Goal: Transaction & Acquisition: Book appointment/travel/reservation

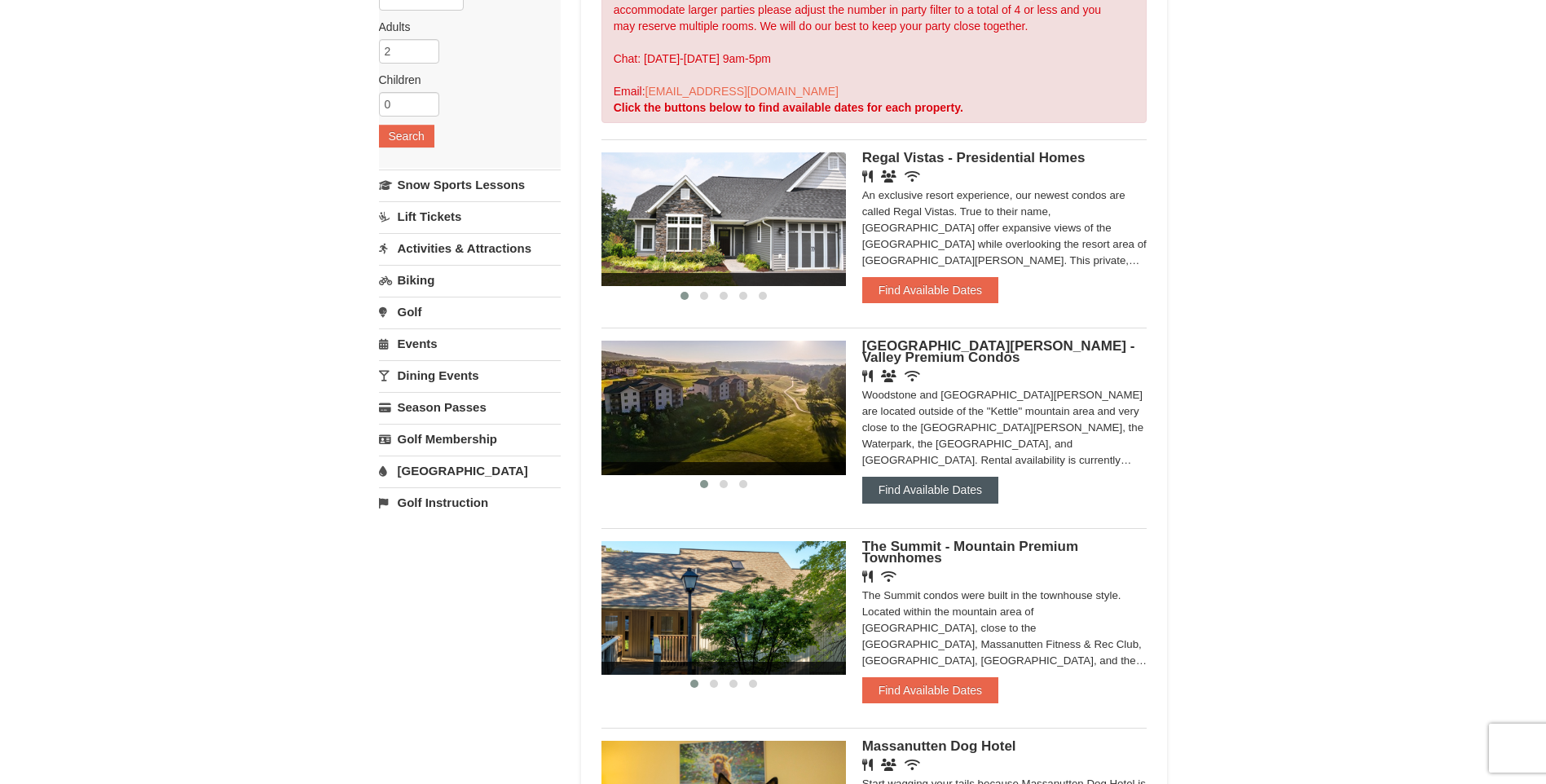
scroll to position [244, 0]
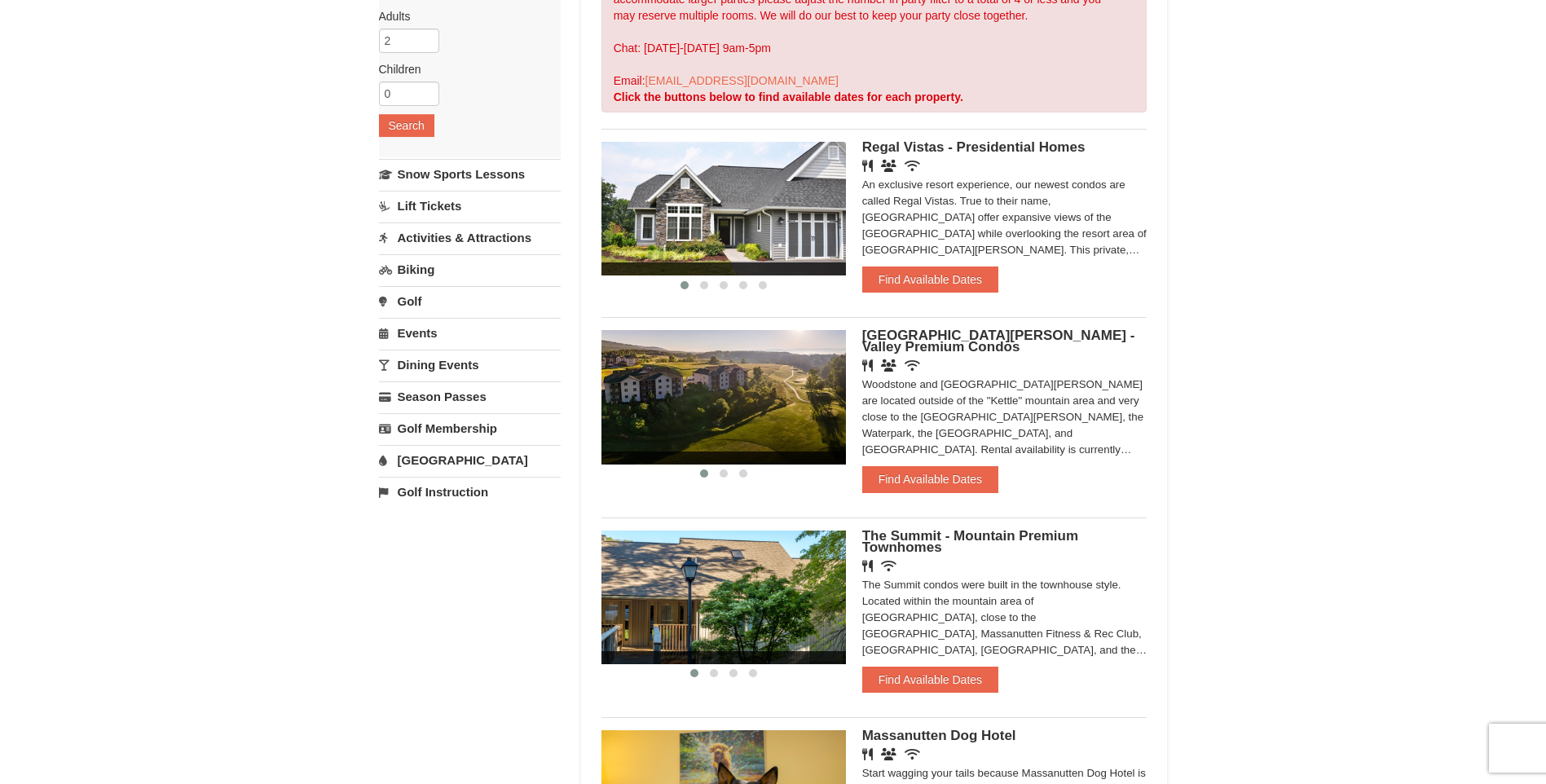
click at [432, 238] on link "Activities & Attractions" at bounding box center [470, 237] width 182 height 30
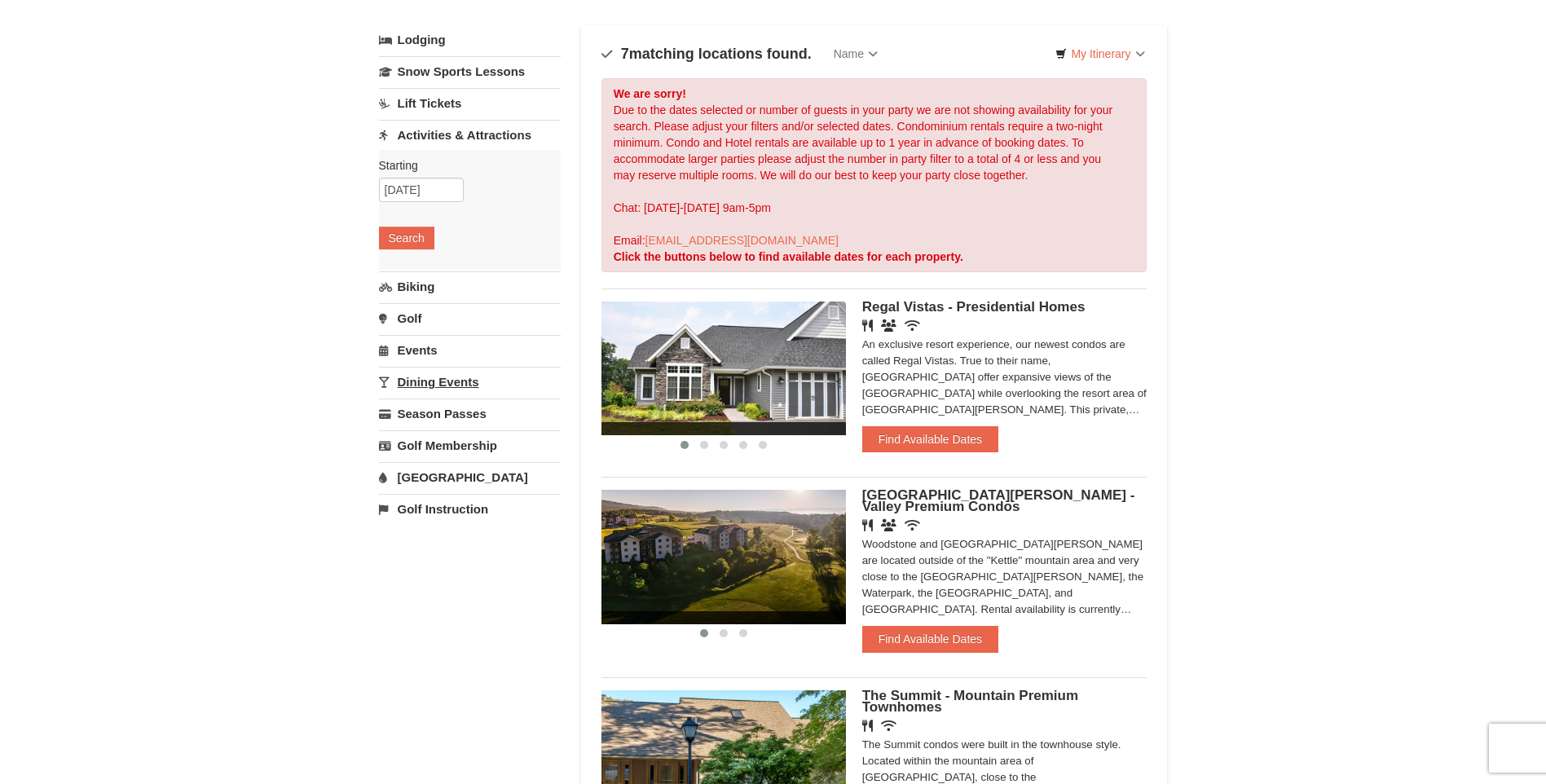
scroll to position [82, 0]
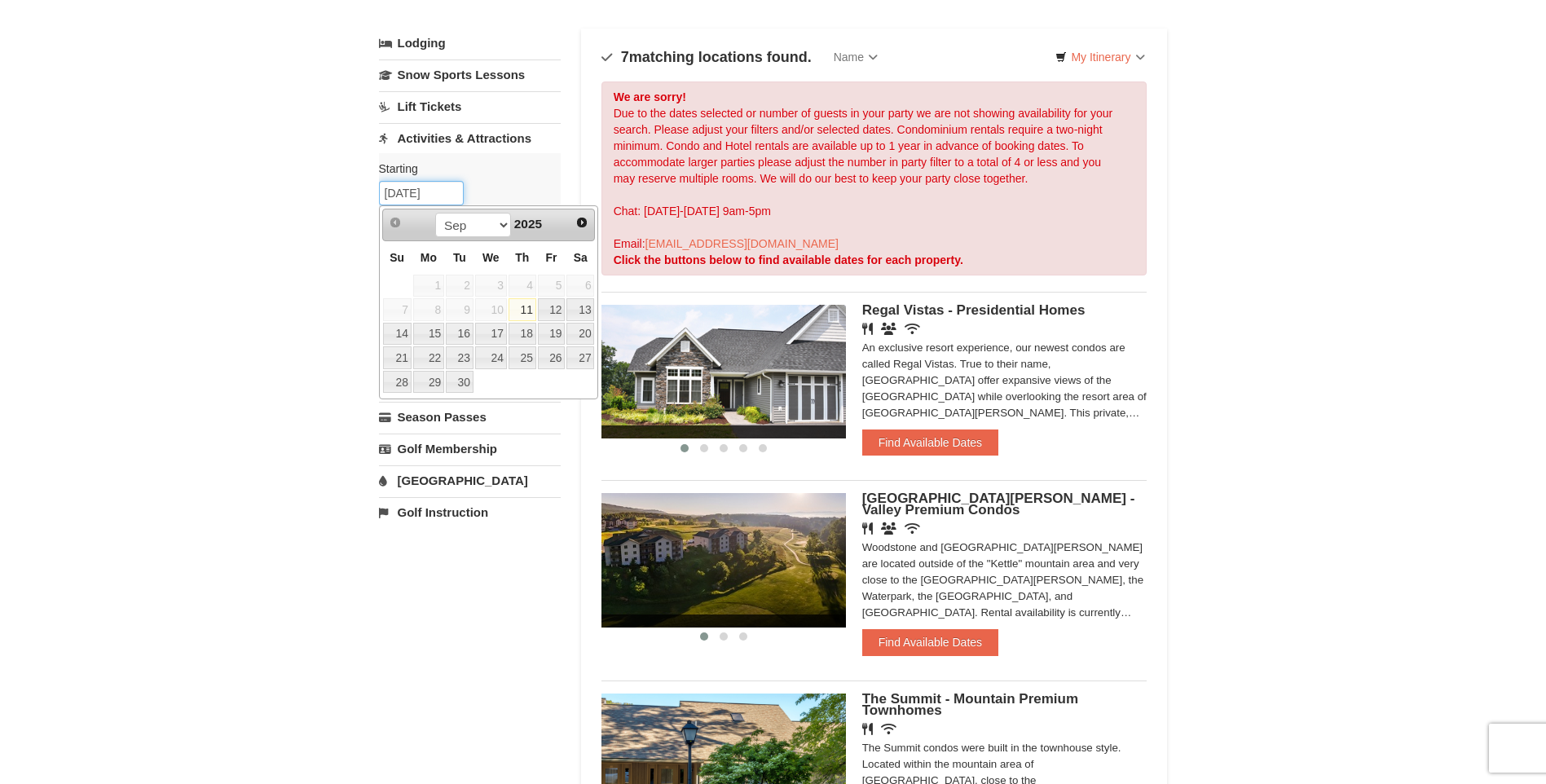
drag, startPoint x: 438, startPoint y: 196, endPoint x: 364, endPoint y: 197, distance: 74.0
click at [580, 220] on span "Next" at bounding box center [581, 222] width 13 height 13
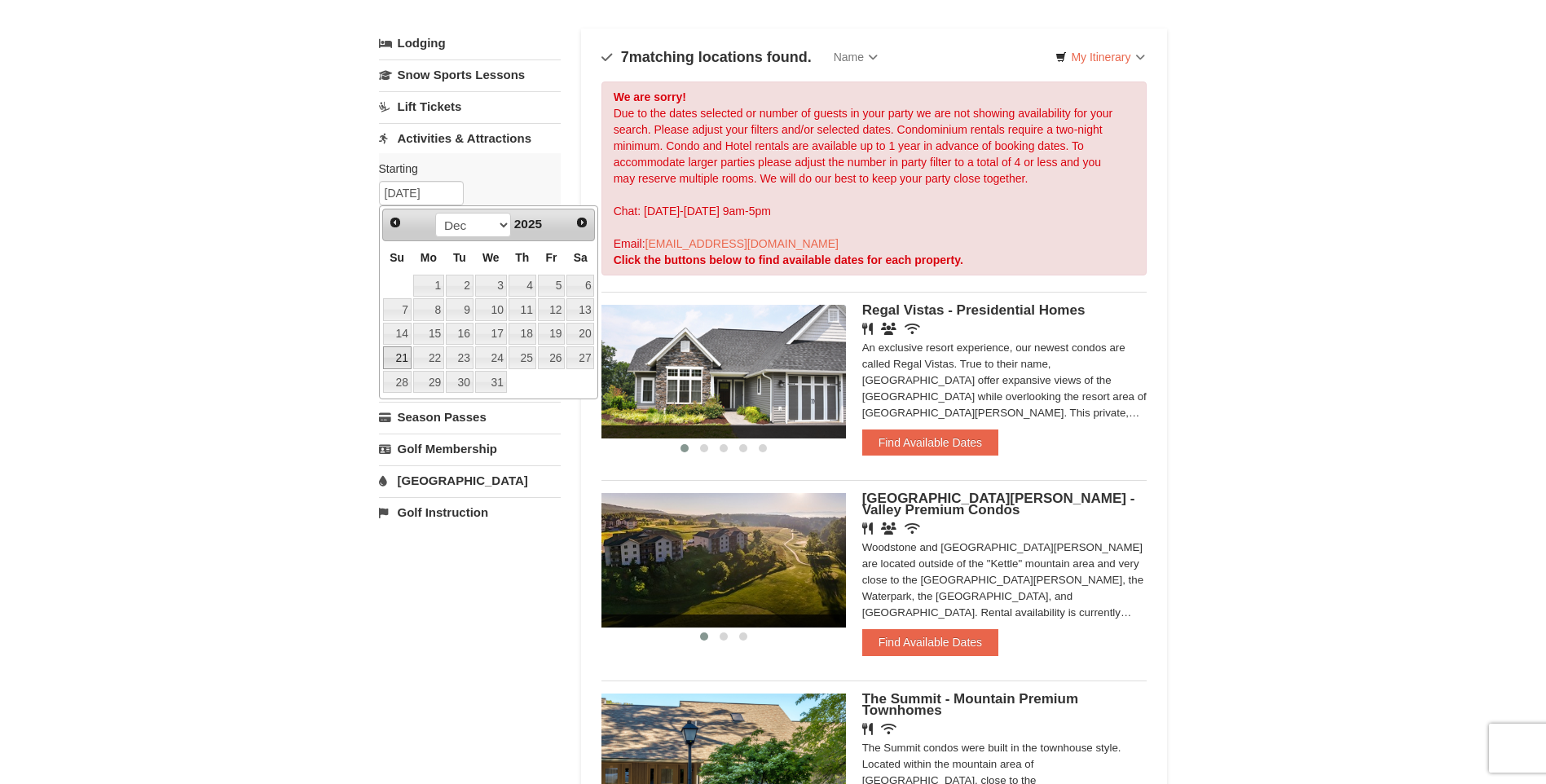
click at [404, 360] on link "21" at bounding box center [398, 358] width 29 height 23
type input "12/21/2025"
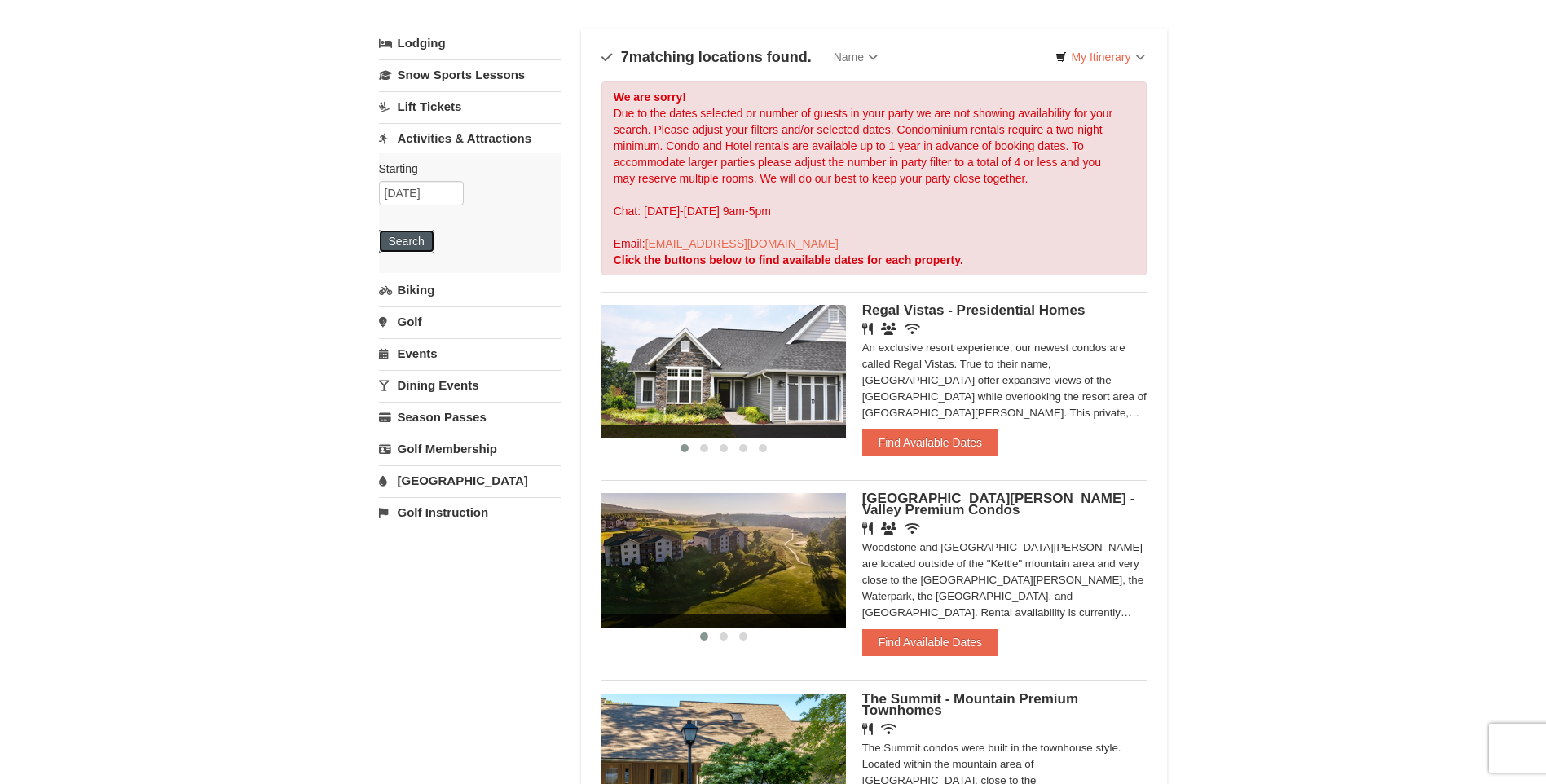
click at [399, 248] on button "Search" at bounding box center [406, 241] width 55 height 23
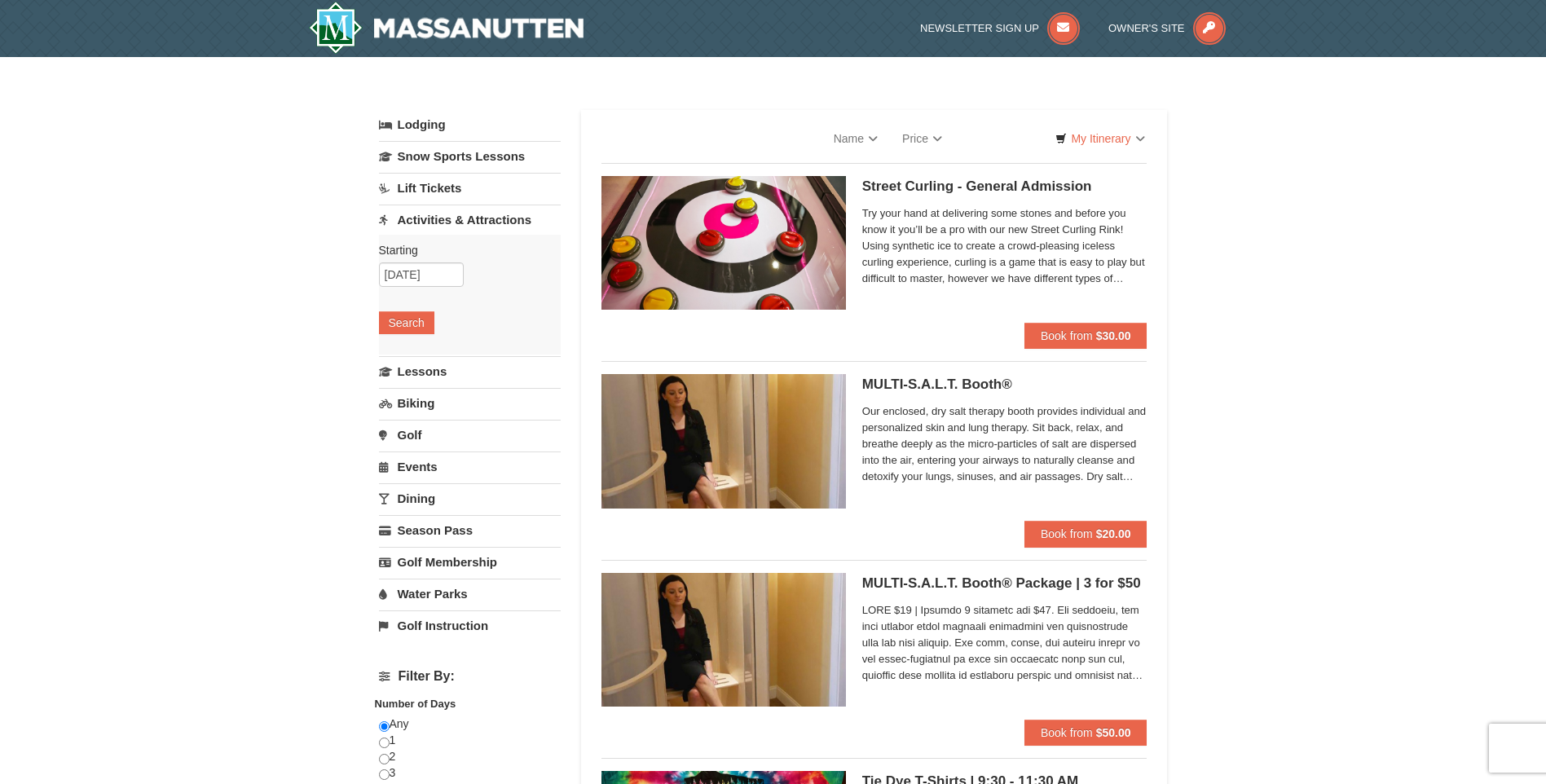
select select "9"
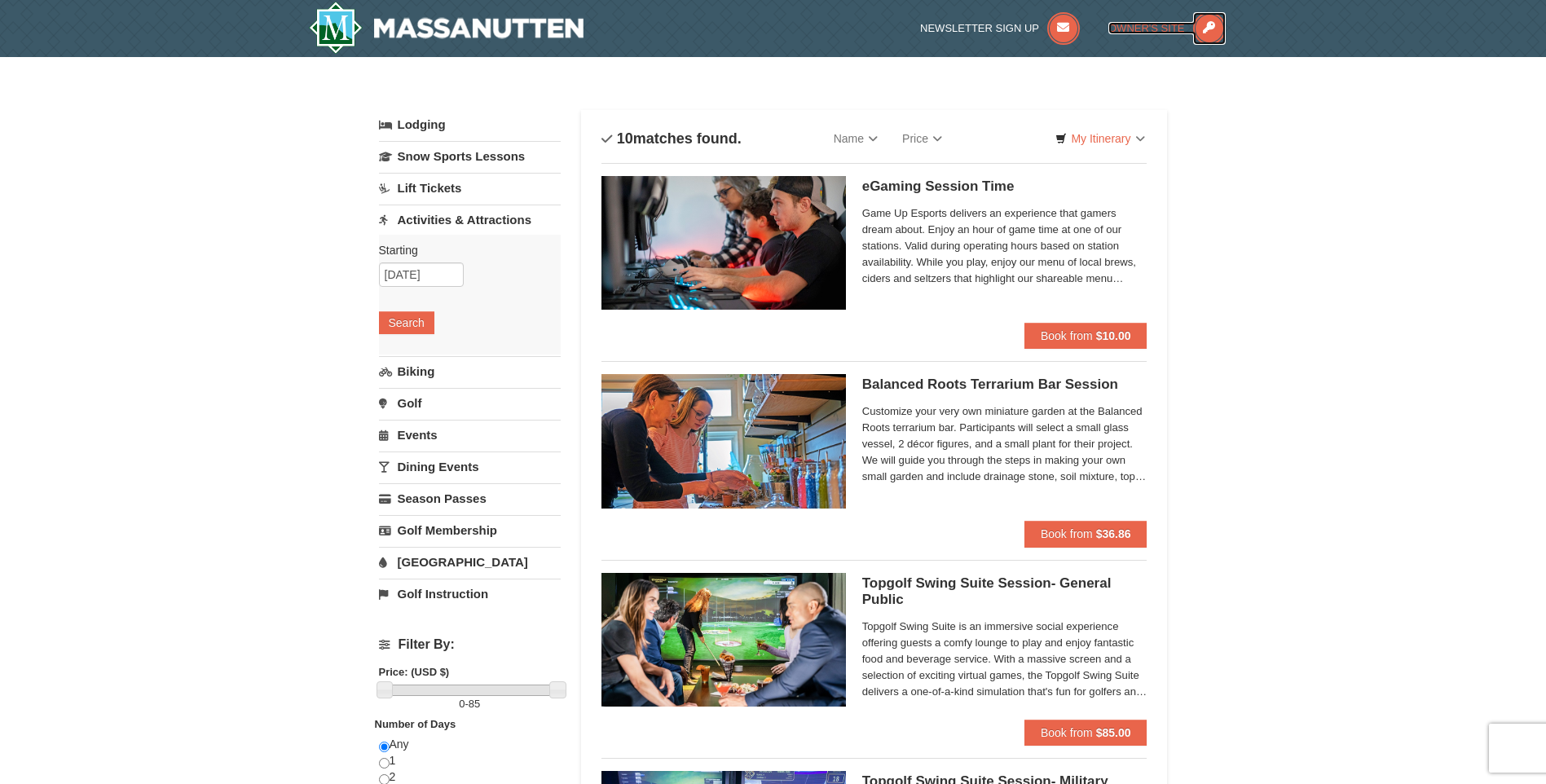
click at [1163, 29] on span "Owner's Site" at bounding box center [1147, 28] width 77 height 12
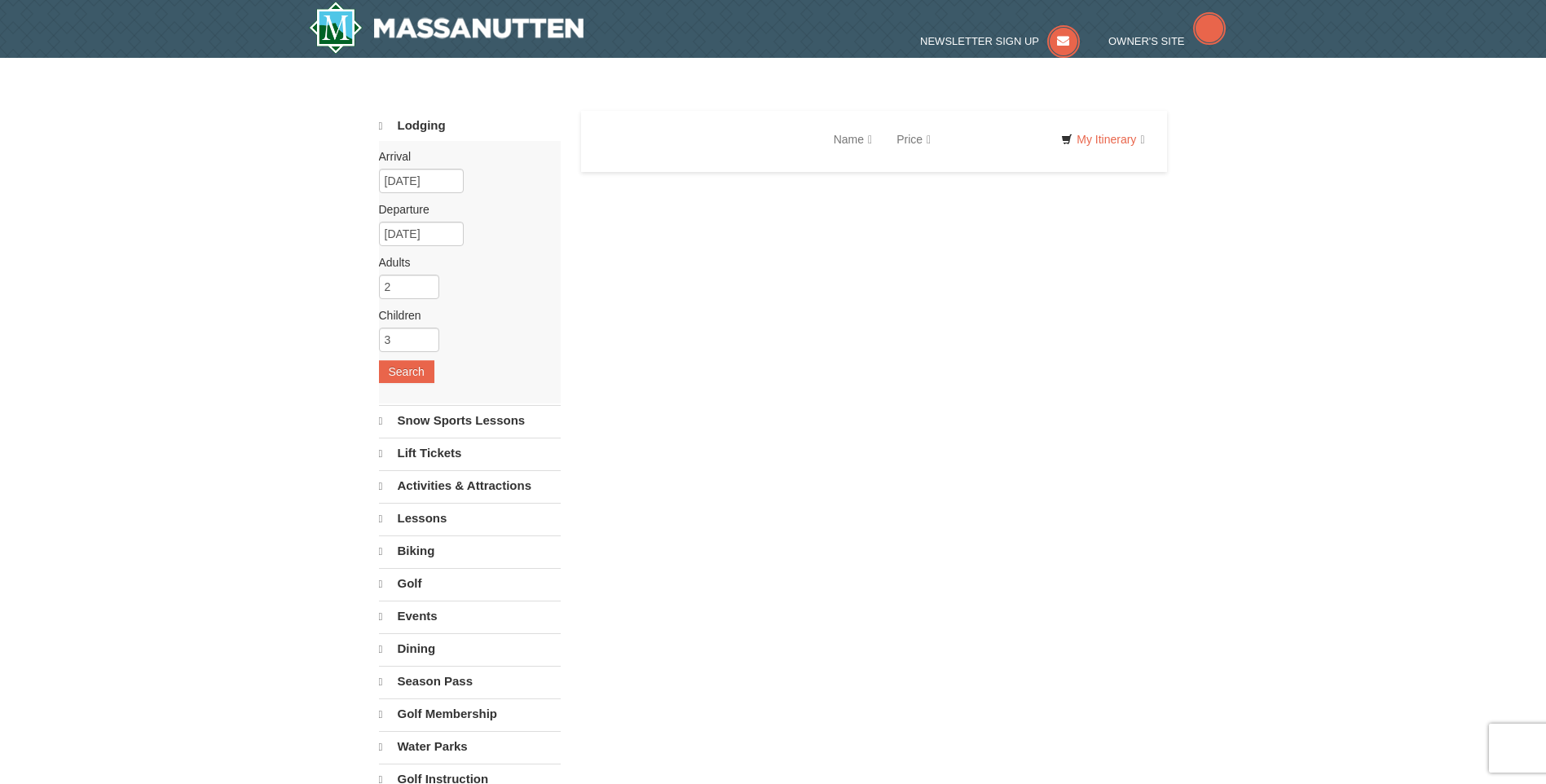
select select "9"
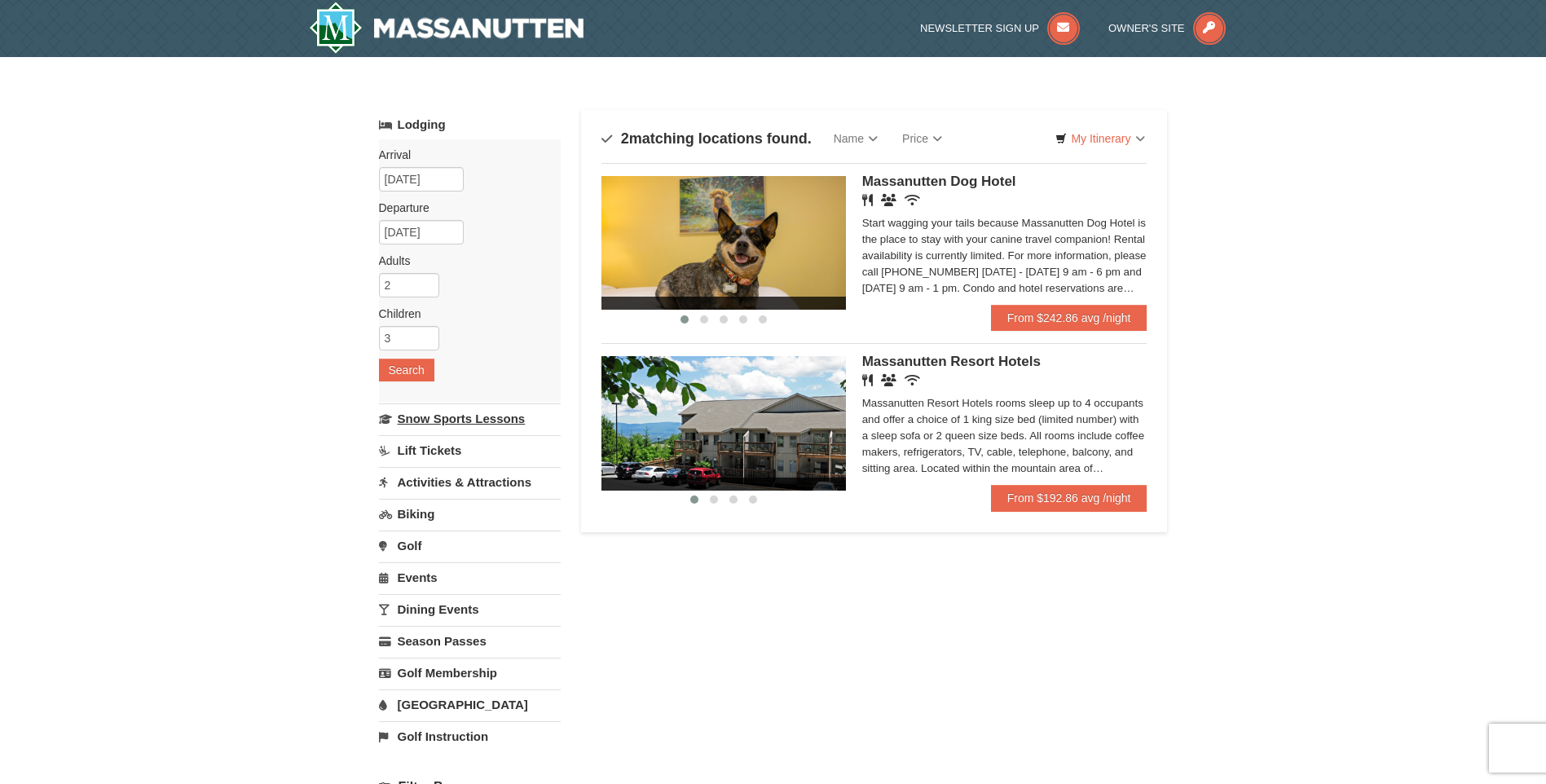
click at [427, 415] on link "Snow Sports Lessons" at bounding box center [470, 418] width 182 height 30
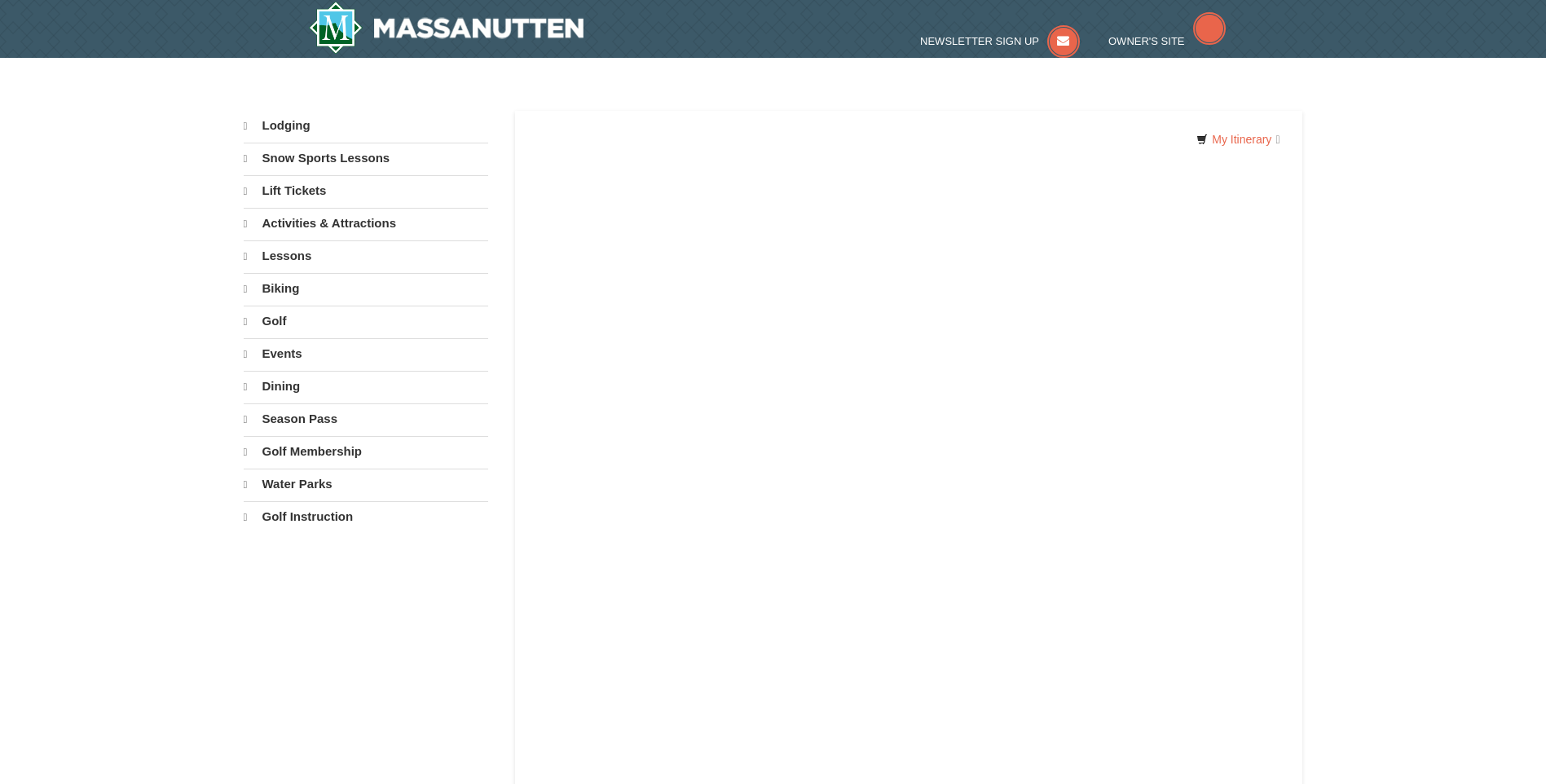
select select "9"
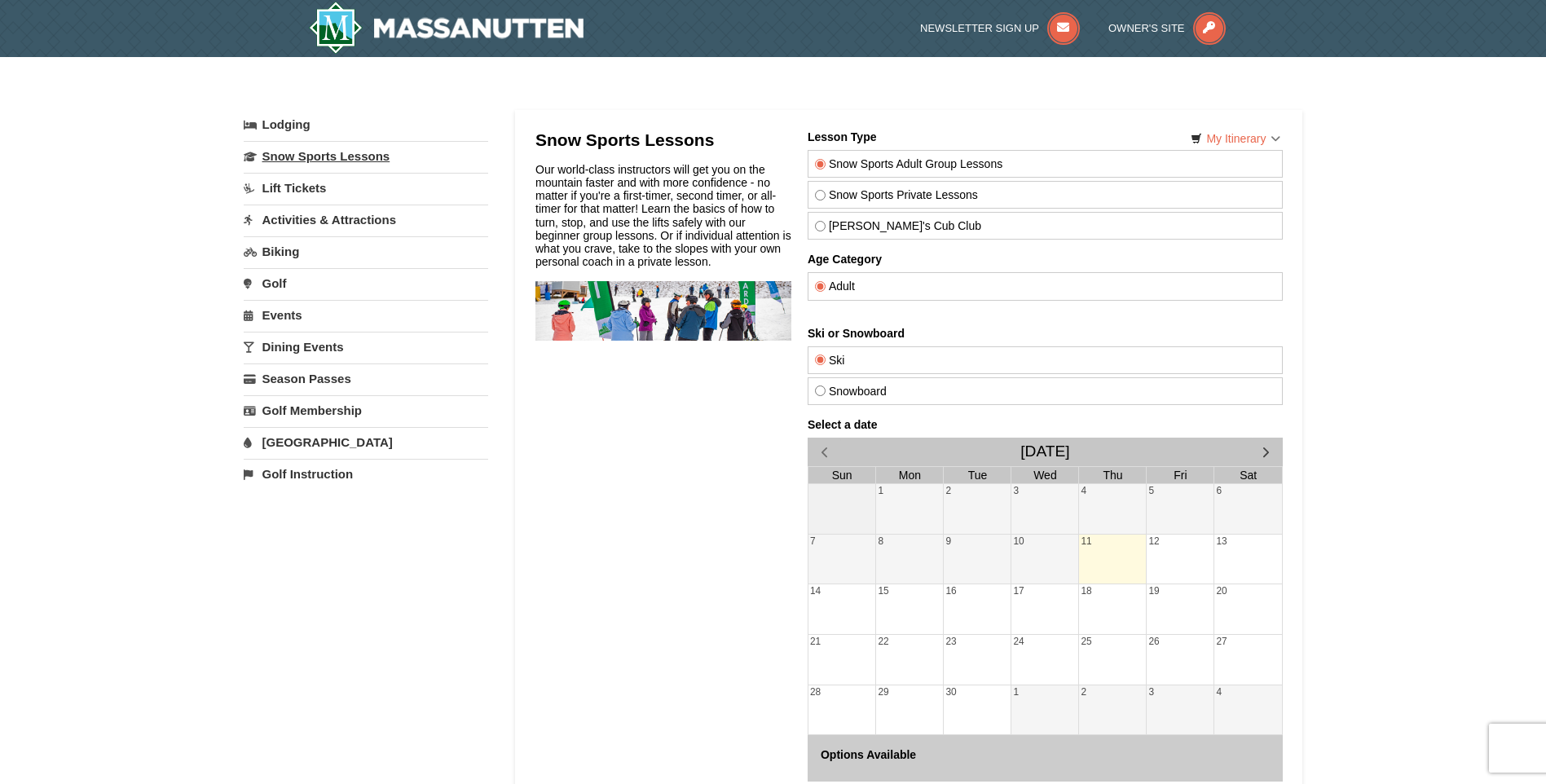
click at [326, 157] on link "Snow Sports Lessons" at bounding box center [365, 156] width 244 height 30
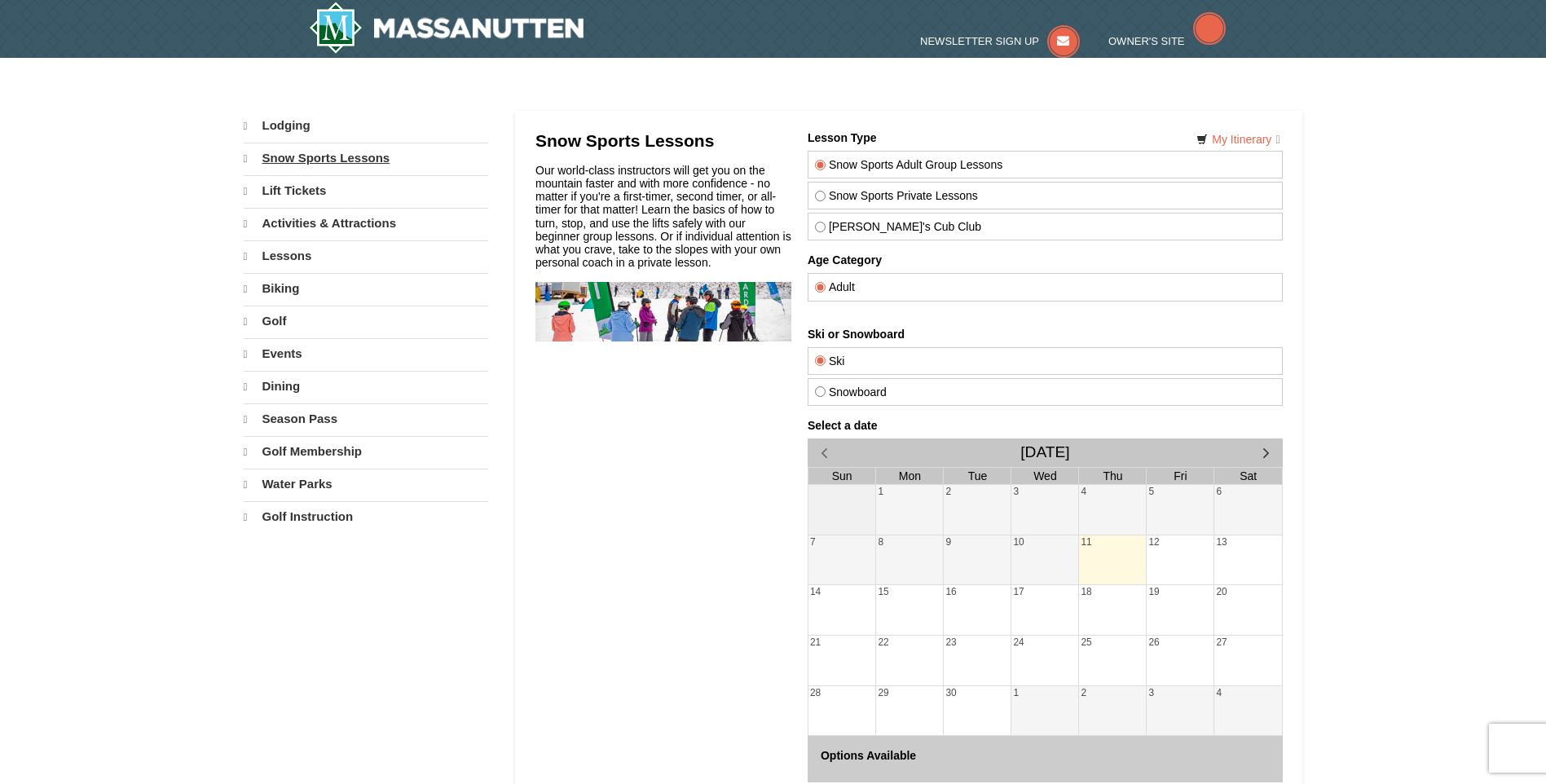
select select "9"
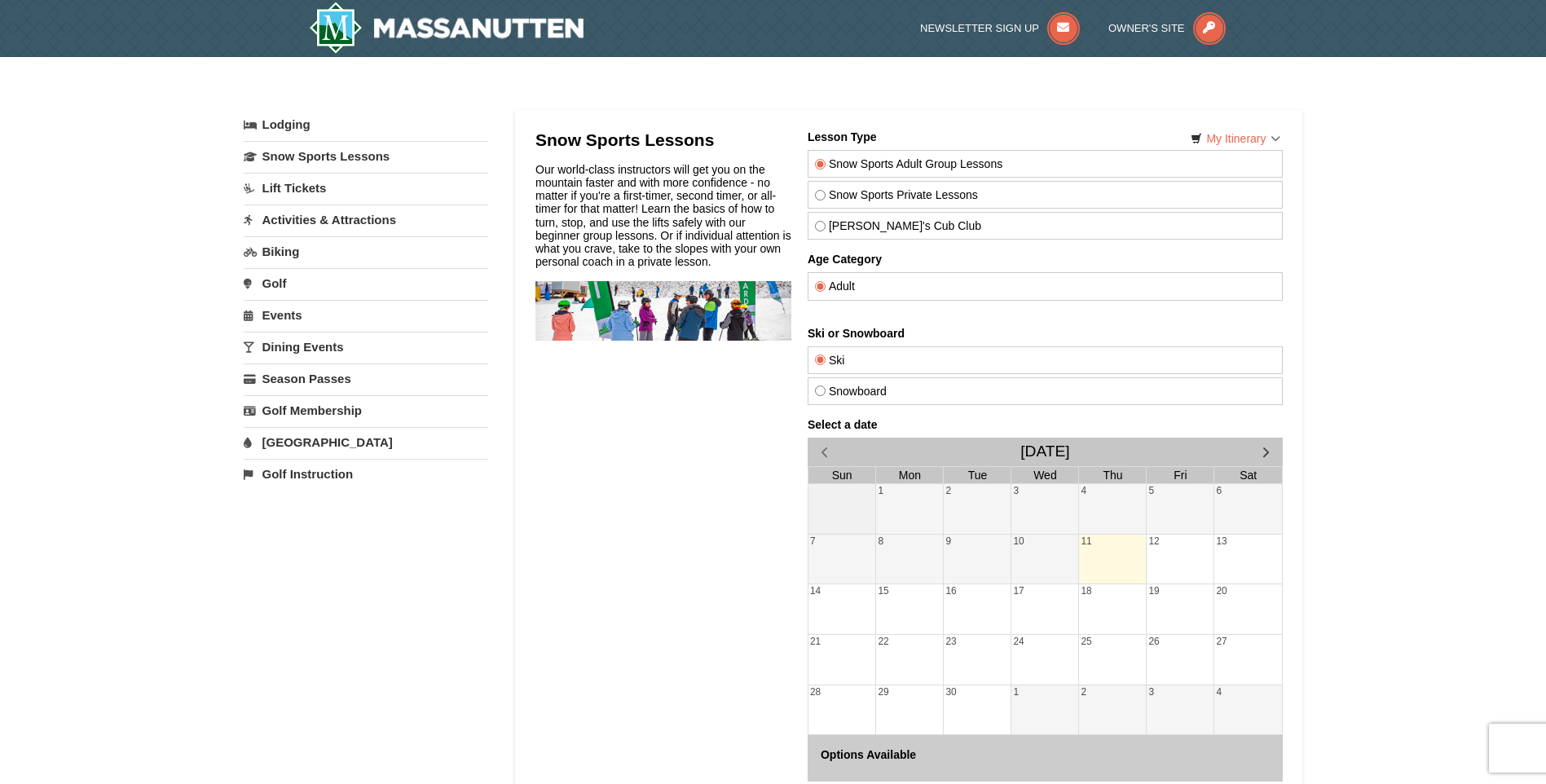
click at [316, 220] on link "Activities & Attractions" at bounding box center [365, 219] width 244 height 30
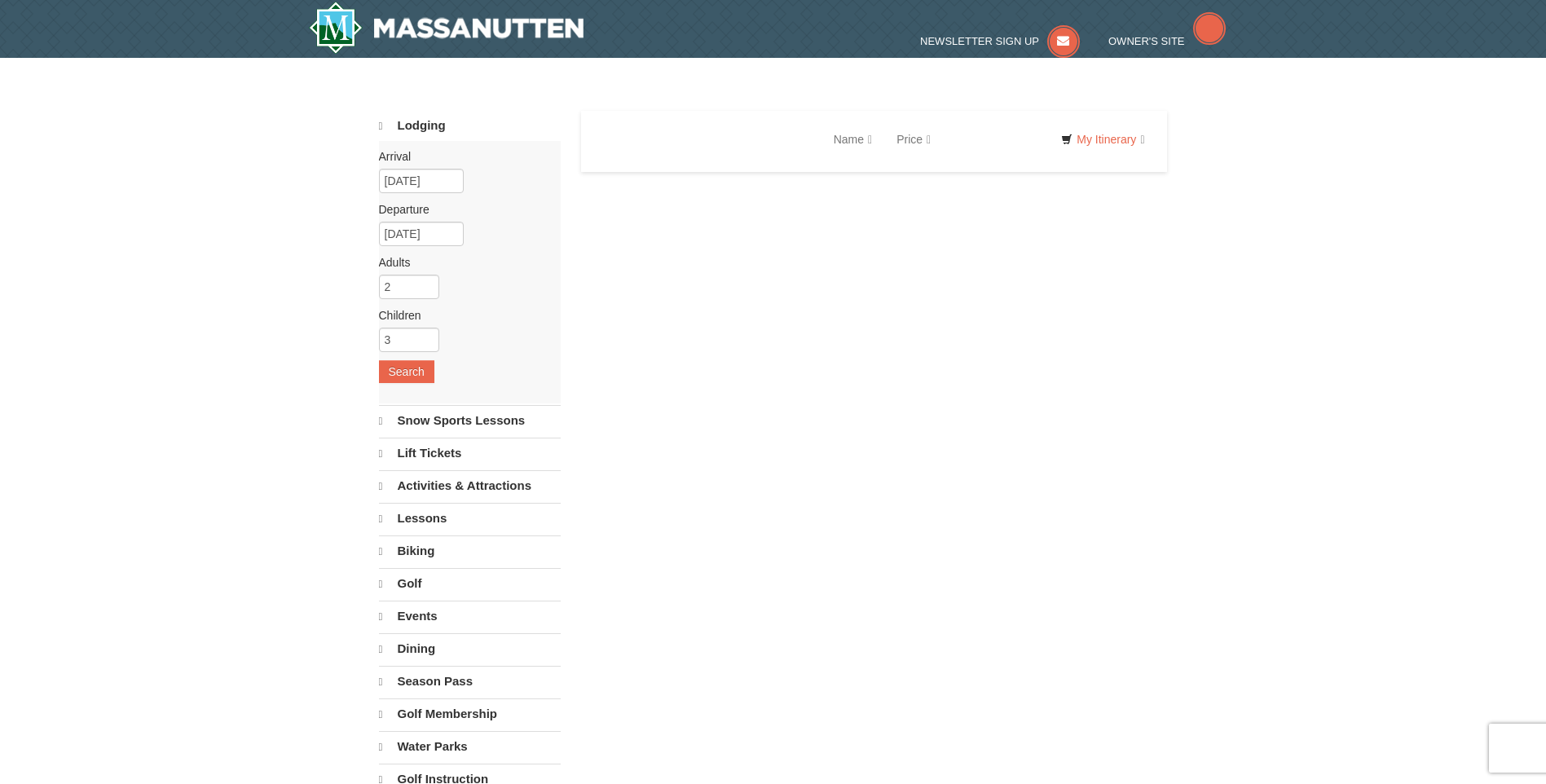
select select "9"
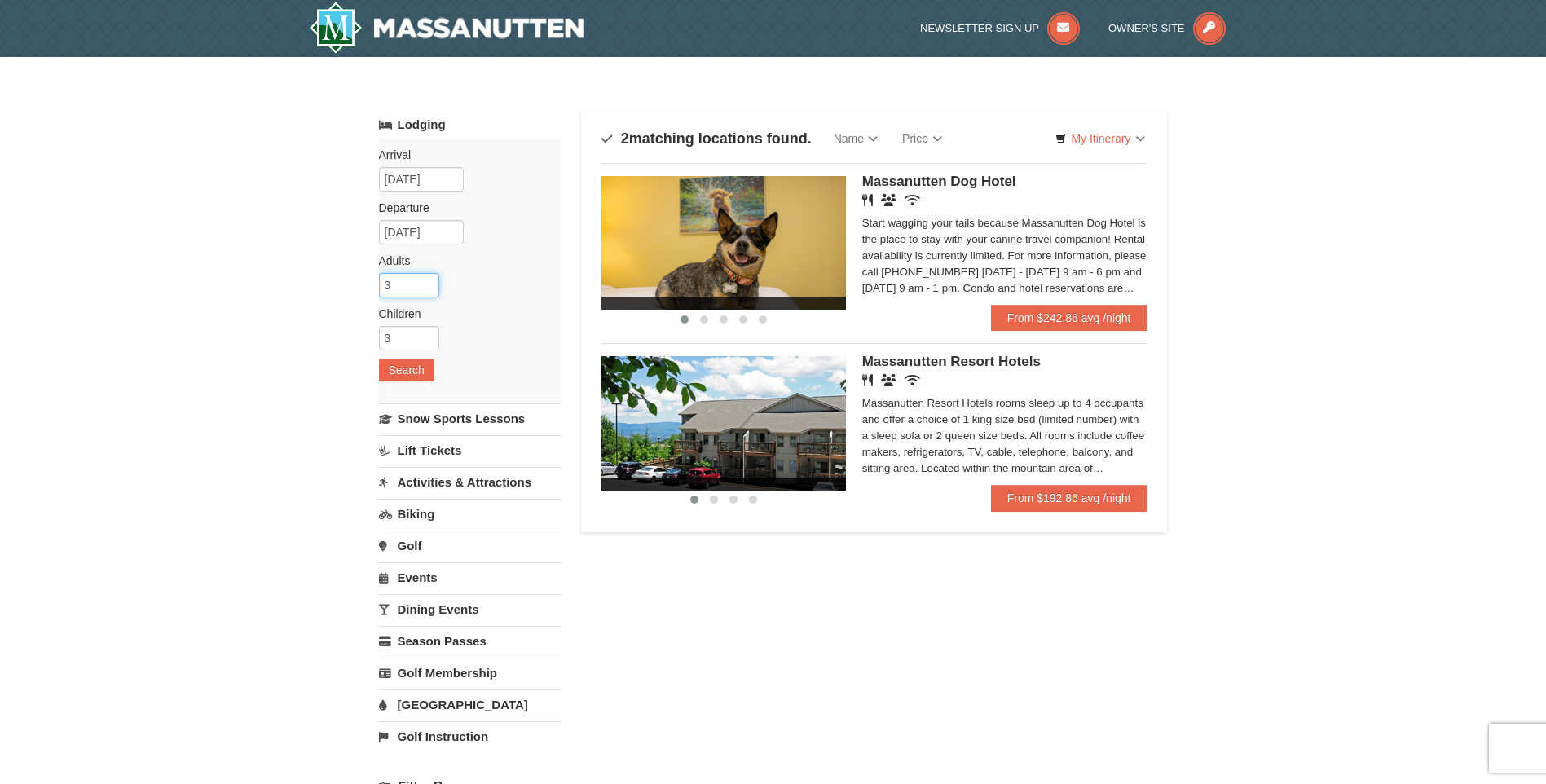
click at [429, 279] on input "3" at bounding box center [409, 285] width 60 height 25
type input "4"
click at [429, 279] on input "4" at bounding box center [409, 285] width 60 height 25
type input "2"
click at [425, 340] on input "2" at bounding box center [409, 338] width 60 height 25
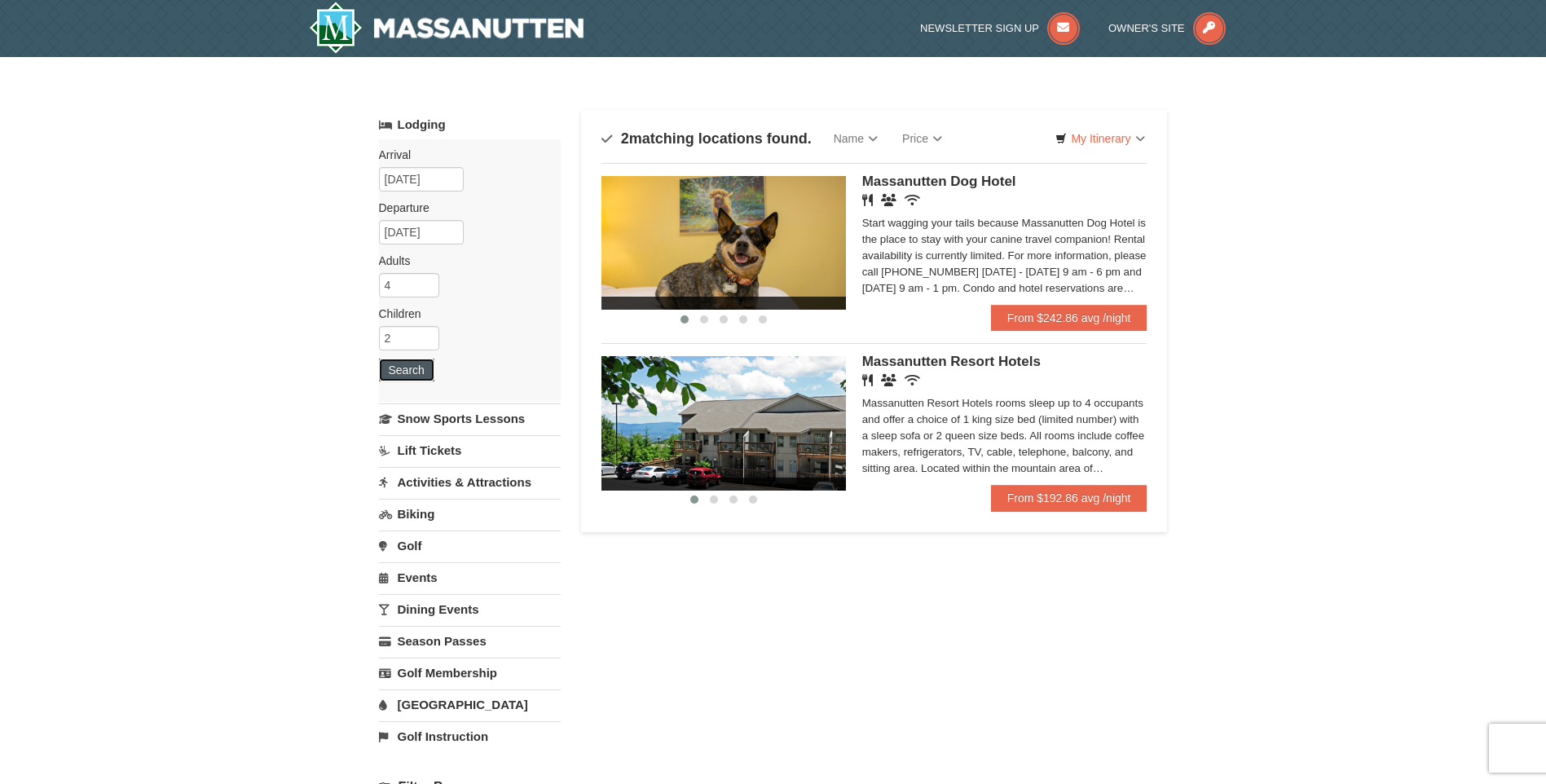
click at [417, 369] on button "Search" at bounding box center [406, 369] width 55 height 23
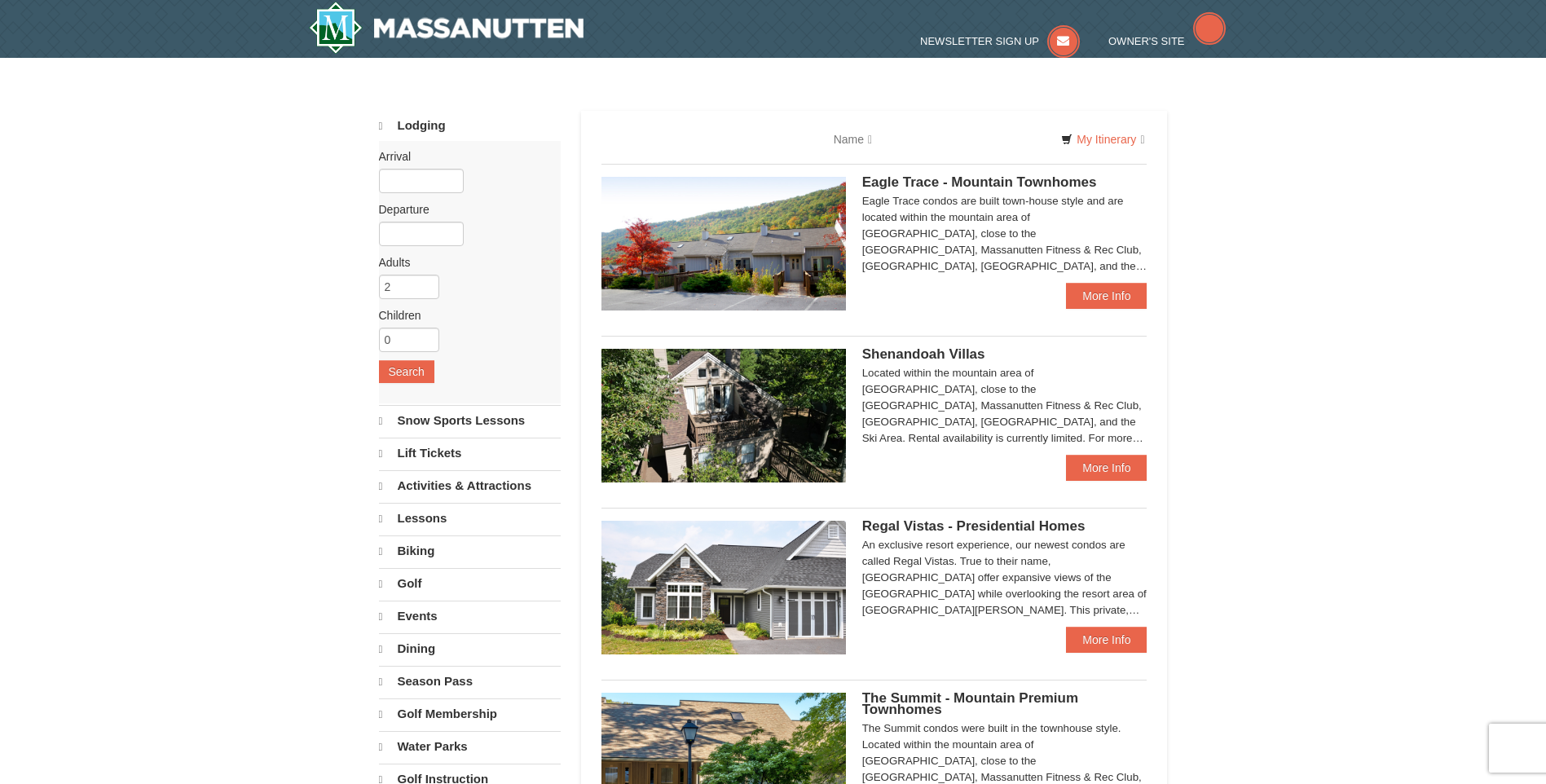
select select "9"
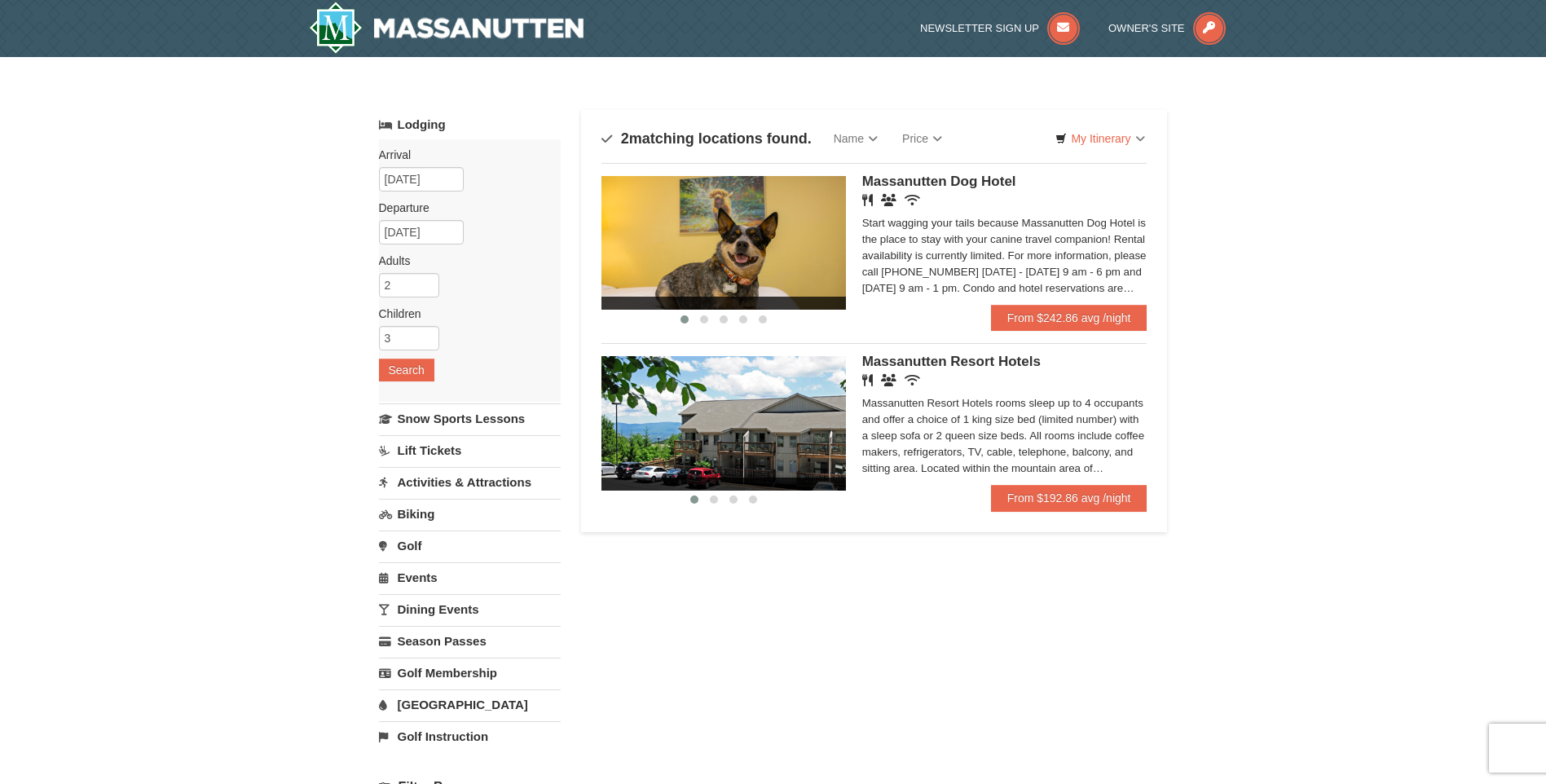
click at [484, 478] on link "Activities & Attractions" at bounding box center [470, 482] width 182 height 30
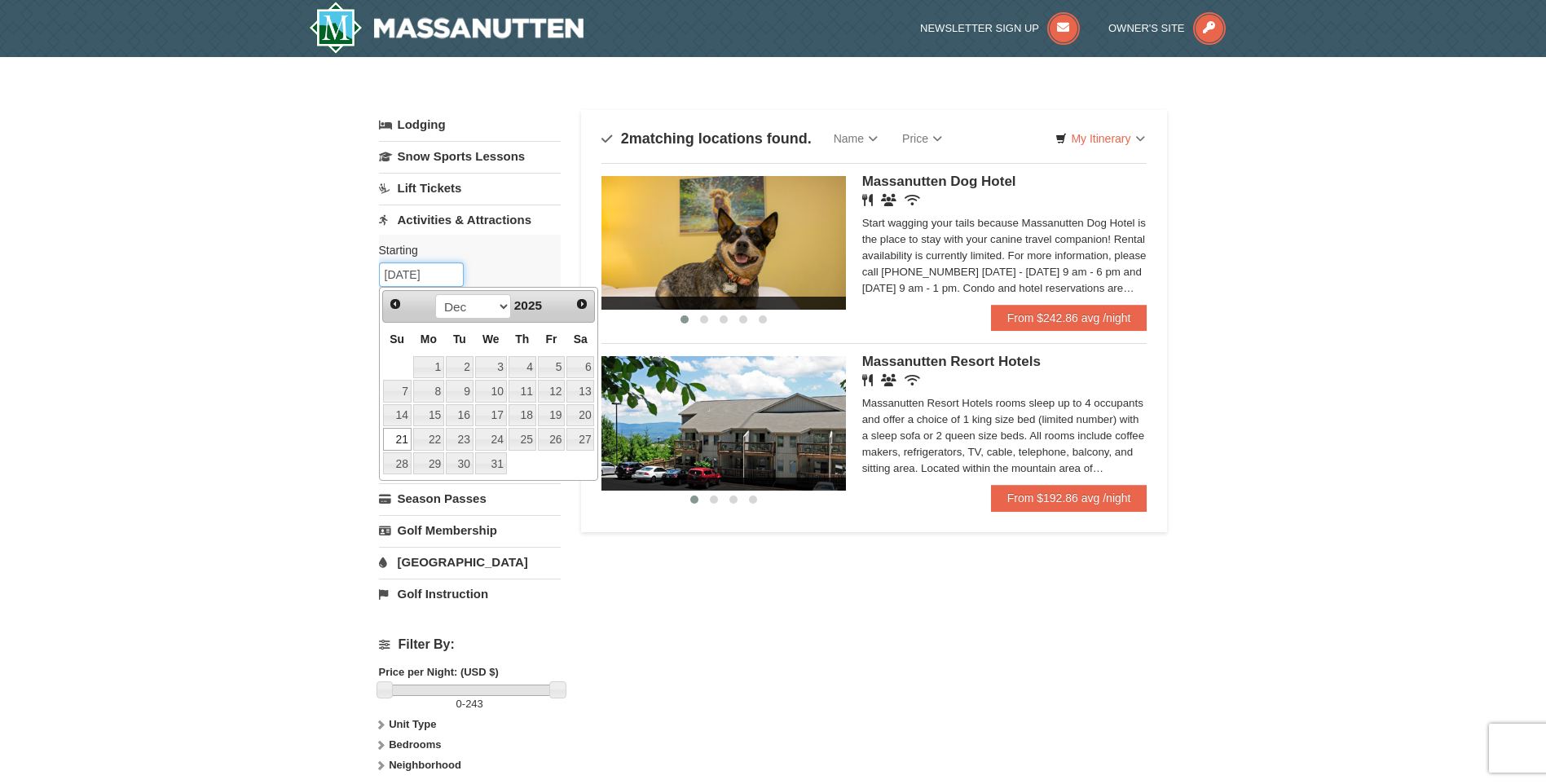
drag, startPoint x: 402, startPoint y: 272, endPoint x: 411, endPoint y: 272, distance: 9.0
click at [411, 272] on input "[DATE]" at bounding box center [421, 274] width 85 height 25
click at [467, 437] on link "23" at bounding box center [460, 439] width 28 height 23
type input "12/23/2025"
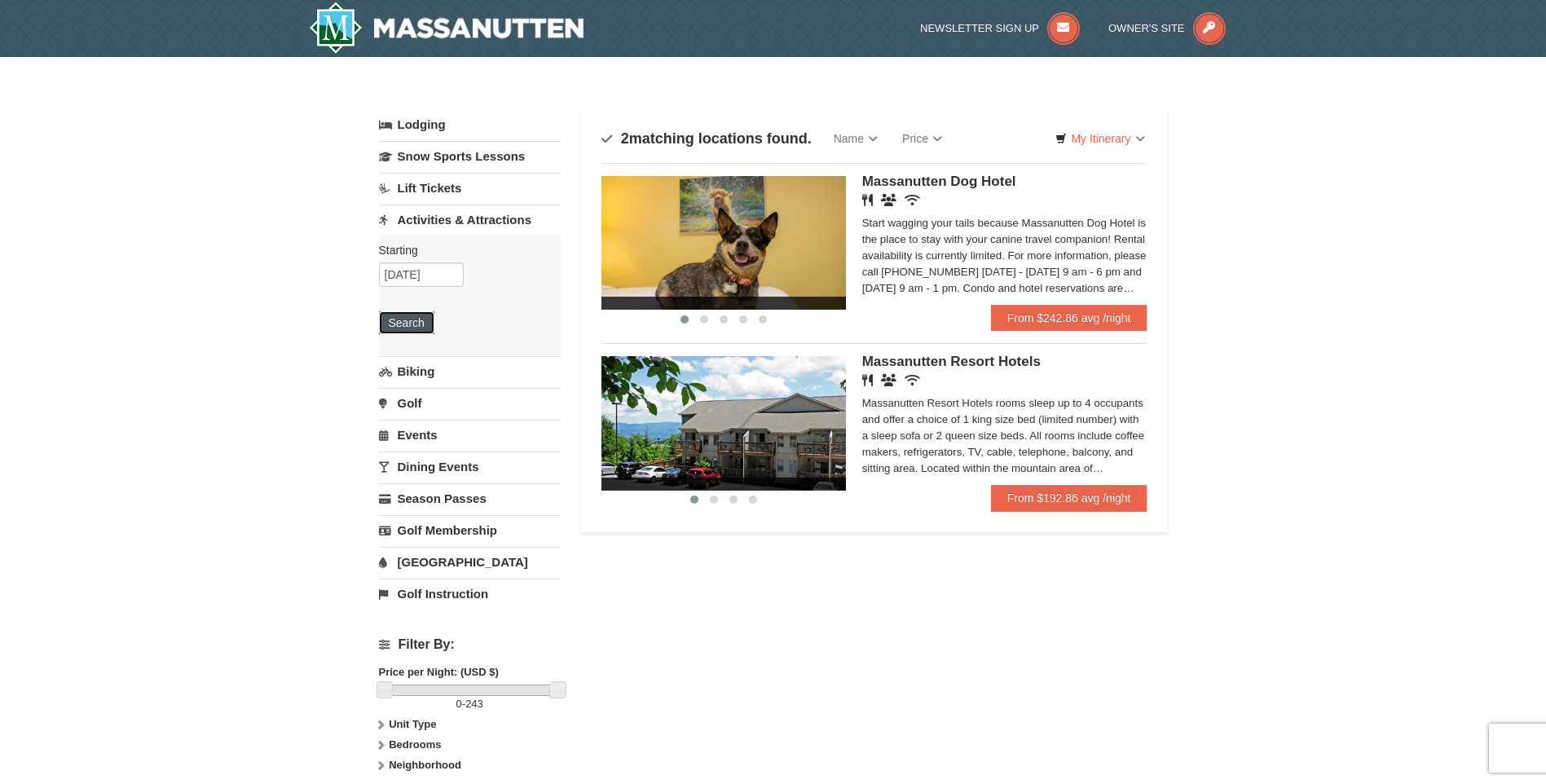
click at [416, 328] on button "Search" at bounding box center [406, 323] width 55 height 23
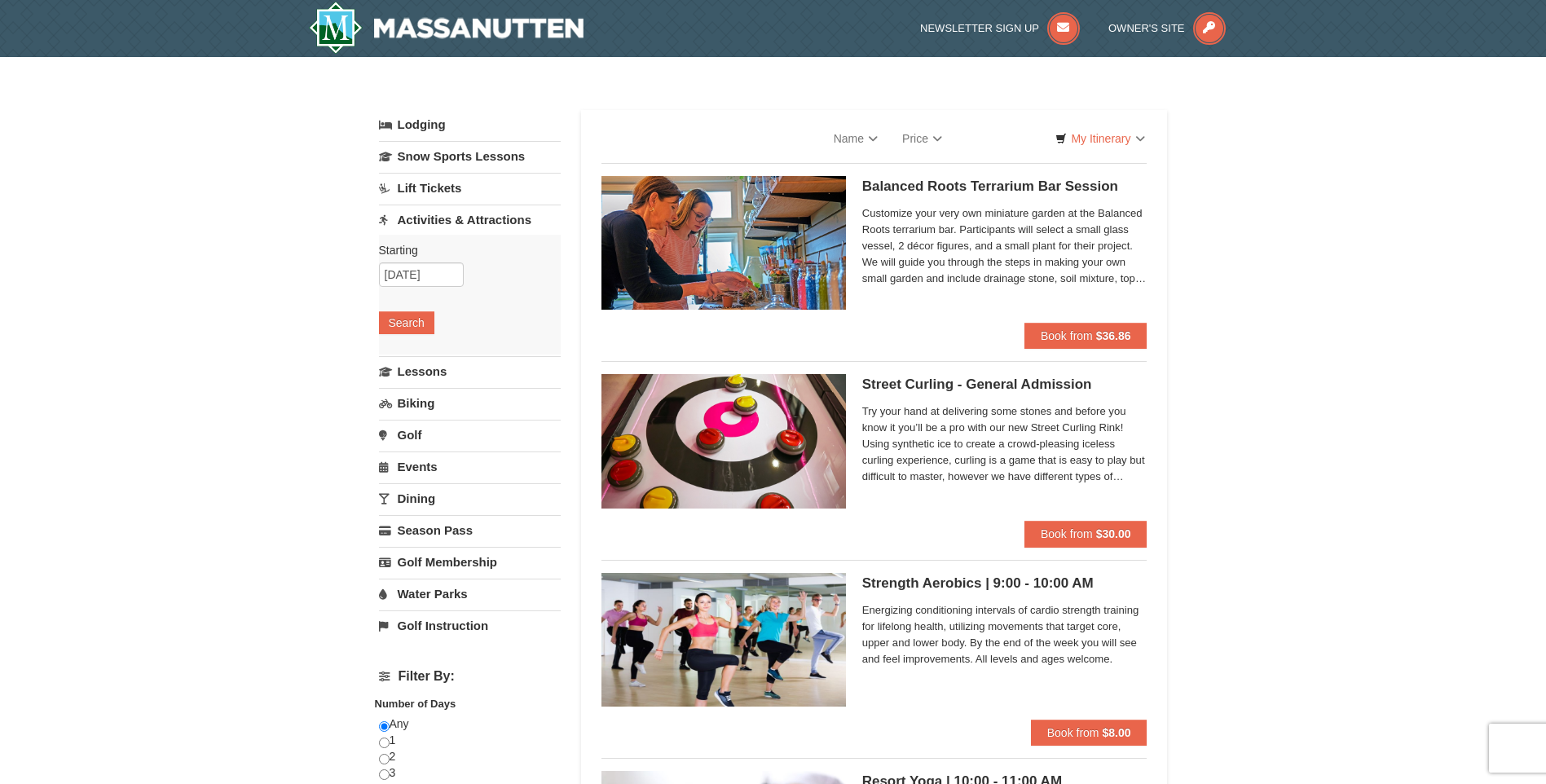
select select "9"
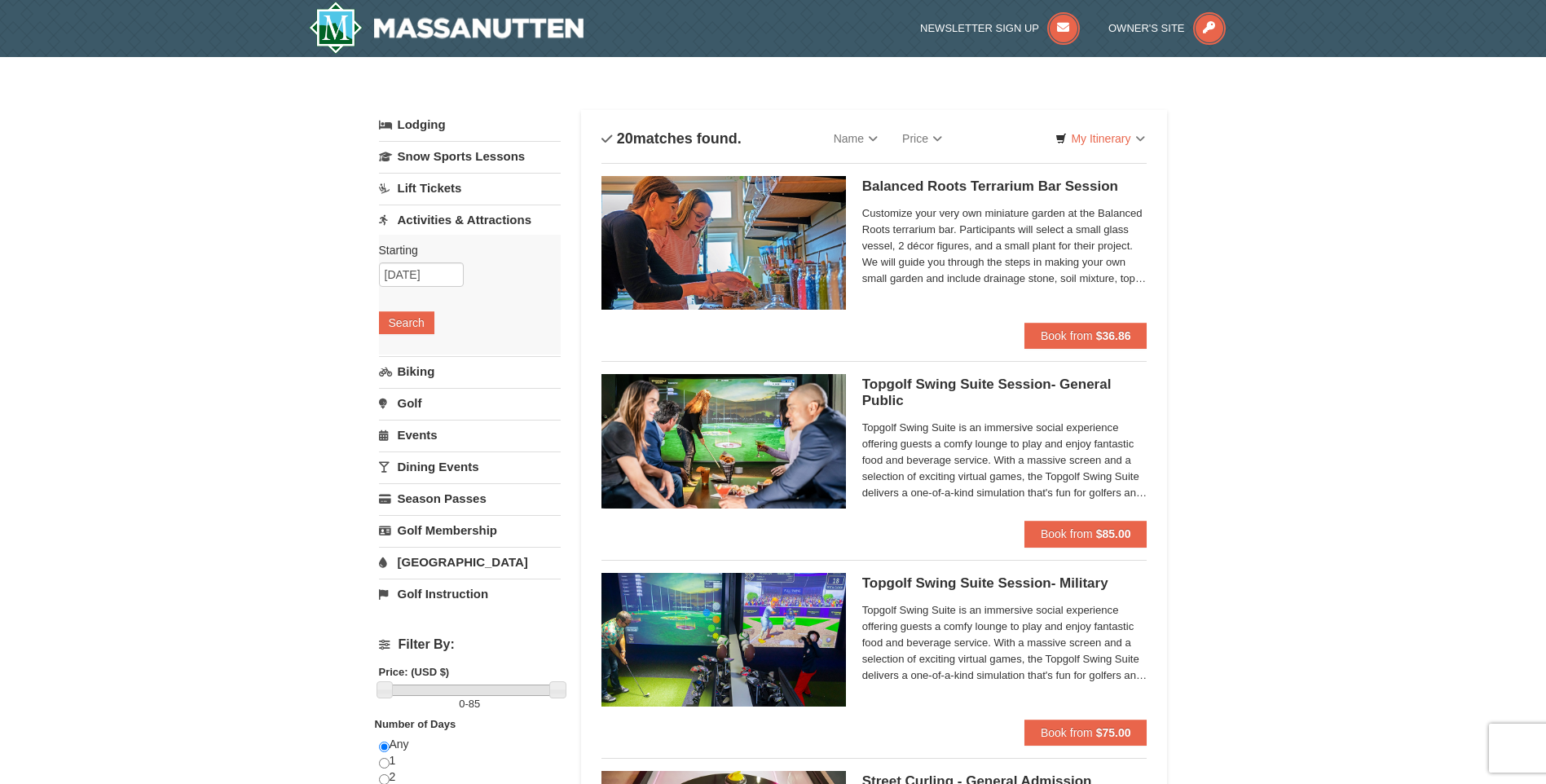
click at [422, 120] on link "Lodging" at bounding box center [470, 124] width 182 height 29
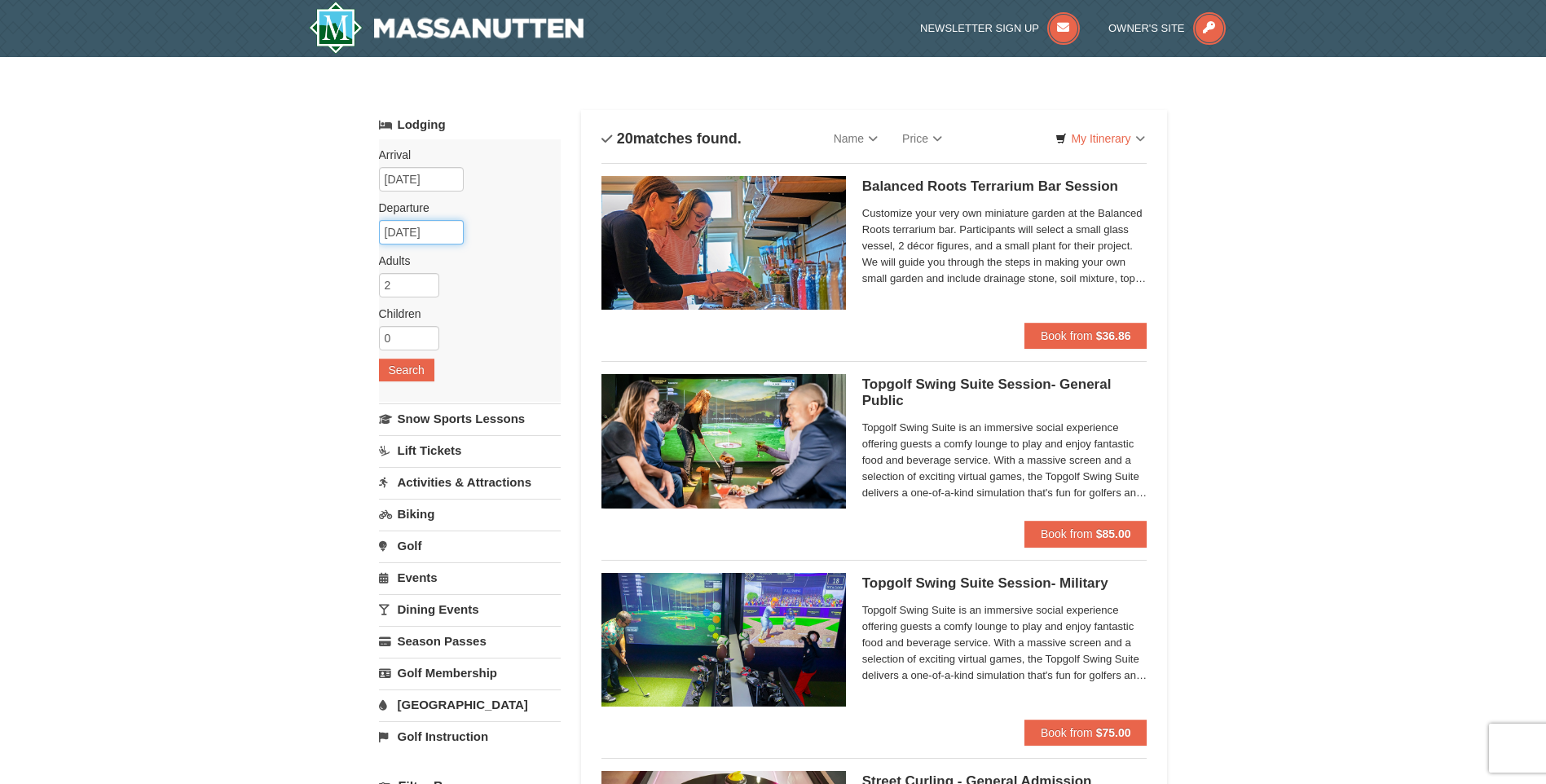
click at [442, 232] on input "12/25/2025" at bounding box center [421, 232] width 85 height 25
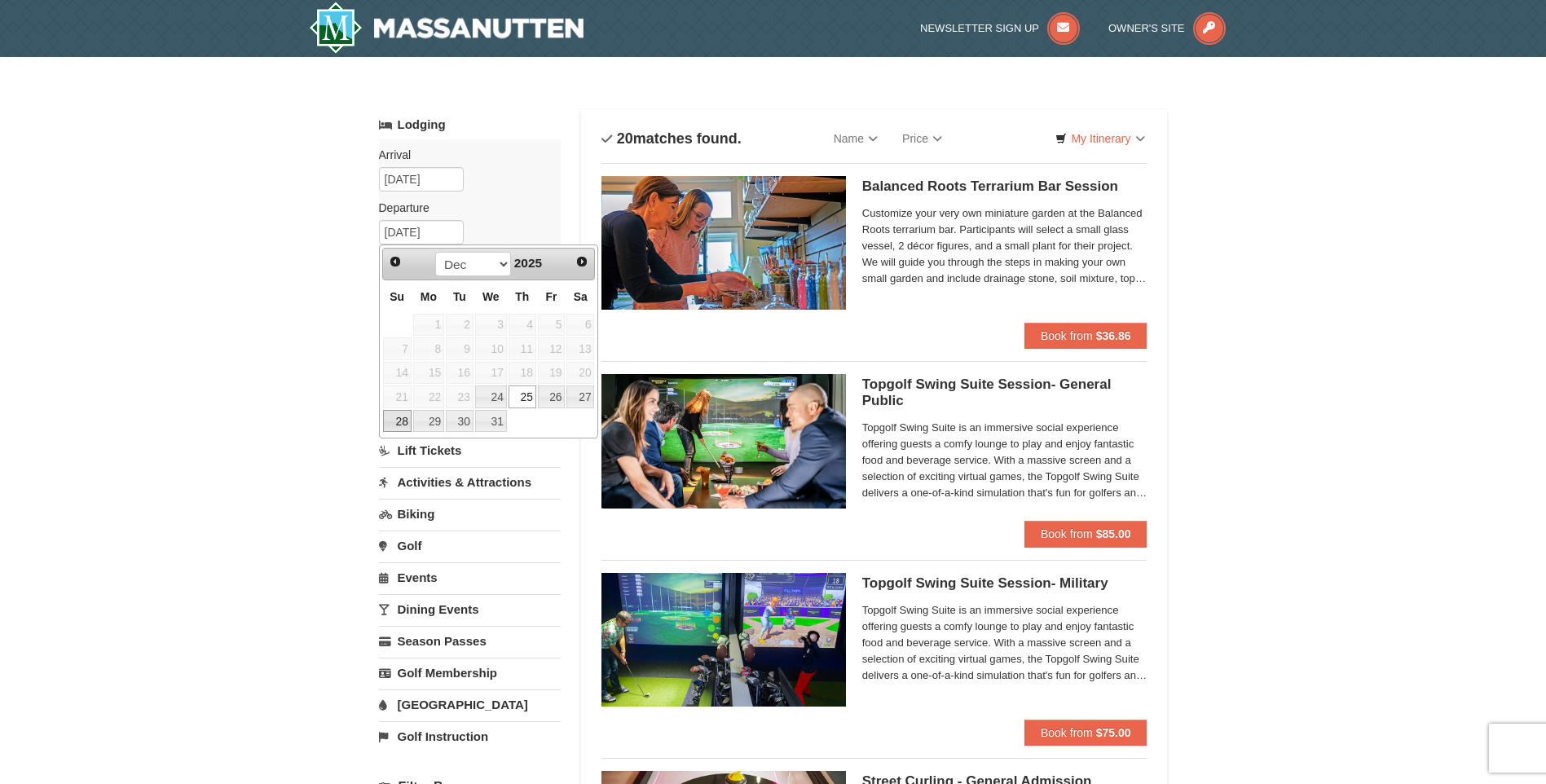
click at [400, 421] on link "28" at bounding box center [398, 421] width 29 height 23
type input "12/28/2025"
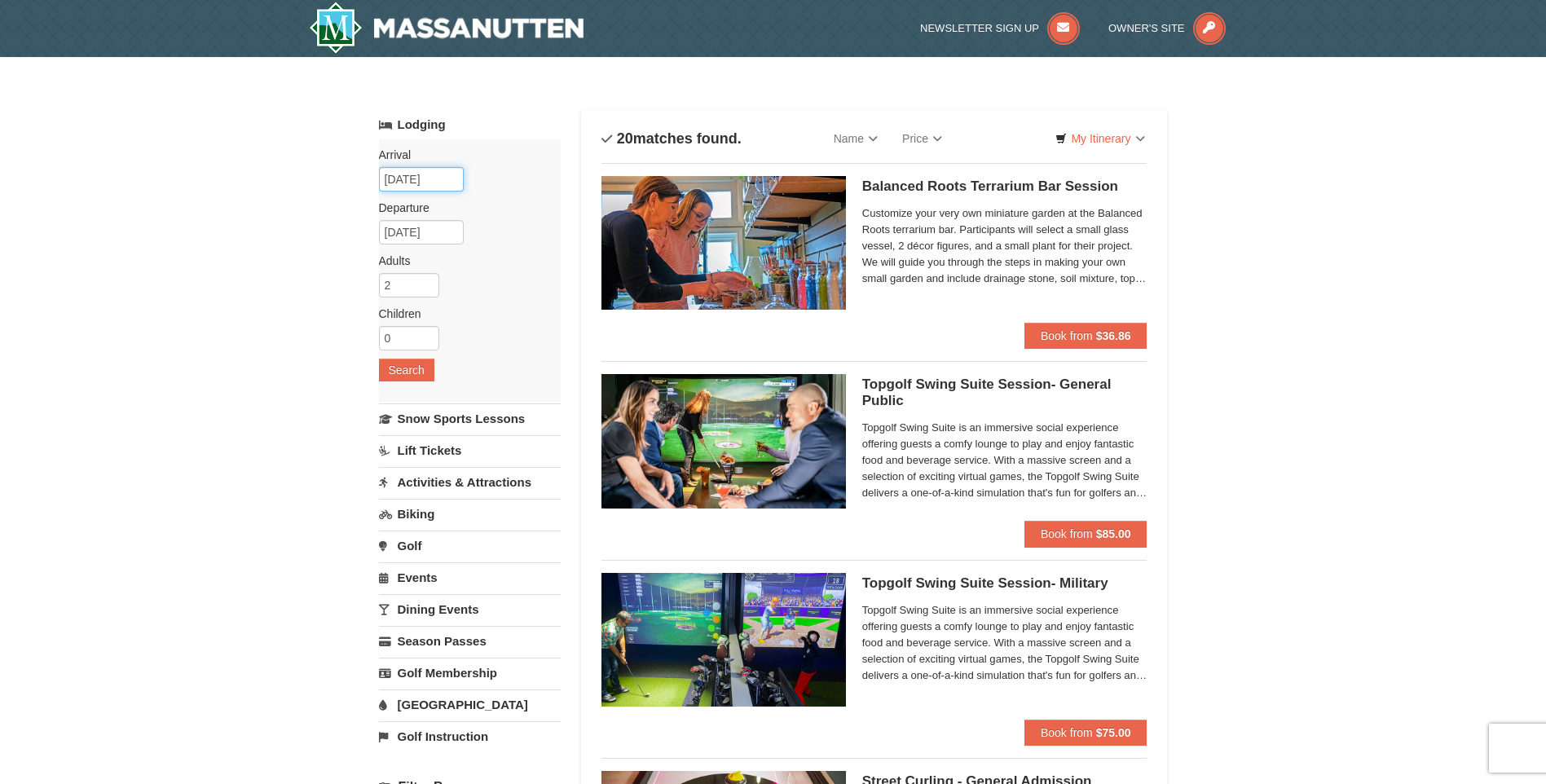
click at [421, 179] on input "12/23/2025" at bounding box center [421, 179] width 85 height 25
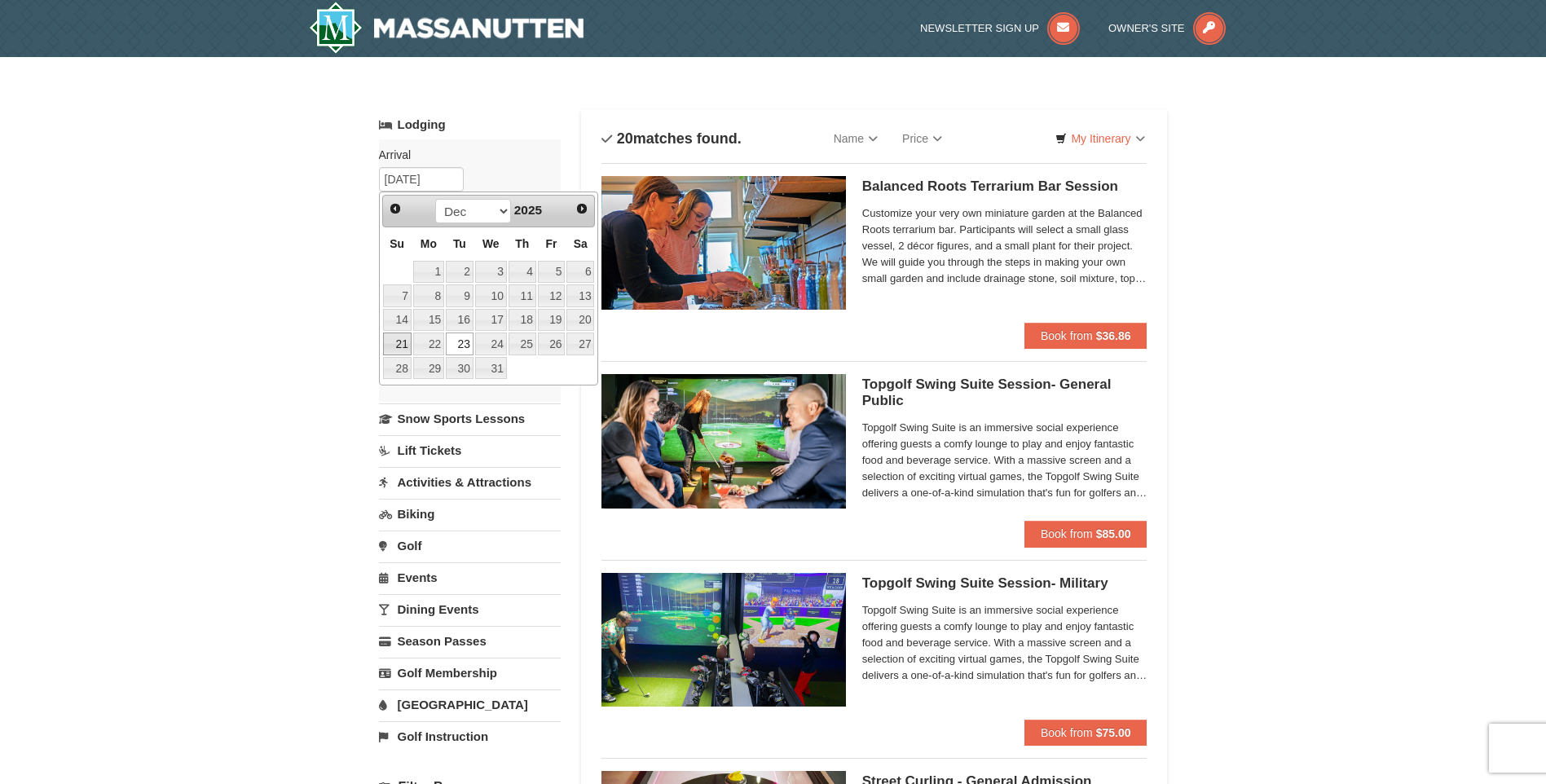
click at [404, 343] on link "21" at bounding box center [398, 344] width 29 height 23
type input "12/21/2025"
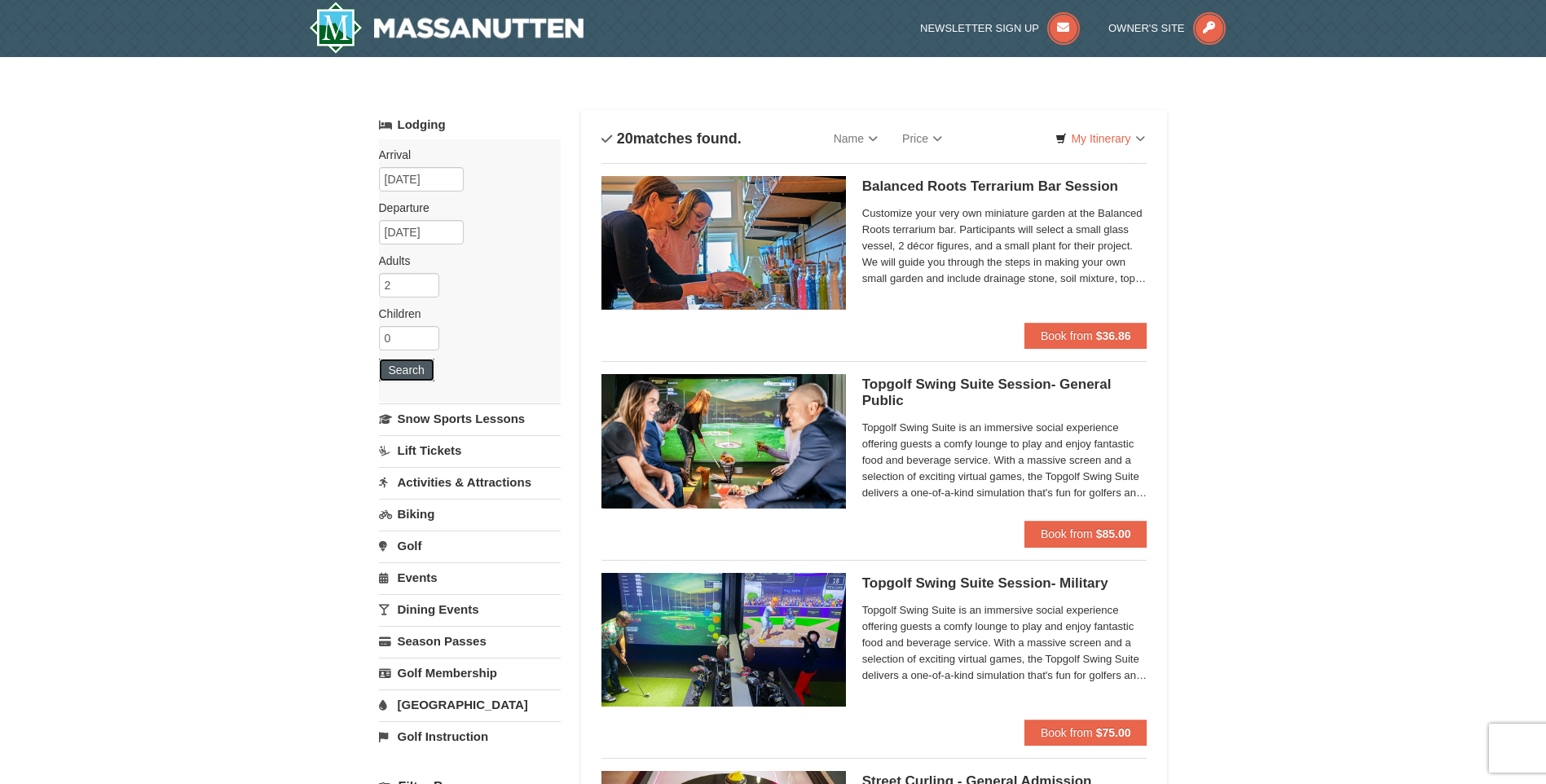
click at [417, 381] on button "Search" at bounding box center [406, 369] width 55 height 23
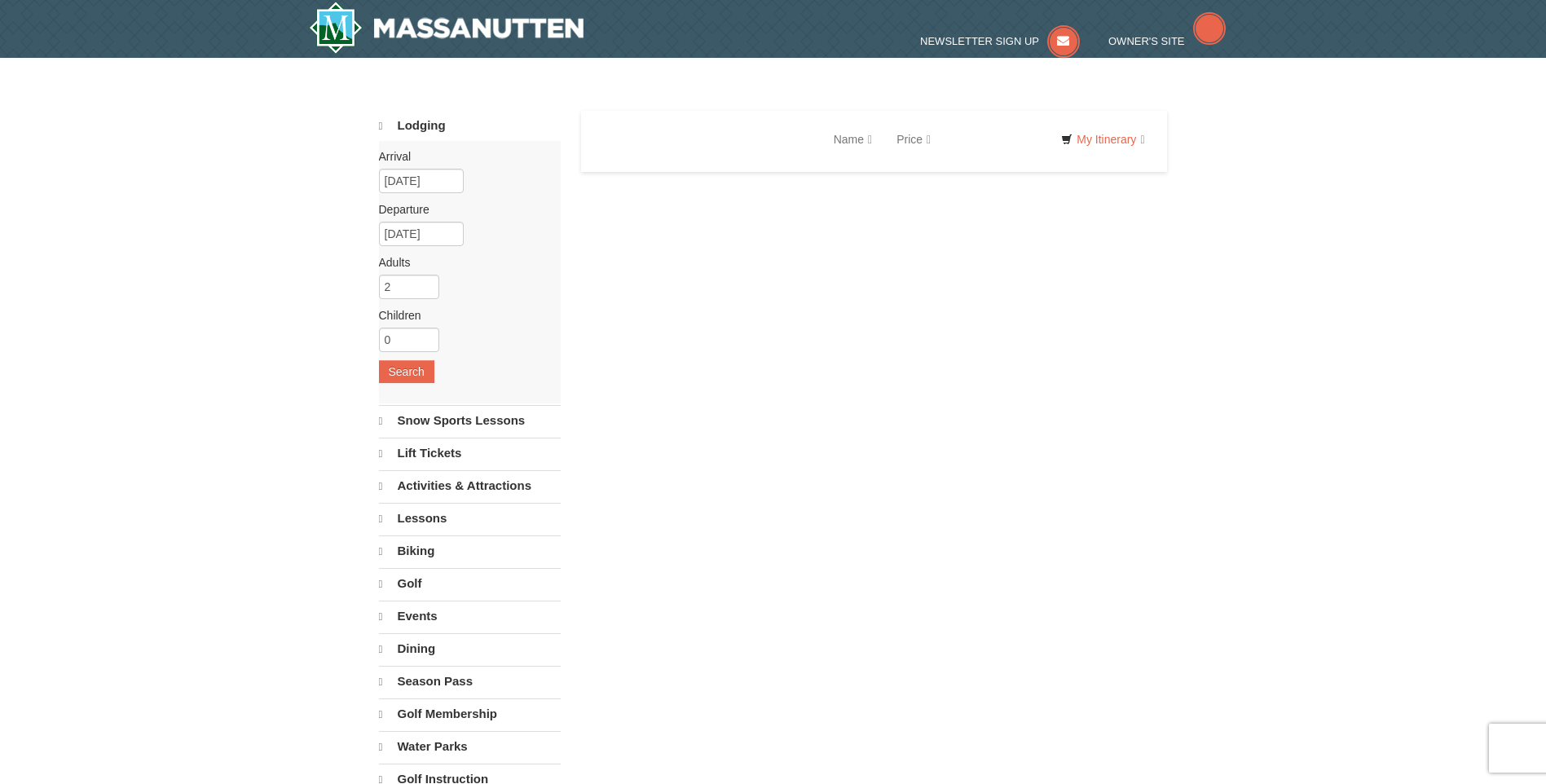
select select "9"
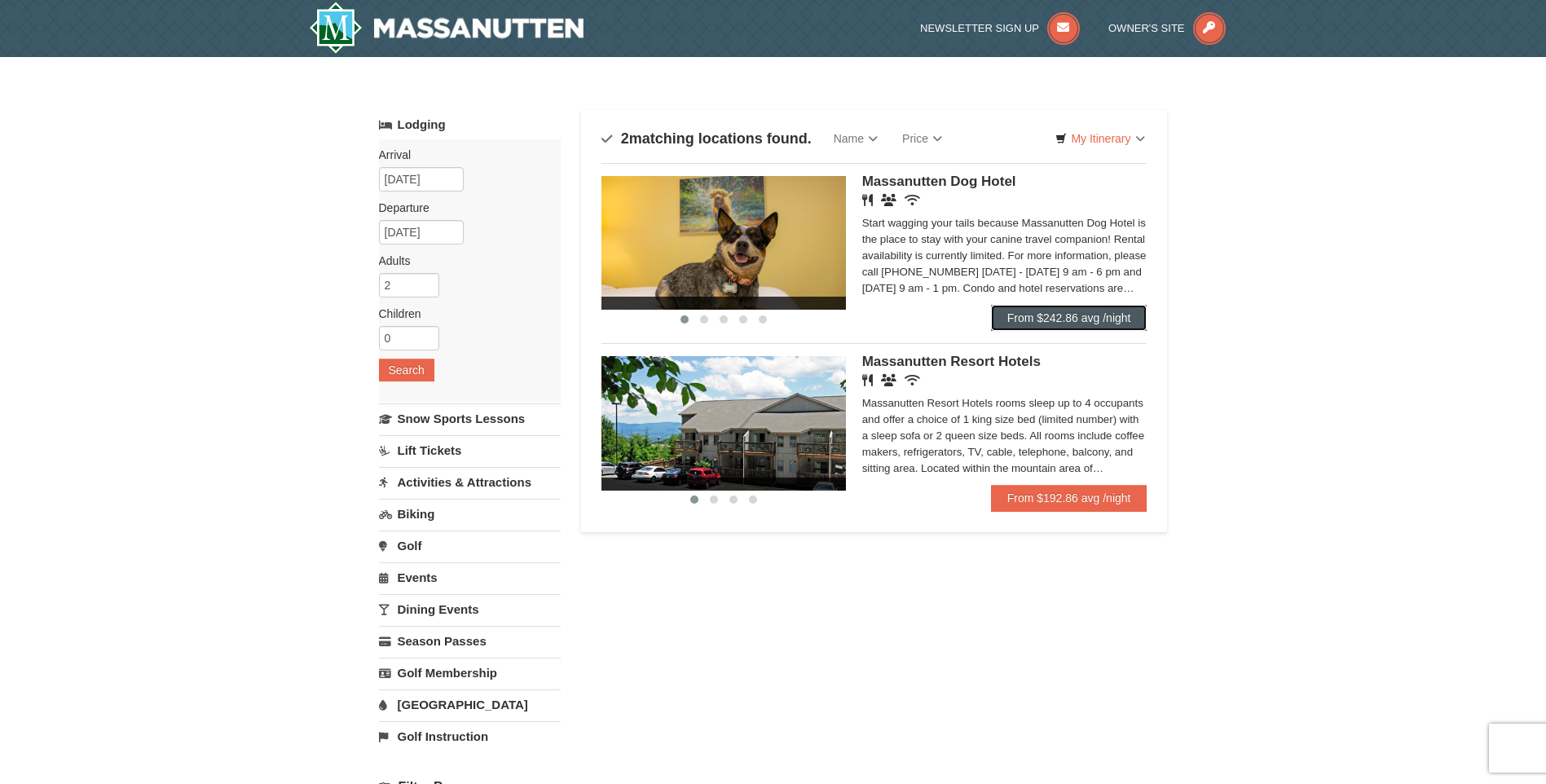
click at [1105, 315] on link "From $242.86 avg /night" at bounding box center [1069, 318] width 157 height 26
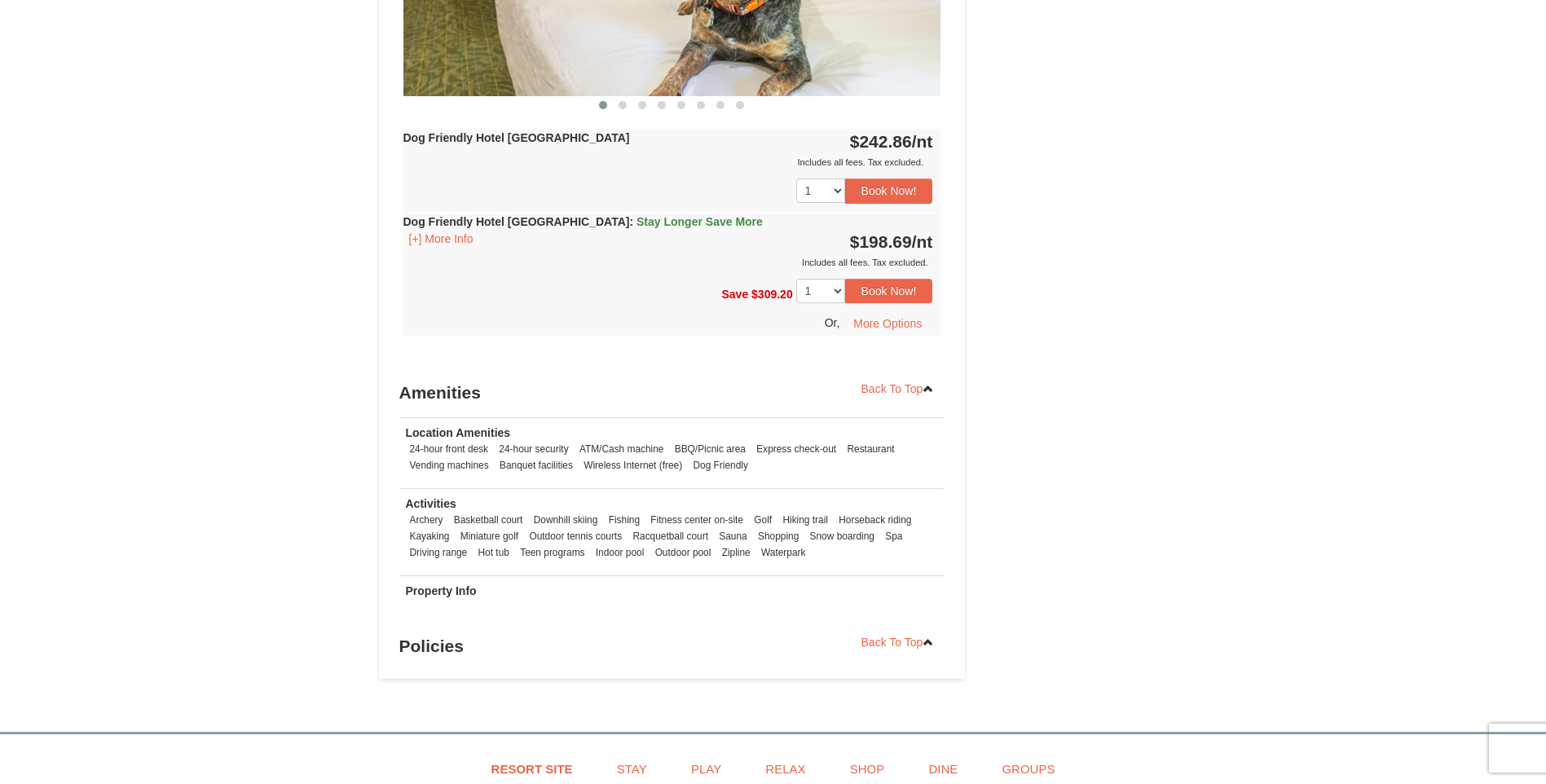
scroll to position [1548, 0]
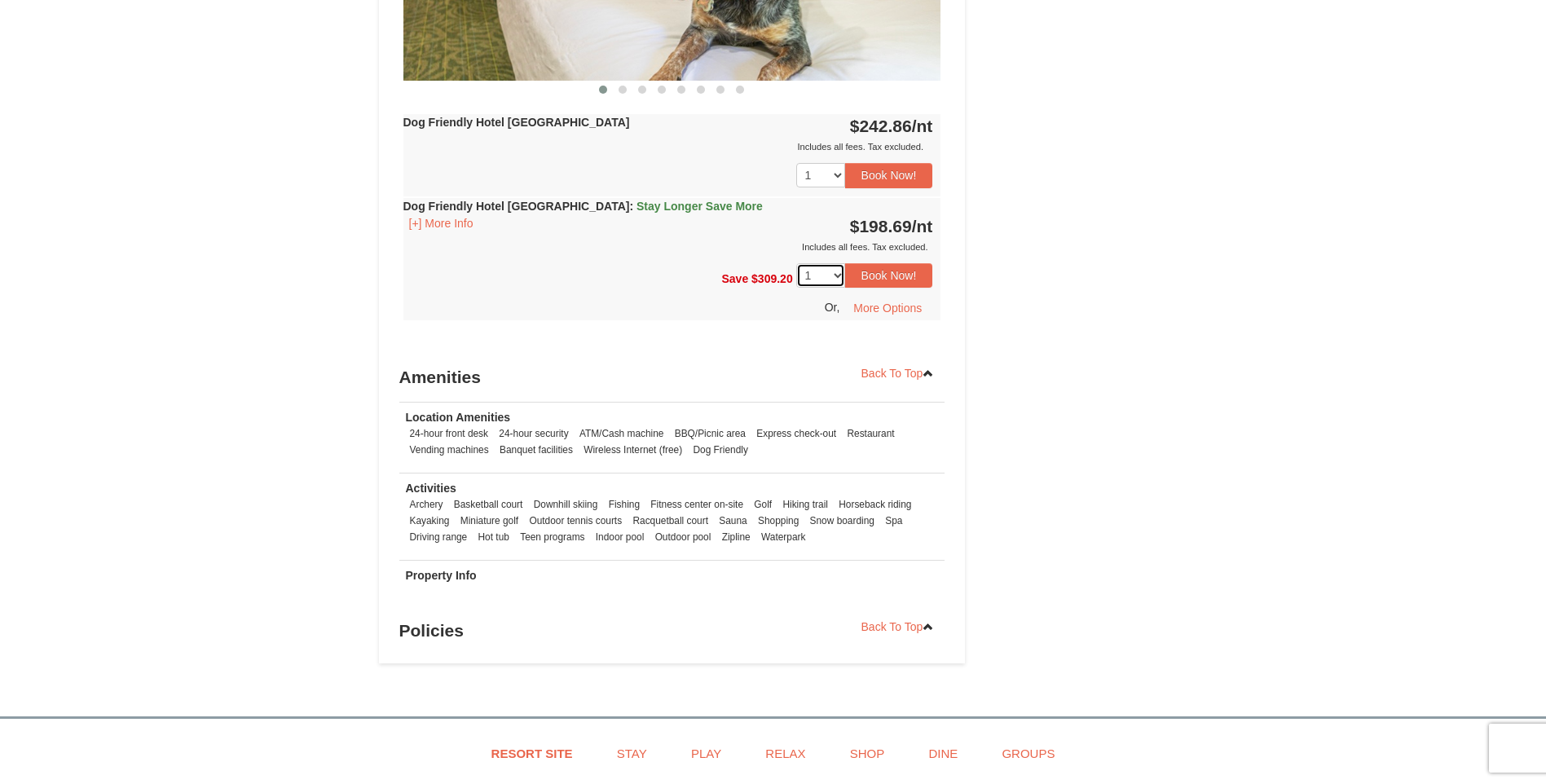
click at [836, 272] on select "1 2 3 4 5 6 7 8 9 10 11 12 13 14" at bounding box center [820, 275] width 49 height 25
select select "7"
click at [796, 263] on select "1 2 3 4 5 6 7 8 9 10 11 12 13 14" at bounding box center [820, 275] width 49 height 25
click at [885, 279] on button "Book Now!" at bounding box center [889, 275] width 88 height 25
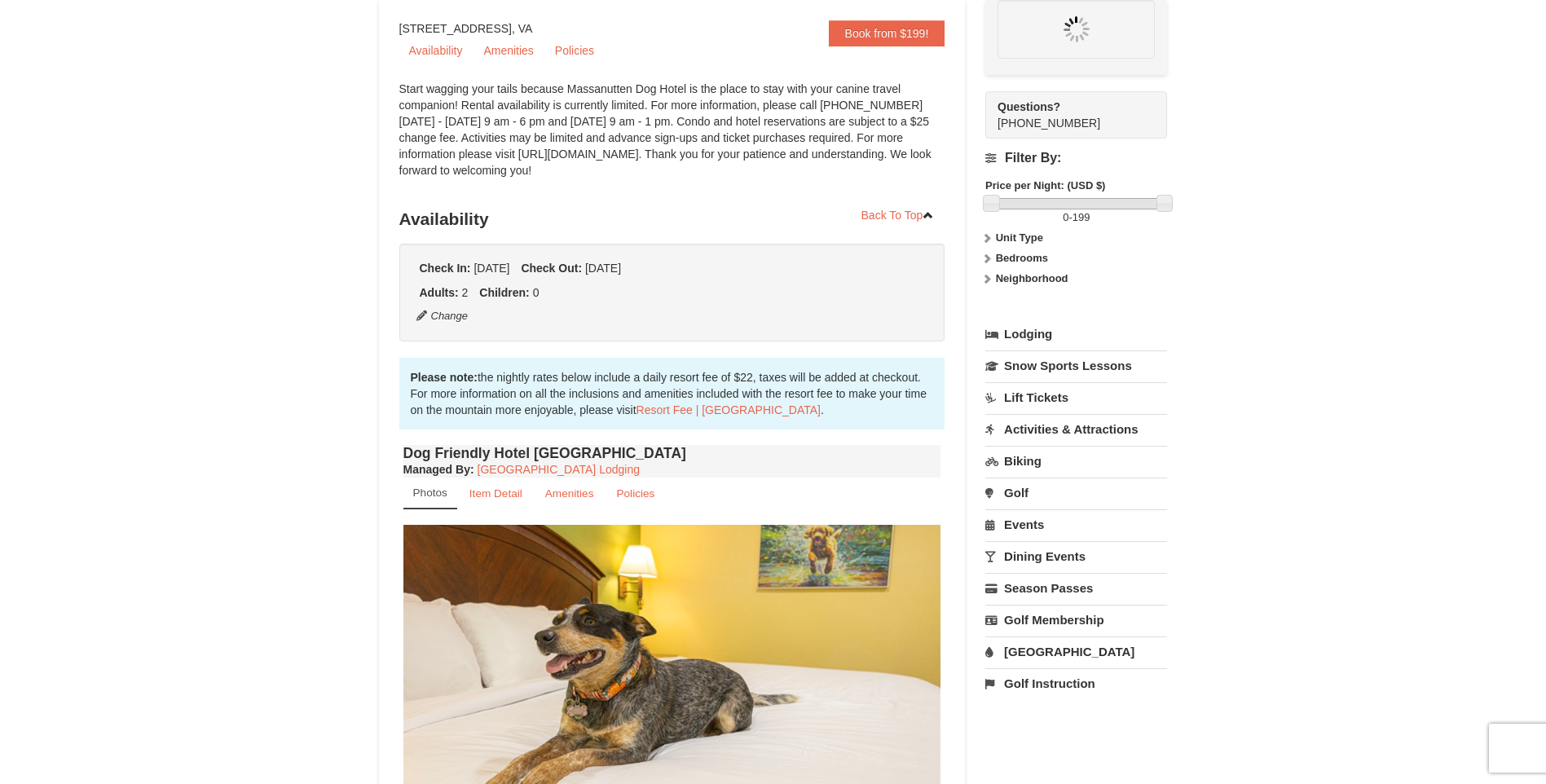
select select "7"
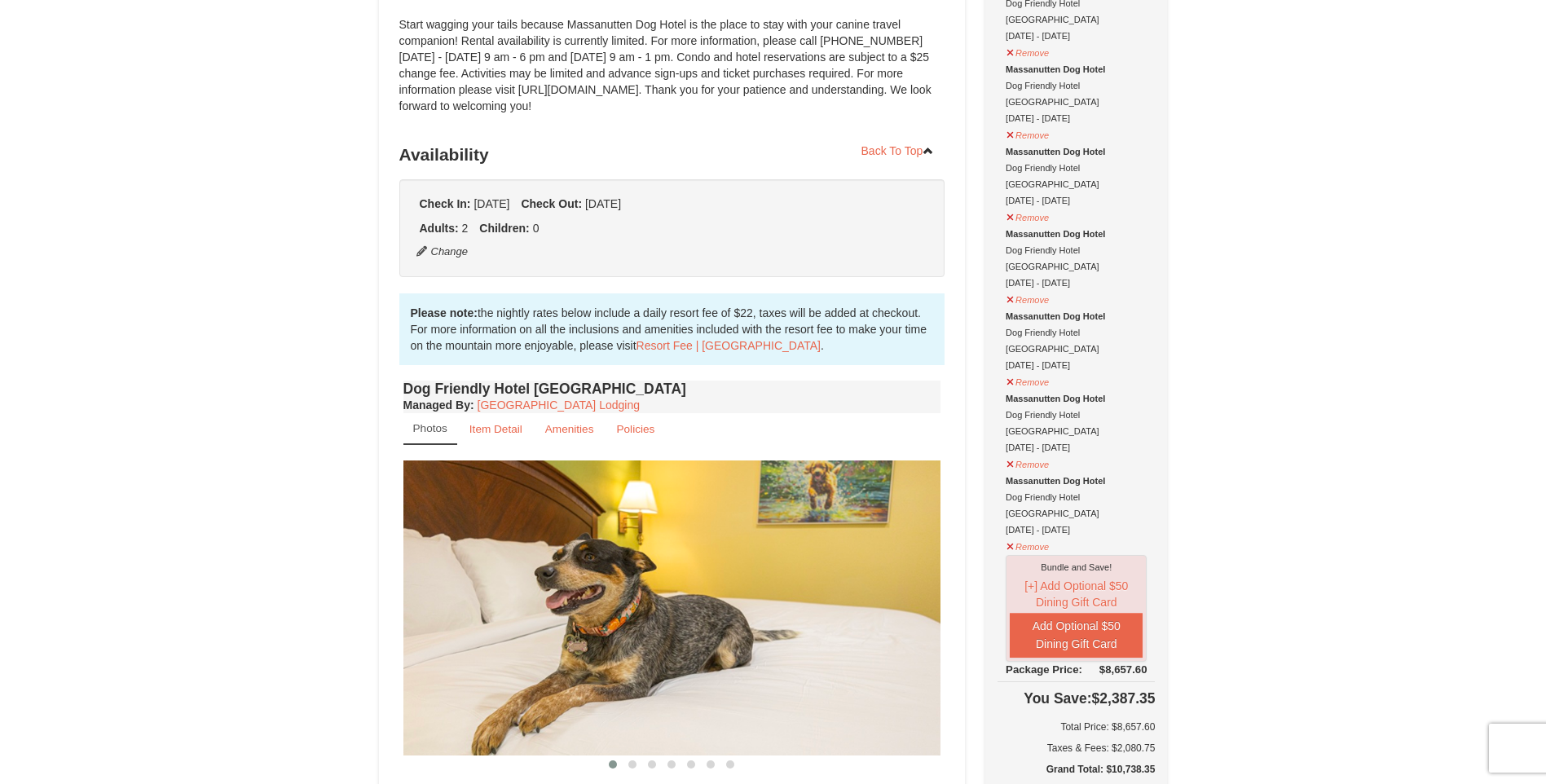
scroll to position [43, 0]
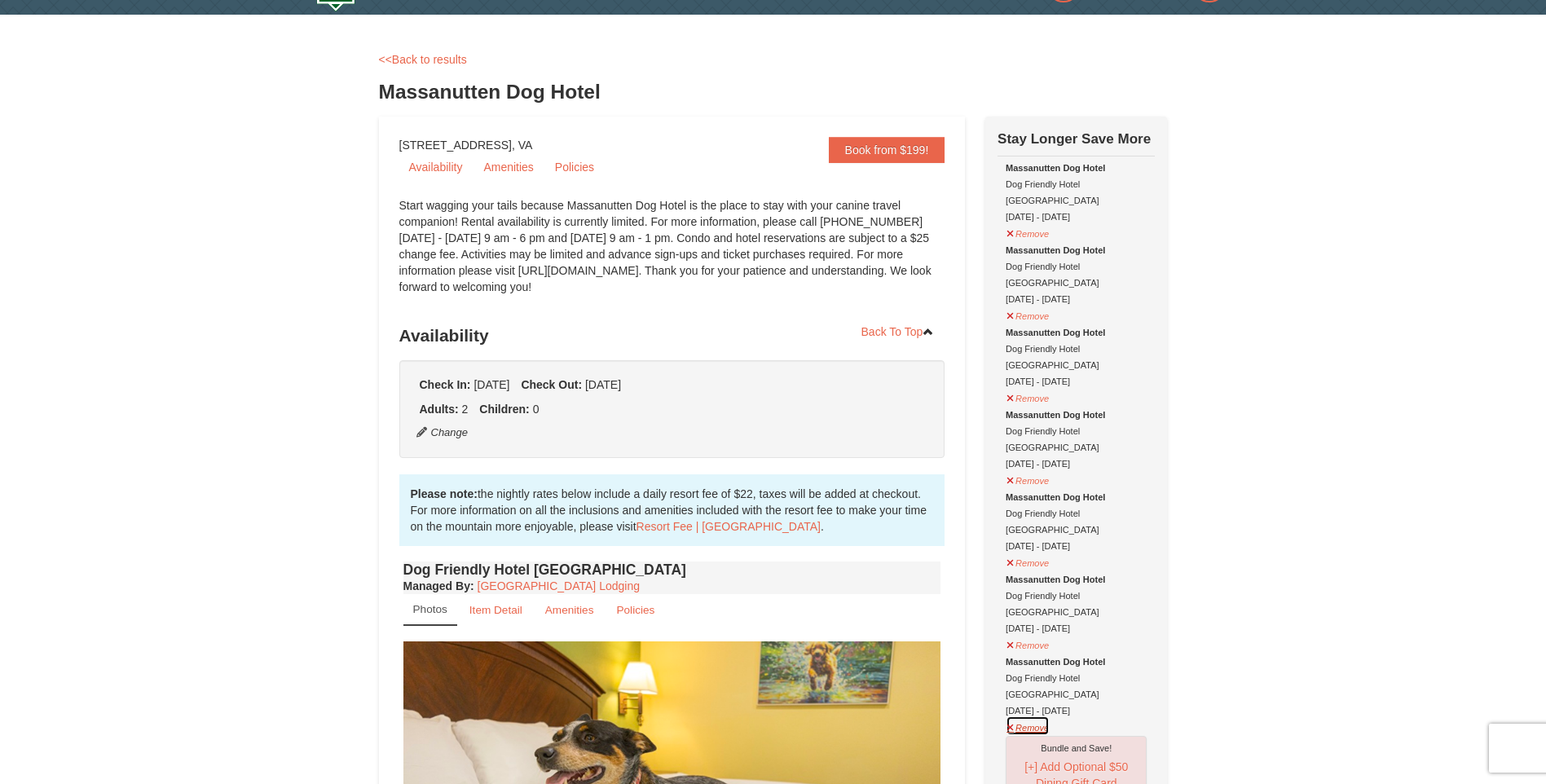
click at [1027, 716] on button "Remove" at bounding box center [1028, 726] width 44 height 20
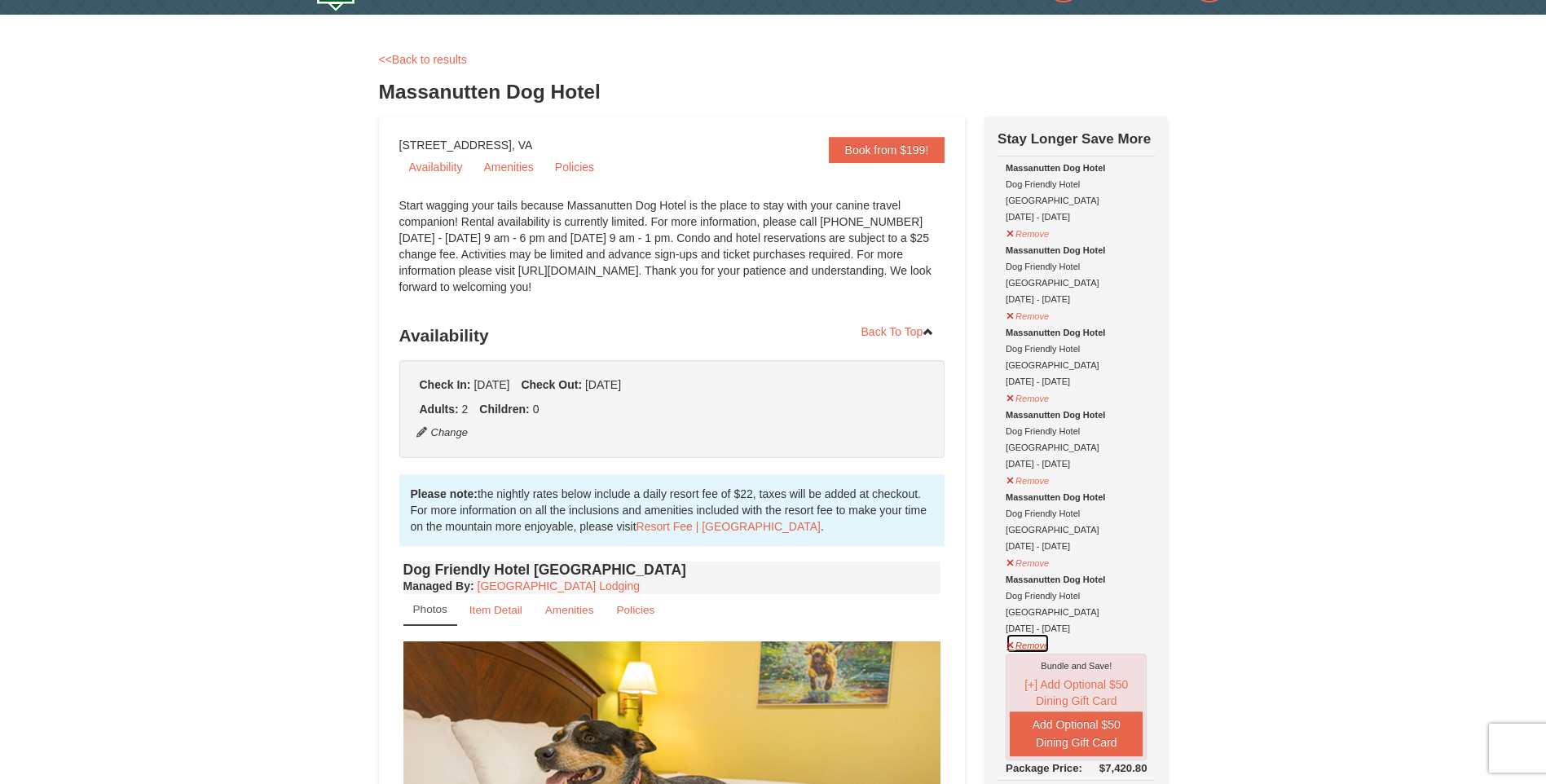
click at [1030, 633] on button "Remove" at bounding box center [1028, 644] width 44 height 20
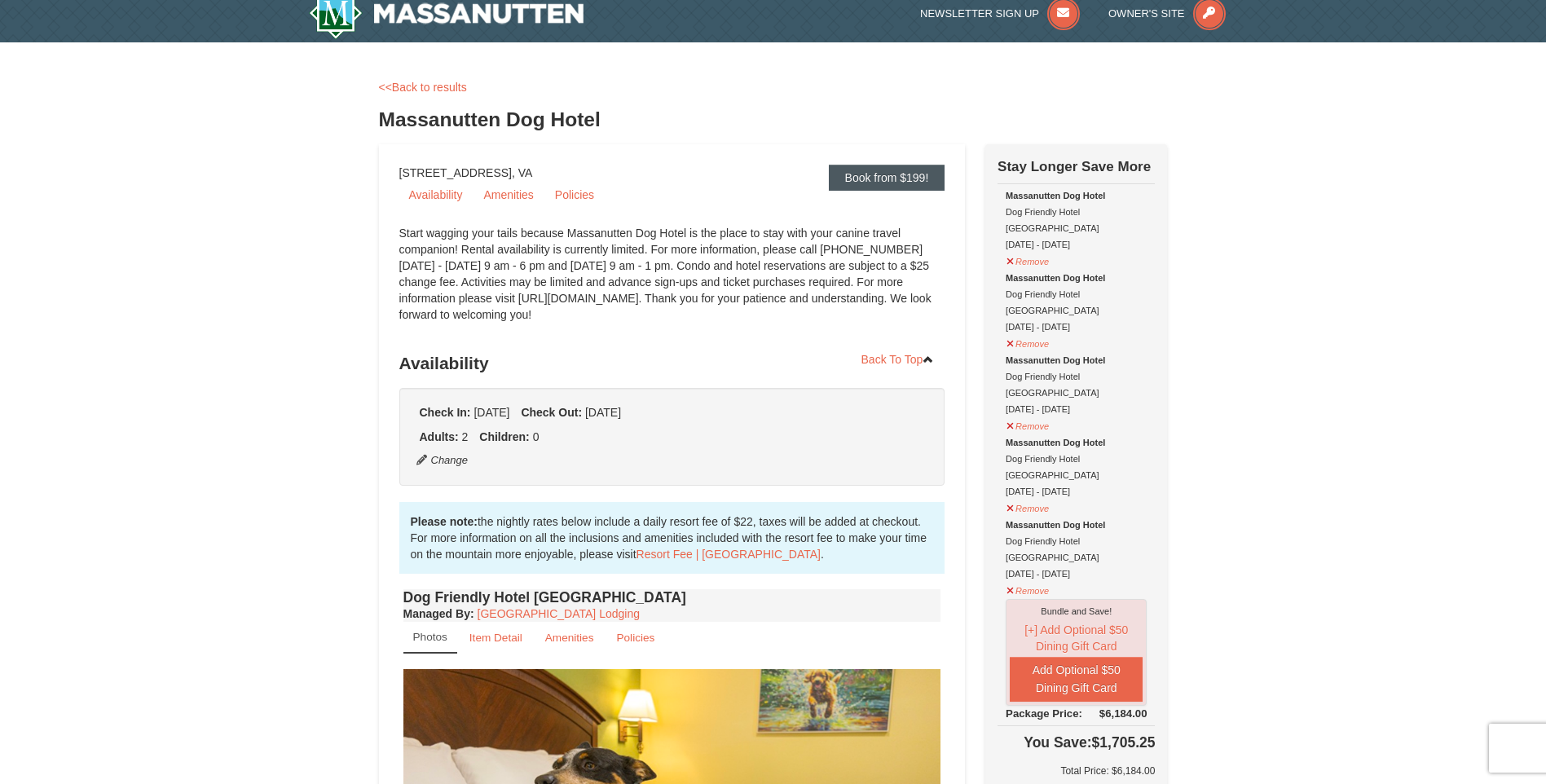
scroll to position [0, 0]
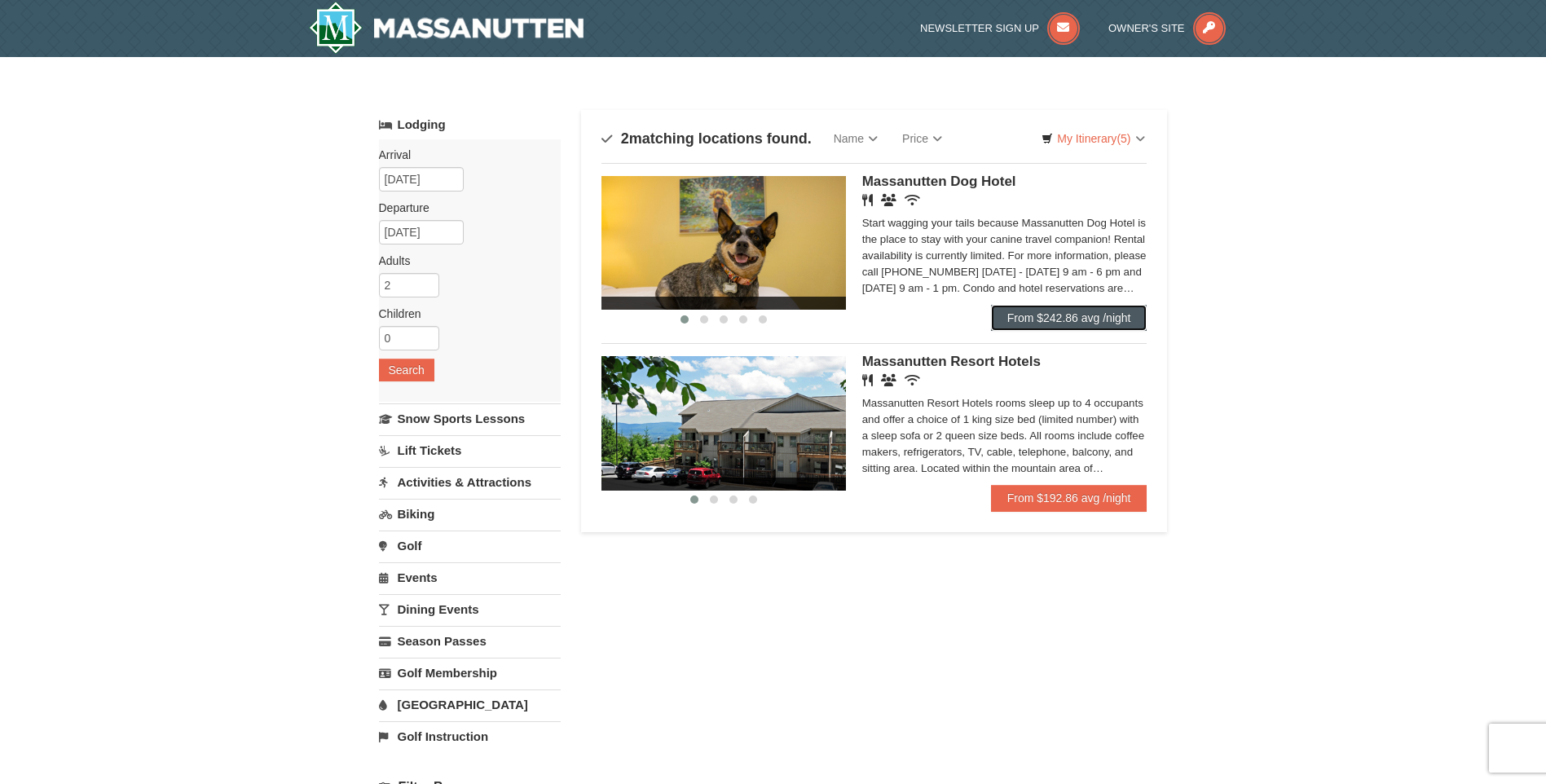
click at [1077, 323] on link "From $242.86 avg /night" at bounding box center [1069, 318] width 157 height 26
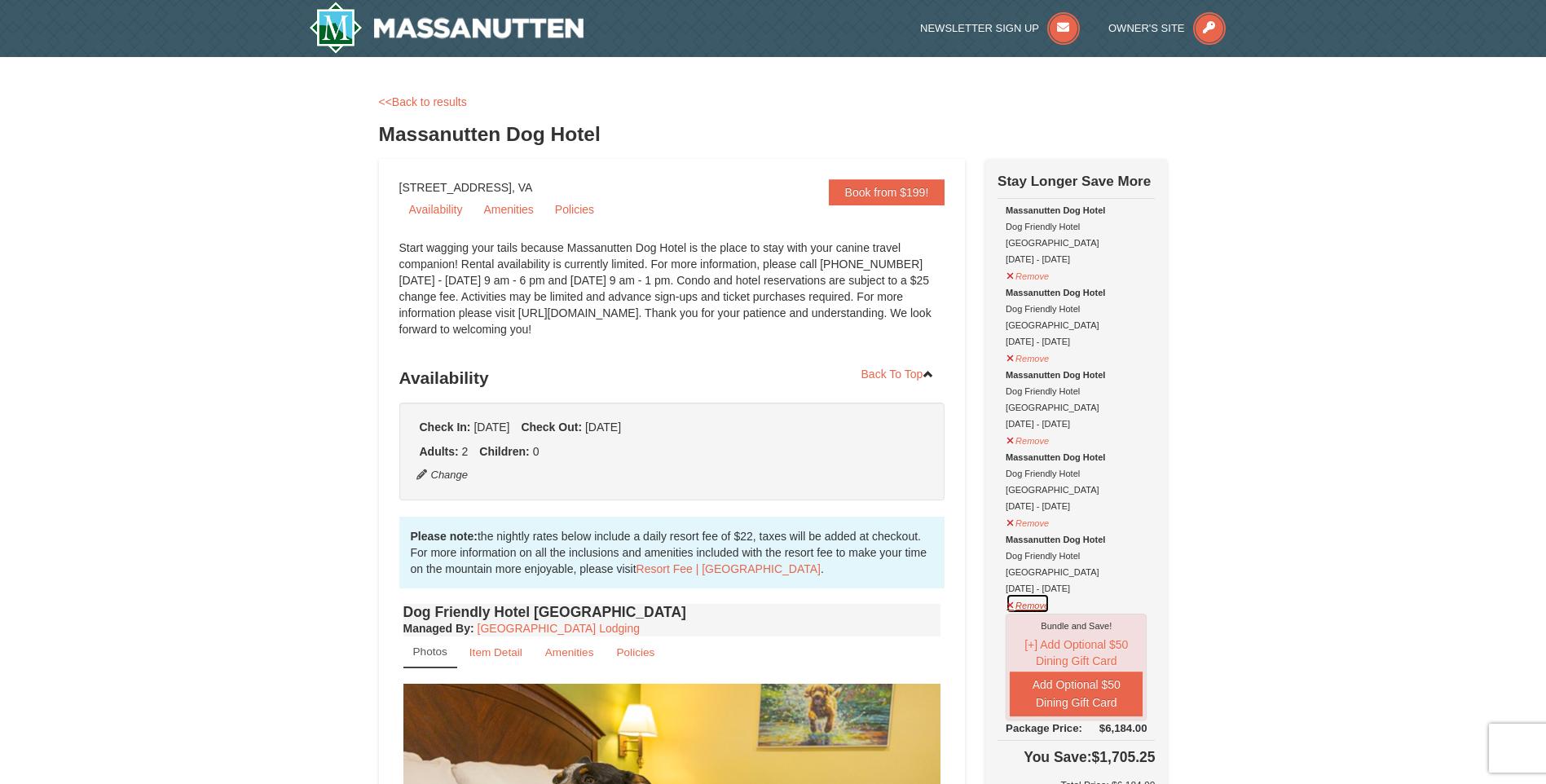
click at [1012, 593] on button "Remove" at bounding box center [1028, 604] width 44 height 20
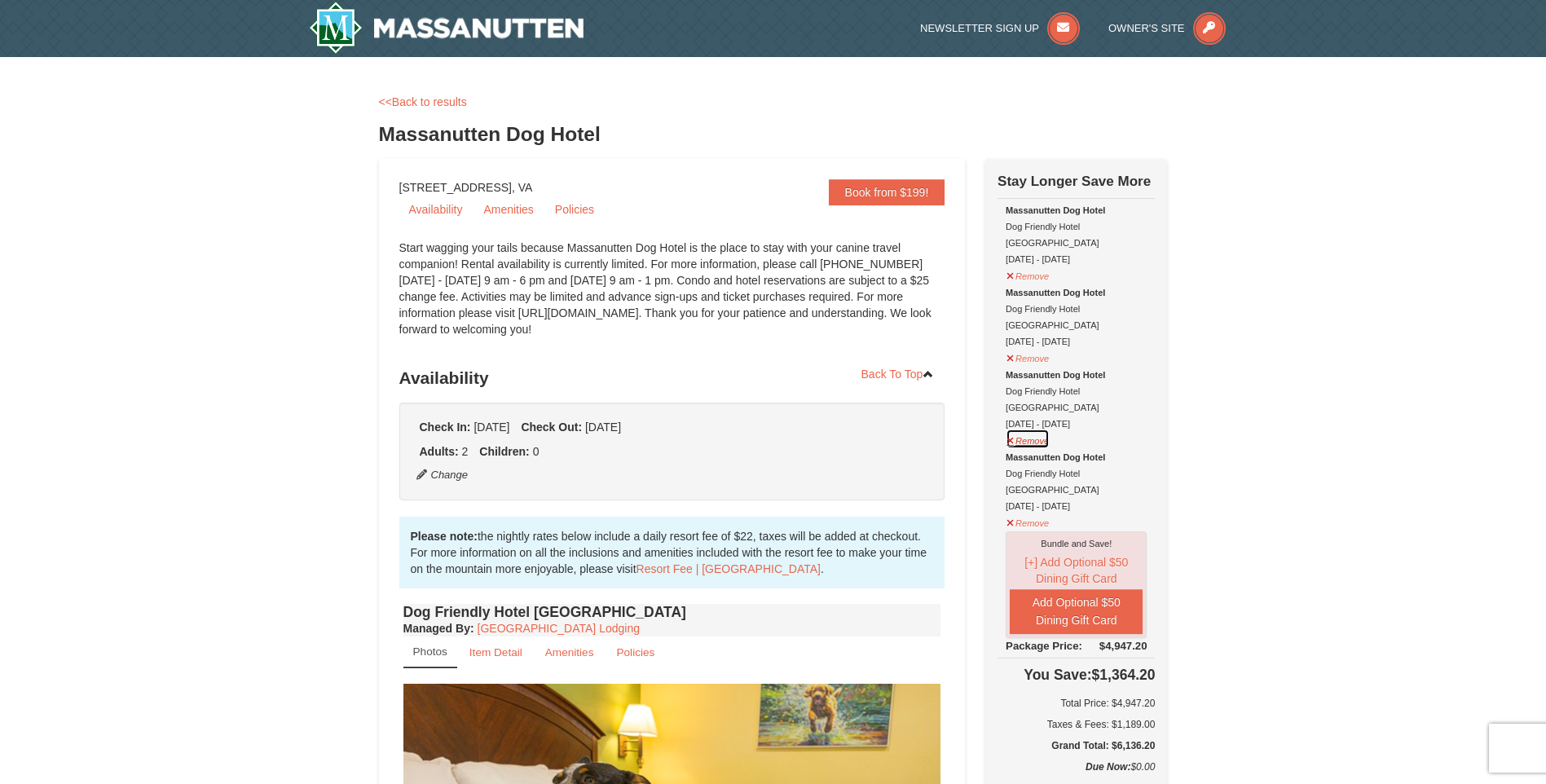
click at [1025, 429] on button "Remove" at bounding box center [1028, 439] width 44 height 20
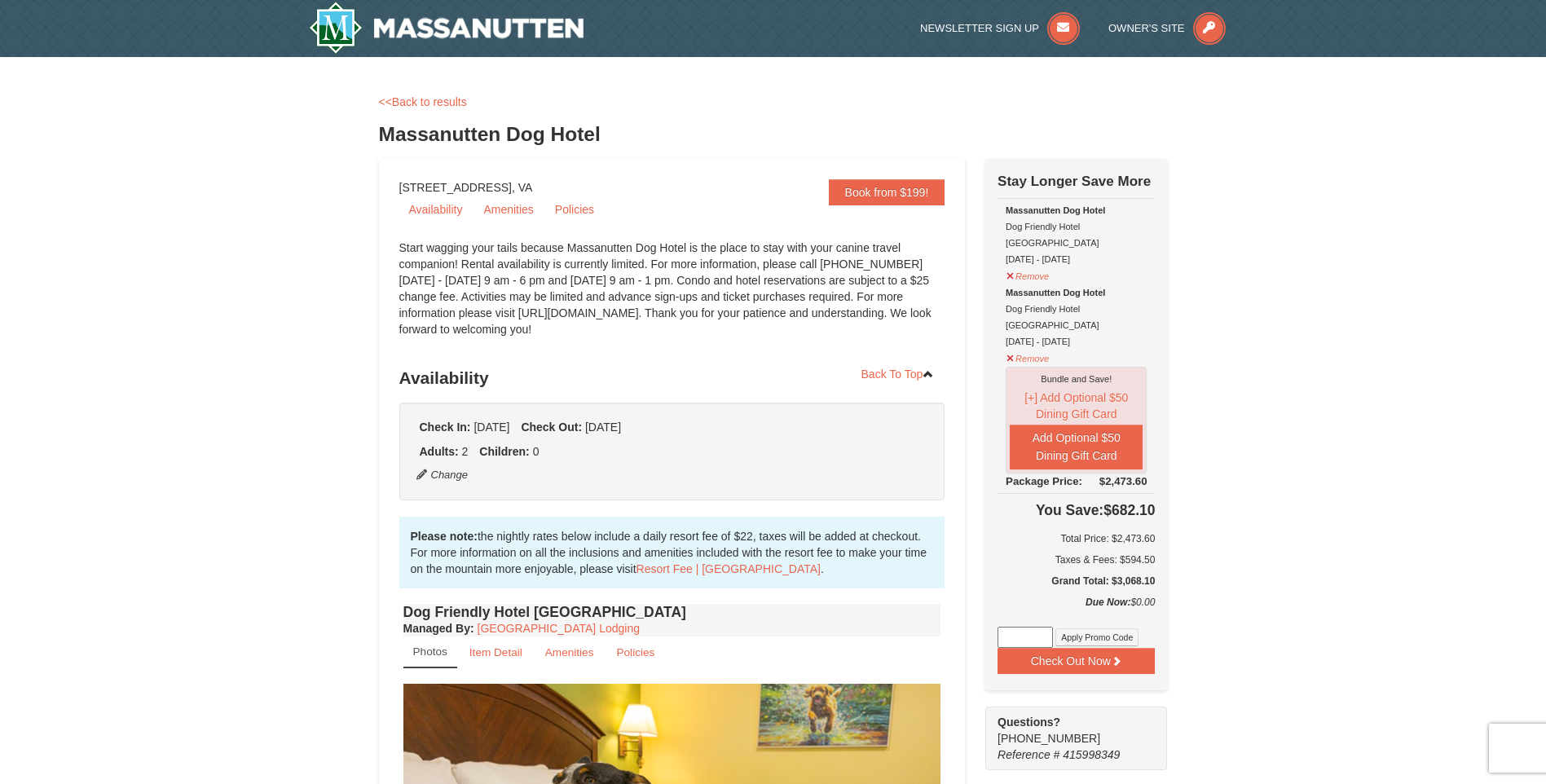
click at [1026, 346] on button "Remove" at bounding box center [1028, 357] width 44 height 20
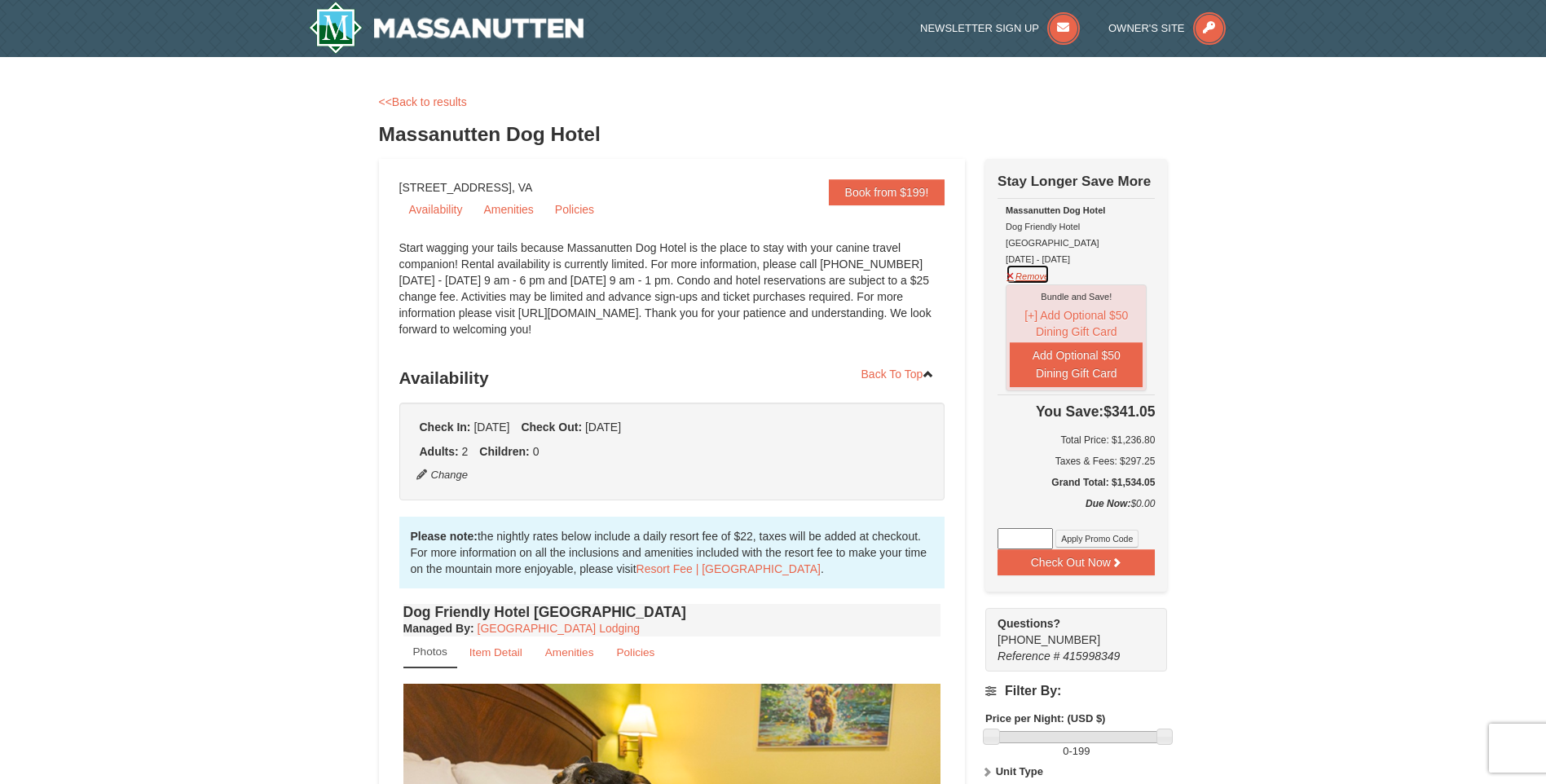
click at [1034, 264] on button "Remove" at bounding box center [1028, 274] width 44 height 20
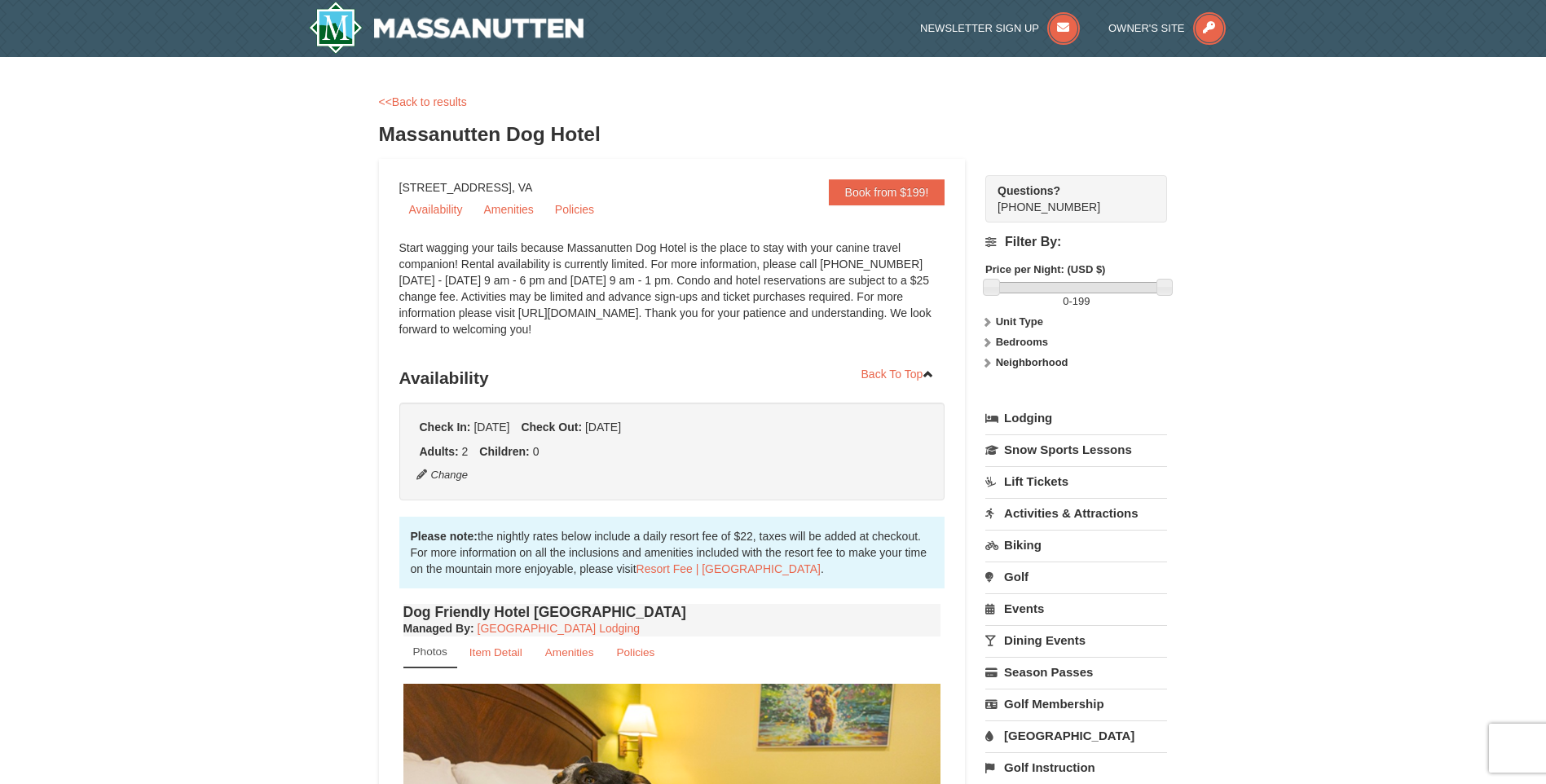
click at [1016, 315] on label "Unit Type" at bounding box center [1077, 322] width 182 height 16
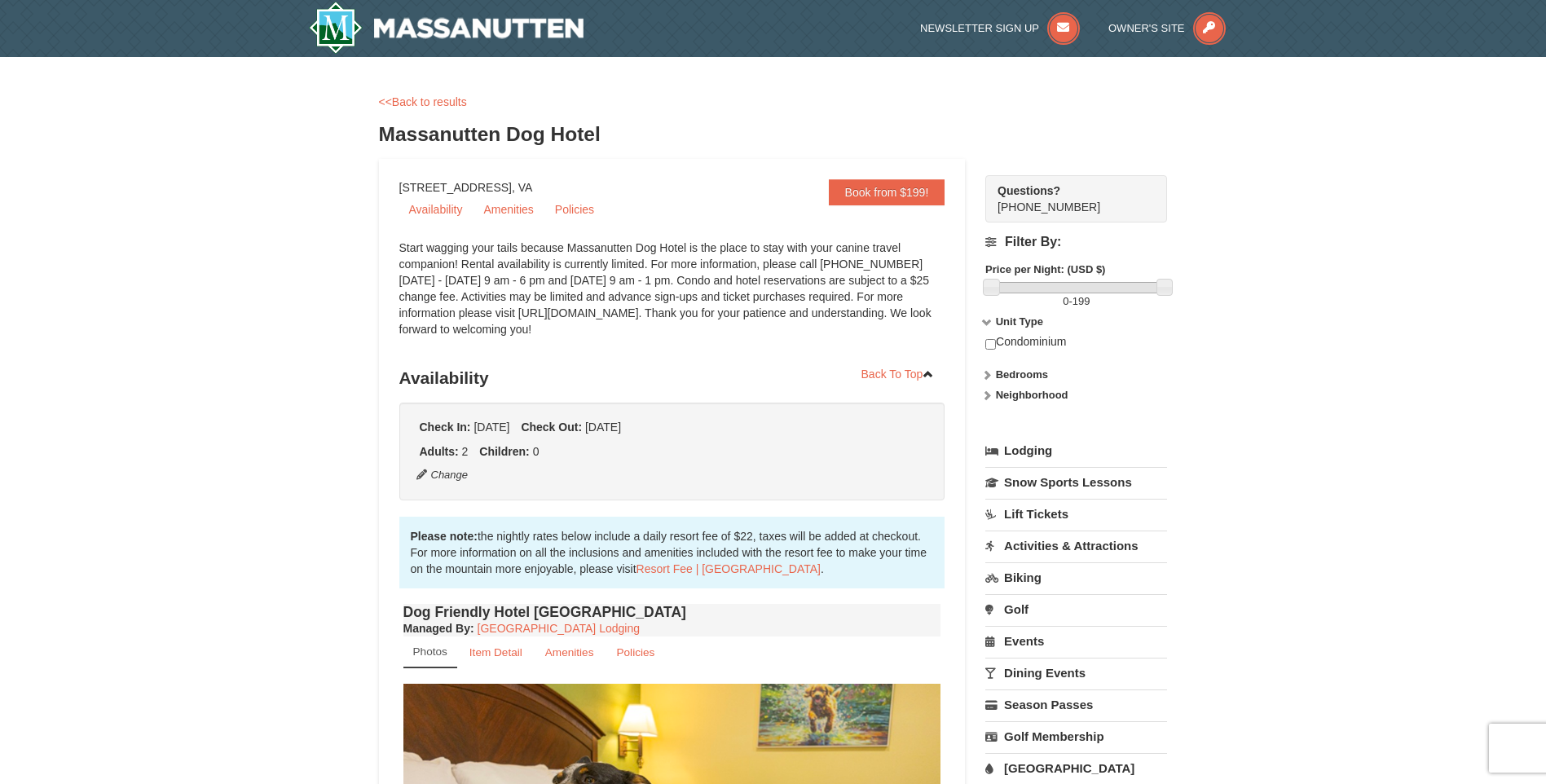
click at [1014, 373] on strong "Bedrooms" at bounding box center [1022, 375] width 52 height 12
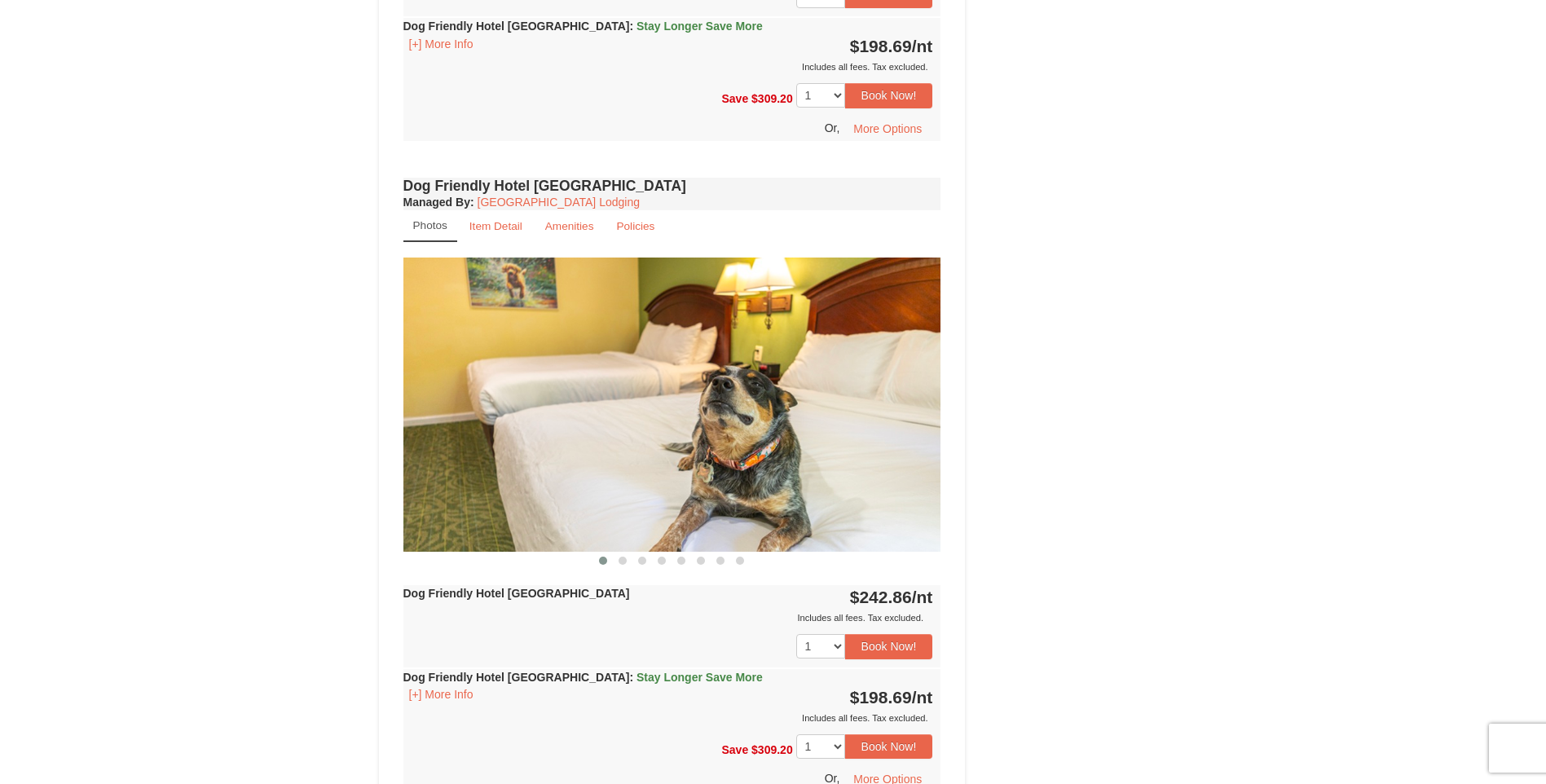
scroll to position [813, 0]
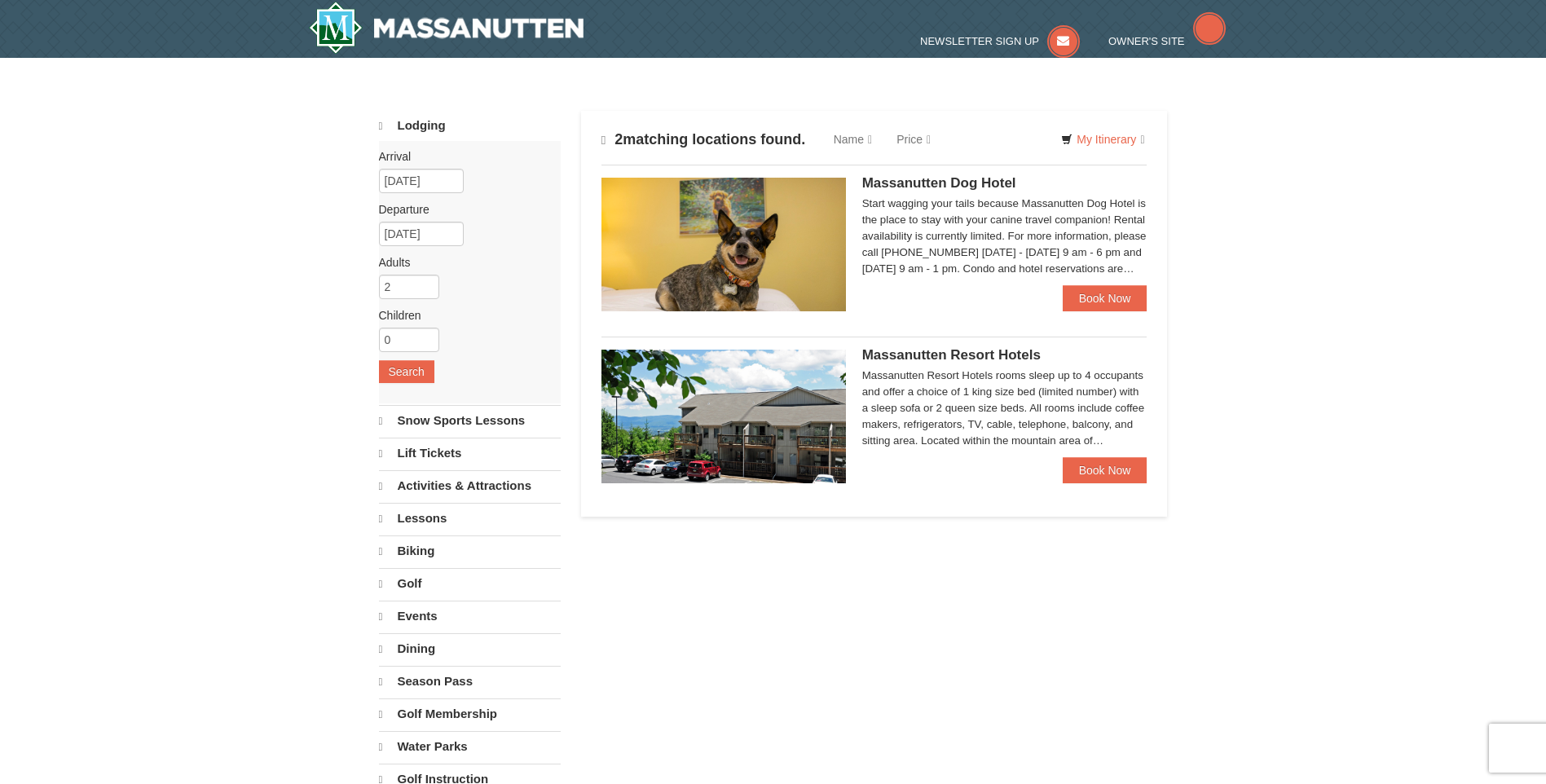
select select "9"
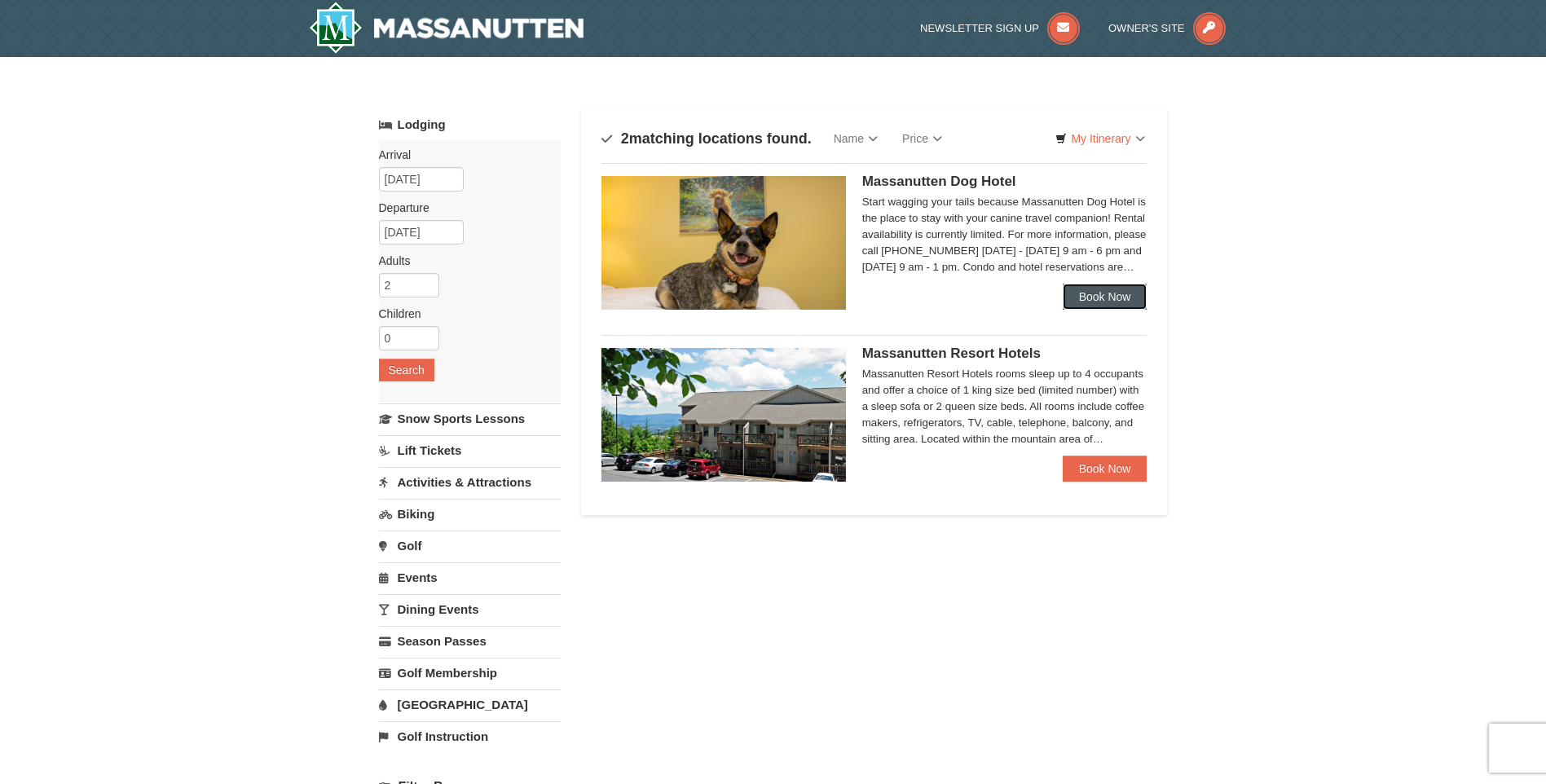
click at [1096, 295] on link "Book Now" at bounding box center [1106, 296] width 85 height 26
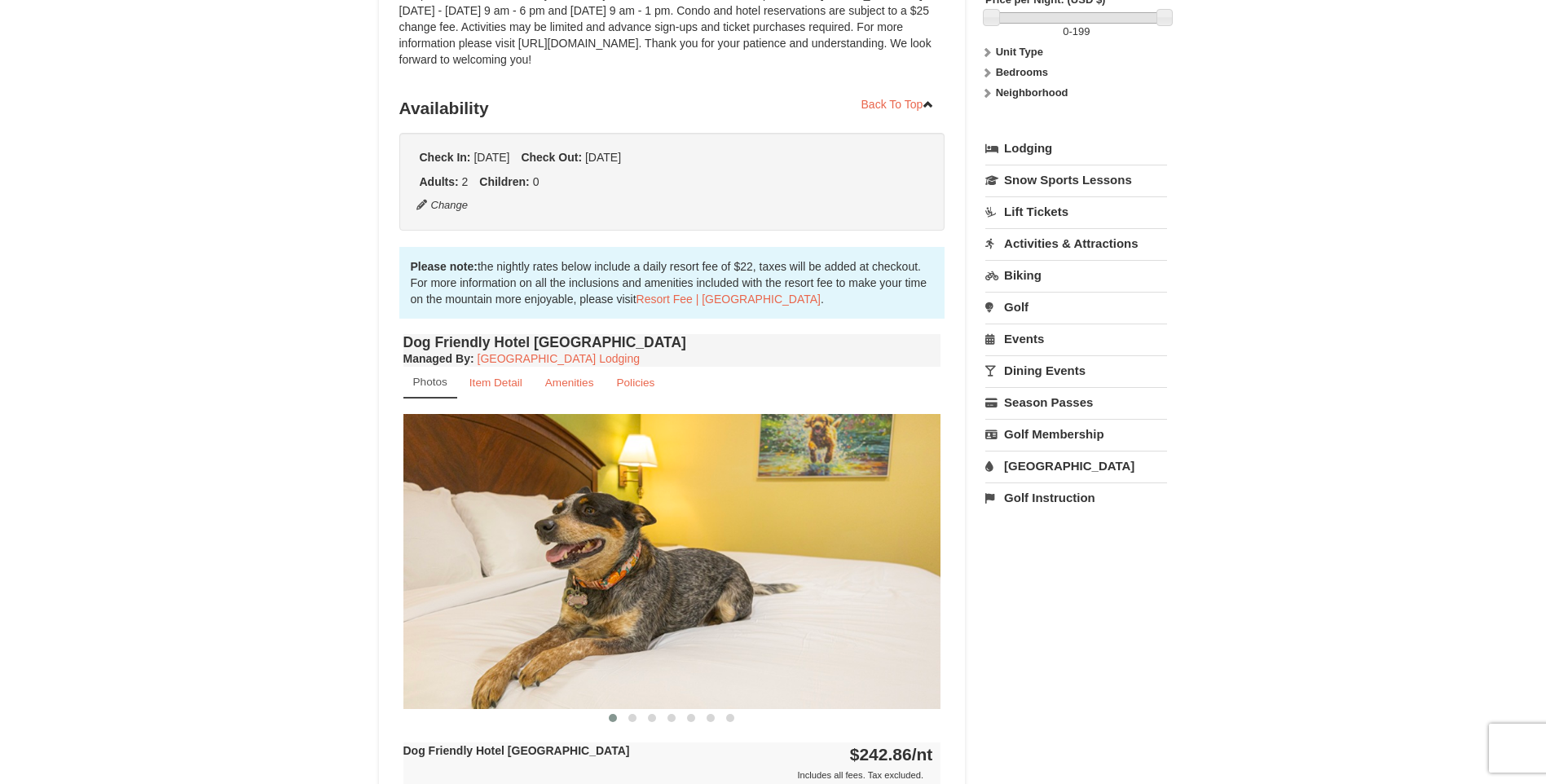
scroll to position [244, 0]
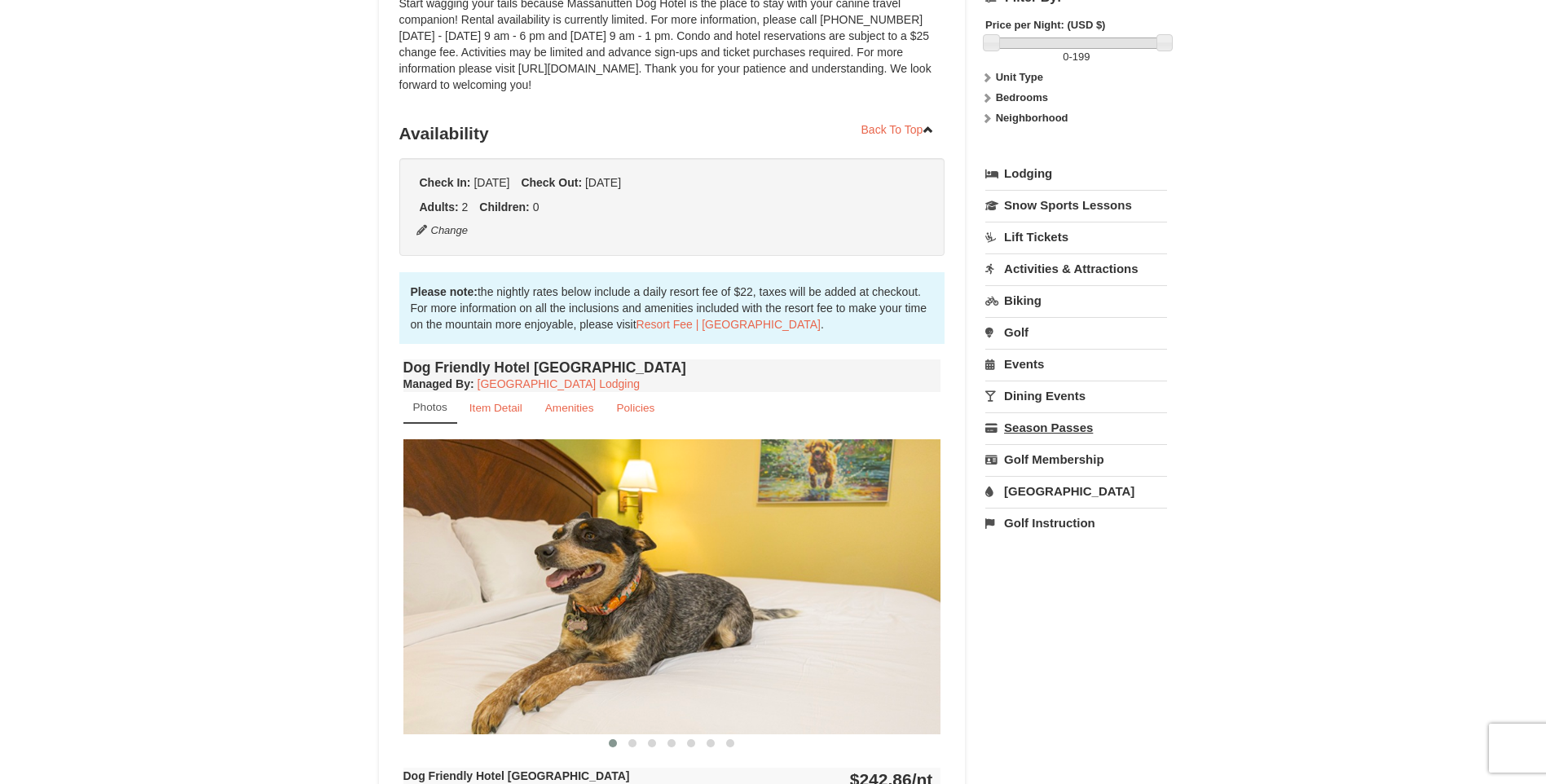
click at [1042, 421] on link "Season Passes" at bounding box center [1077, 426] width 182 height 30
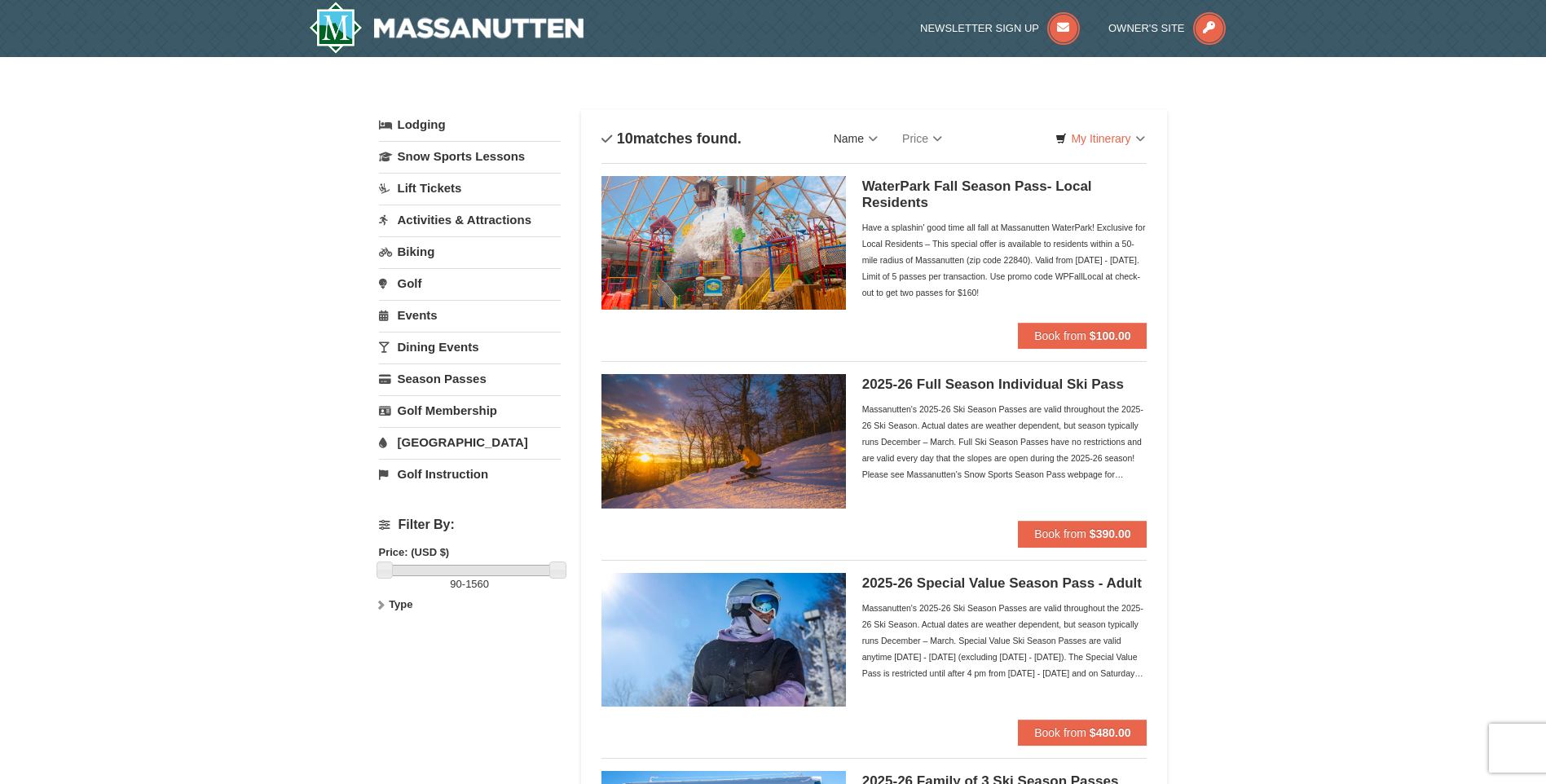
click at [845, 140] on link "Name" at bounding box center [856, 139] width 68 height 32
click at [1119, 139] on link "My Itinerary" at bounding box center [1099, 138] width 110 height 25
click at [421, 312] on link "Events" at bounding box center [470, 314] width 182 height 30
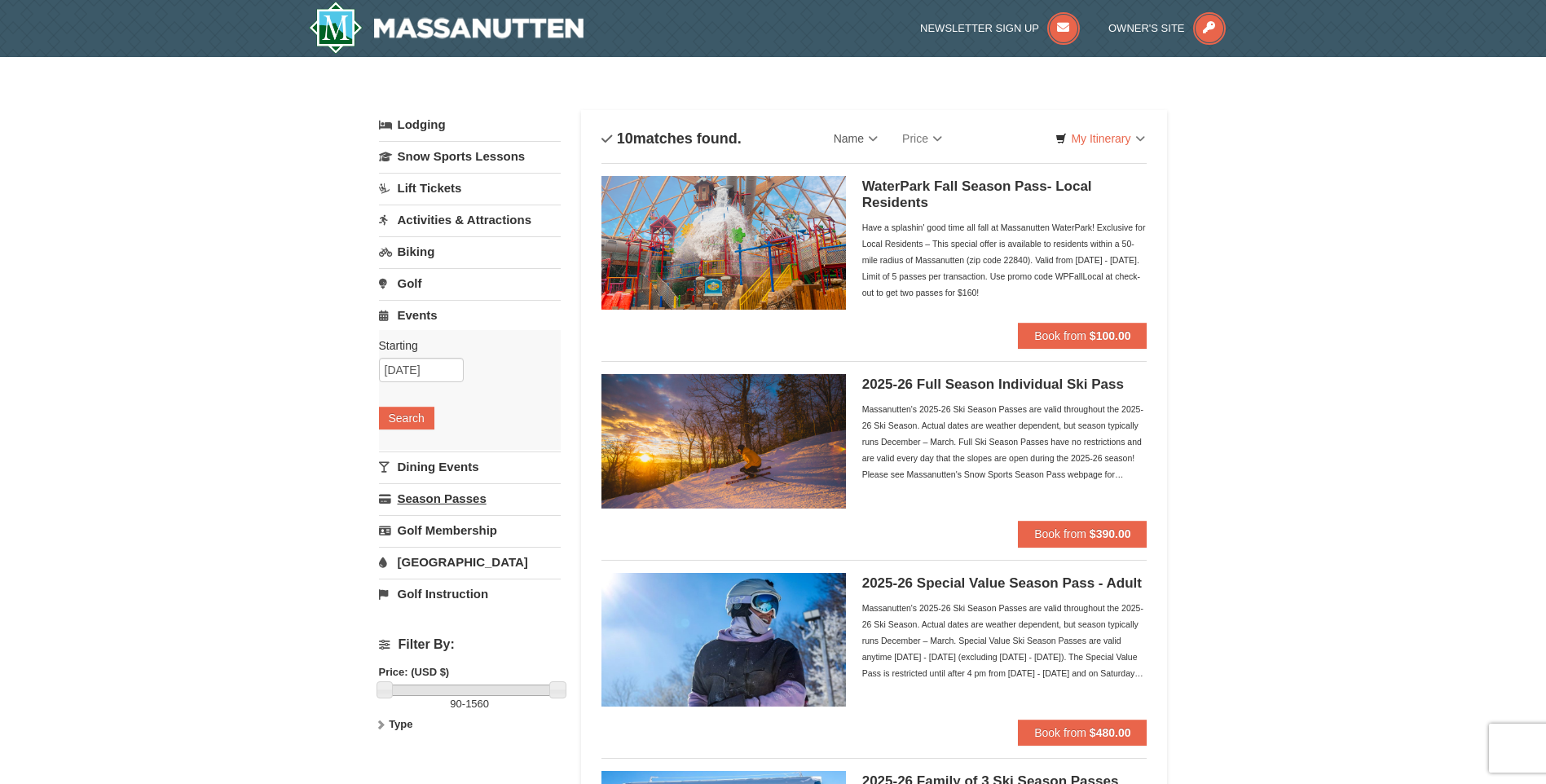
click at [452, 501] on link "Season Passes" at bounding box center [470, 498] width 182 height 30
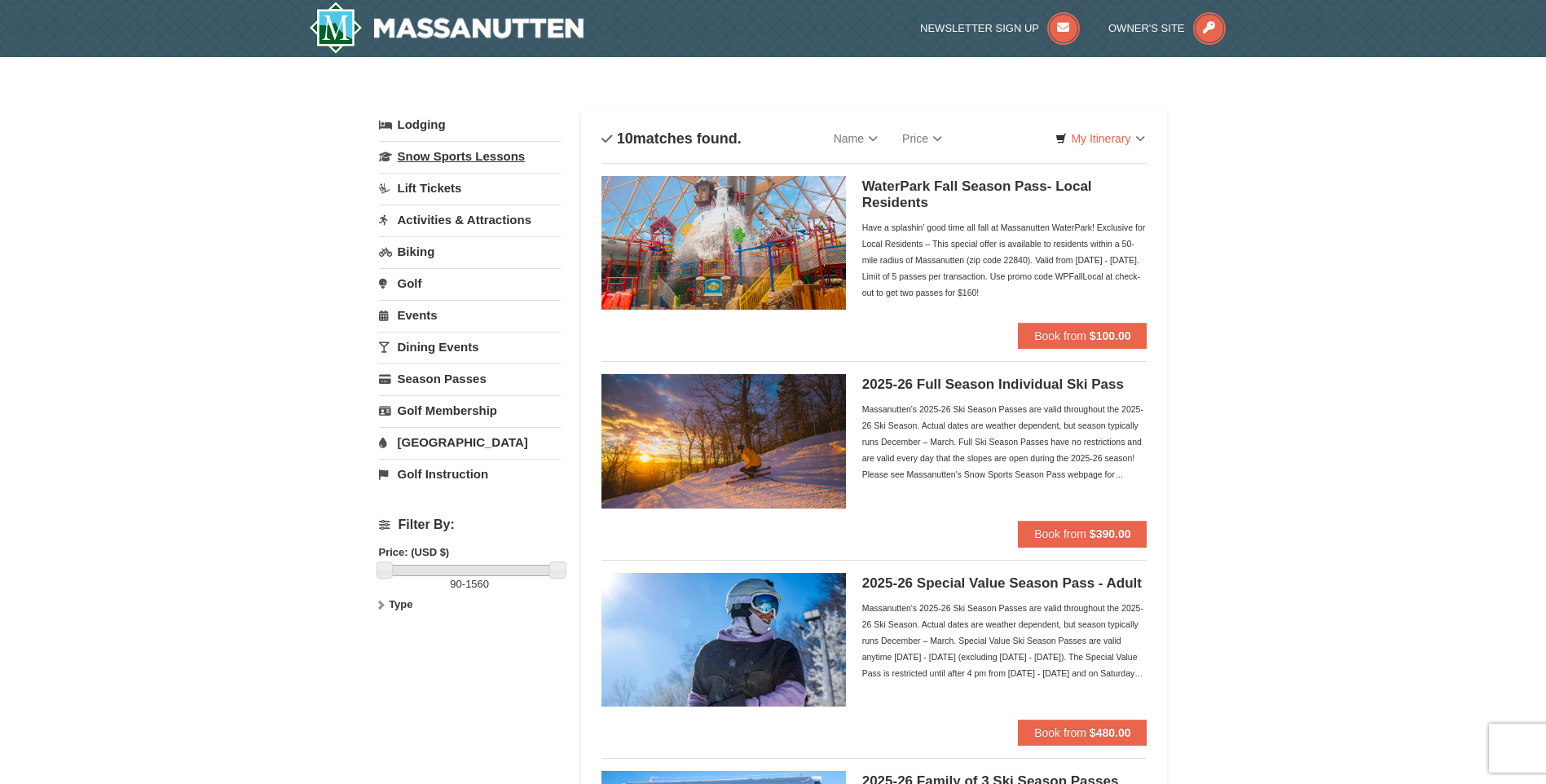
click at [432, 160] on link "Snow Sports Lessons" at bounding box center [470, 156] width 182 height 30
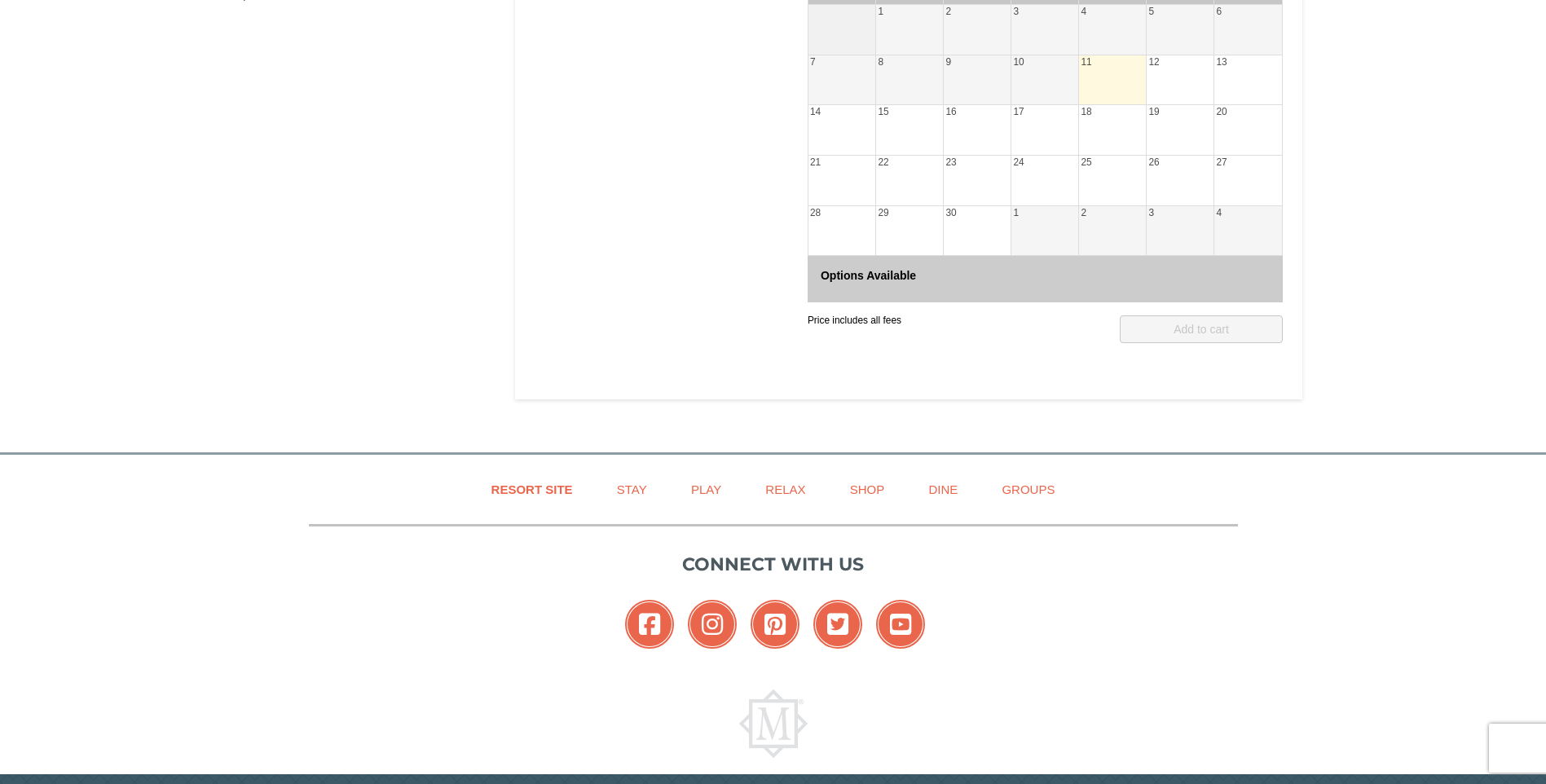
scroll to position [539, 0]
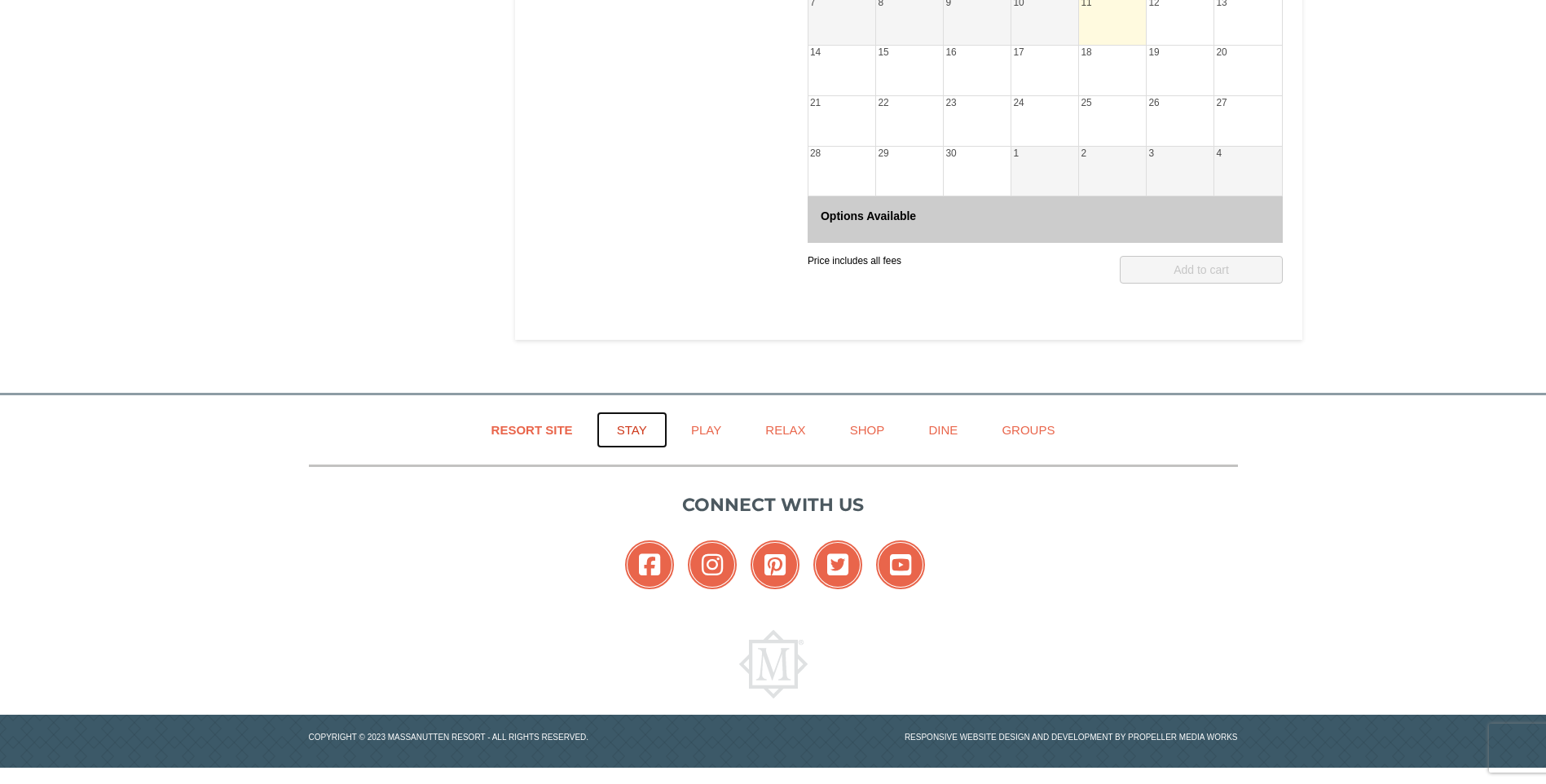
click at [636, 429] on link "Stay" at bounding box center [632, 430] width 71 height 37
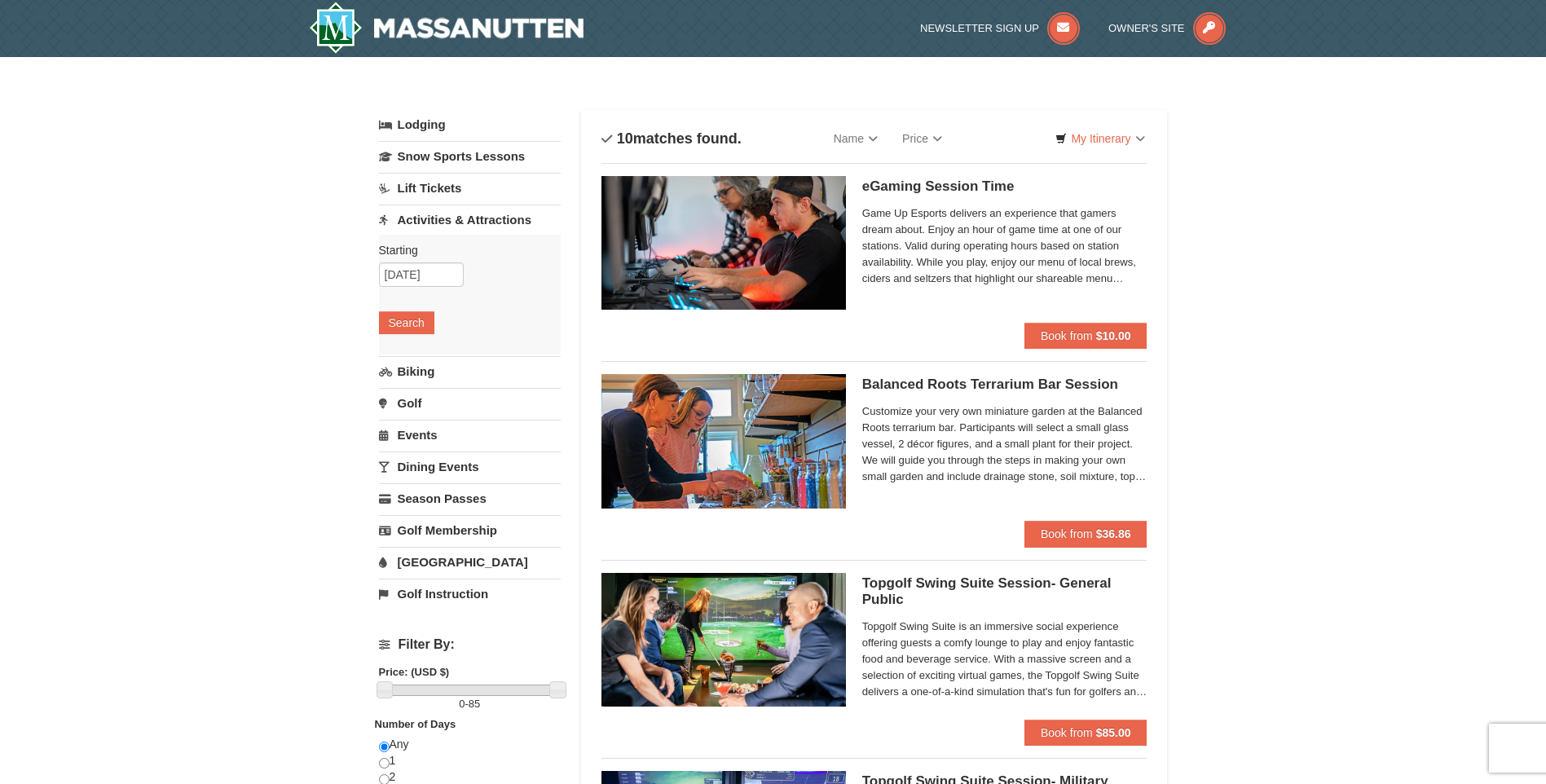
click at [450, 219] on link "Activities & Attractions" at bounding box center [470, 219] width 182 height 30
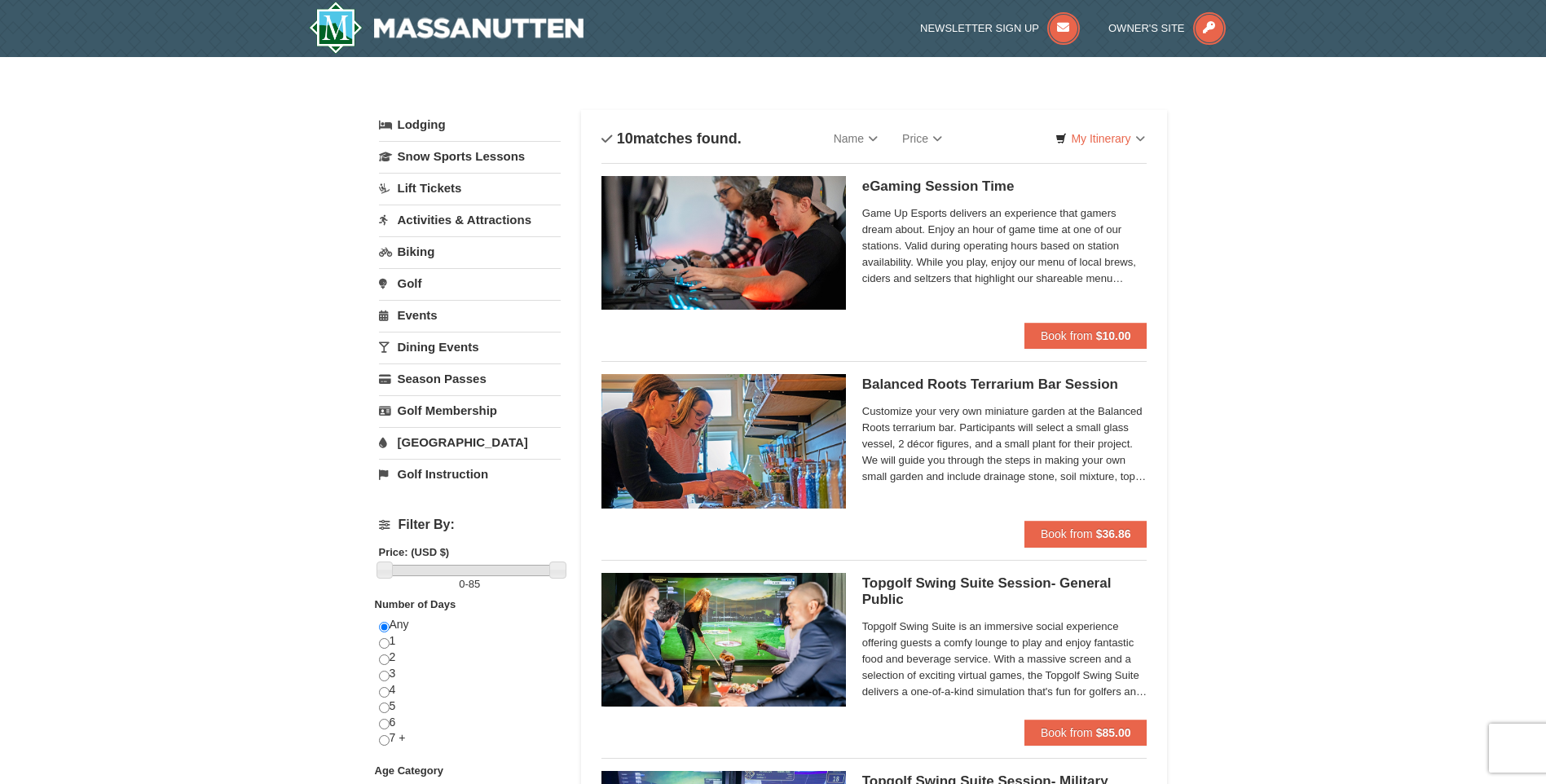
click at [450, 219] on link "Activities & Attractions" at bounding box center [470, 219] width 182 height 30
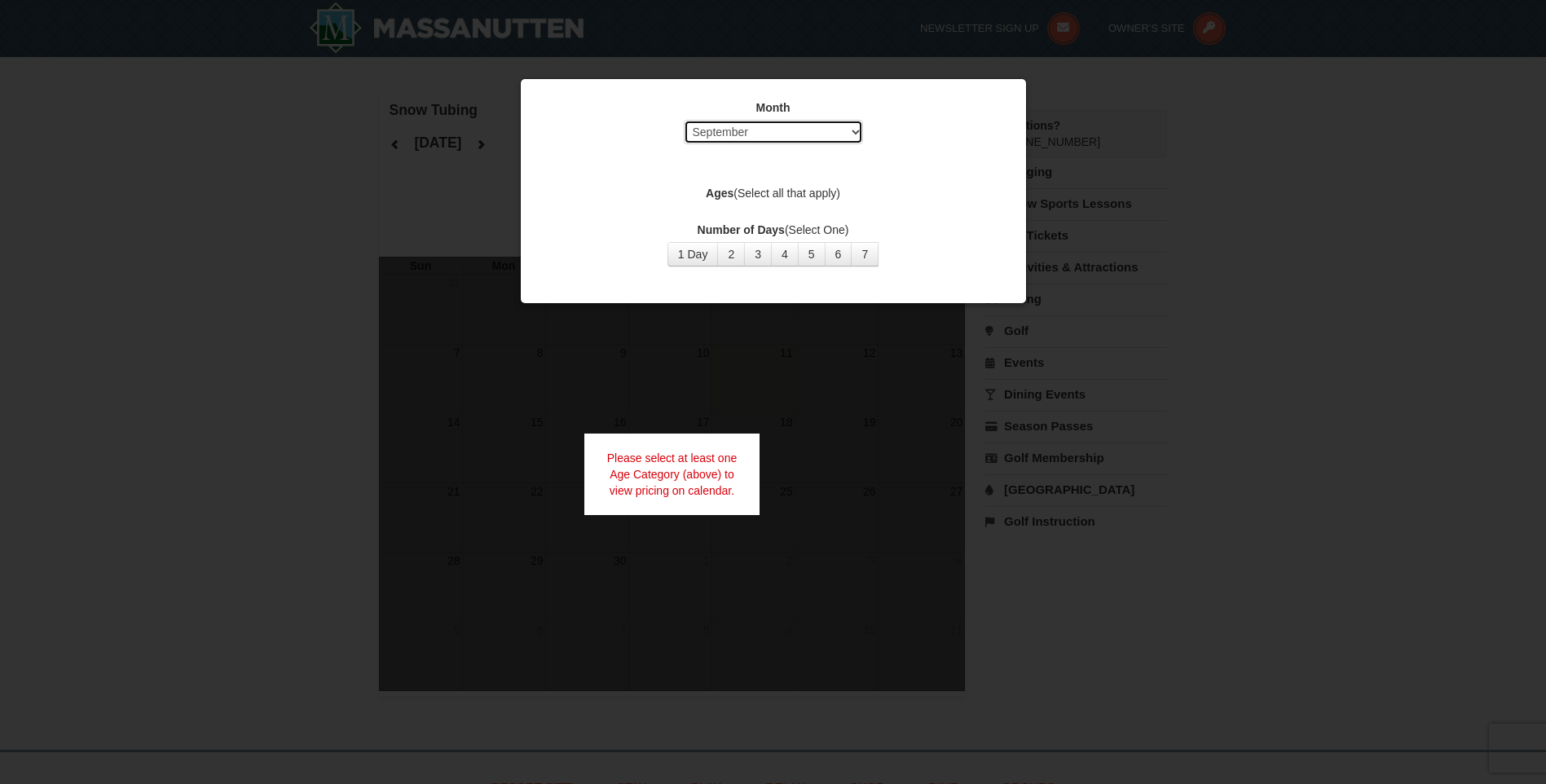
click at [745, 136] on select "Select September October November December January February March April May Jun…" at bounding box center [773, 132] width 180 height 25
select select "12"
click at [684, 120] on select "Select September October November December January February March April May Jun…" at bounding box center [773, 132] width 180 height 25
click at [732, 255] on button "2" at bounding box center [731, 254] width 28 height 25
click at [799, 195] on label "Ages (Select all that apply)" at bounding box center [774, 192] width 465 height 16
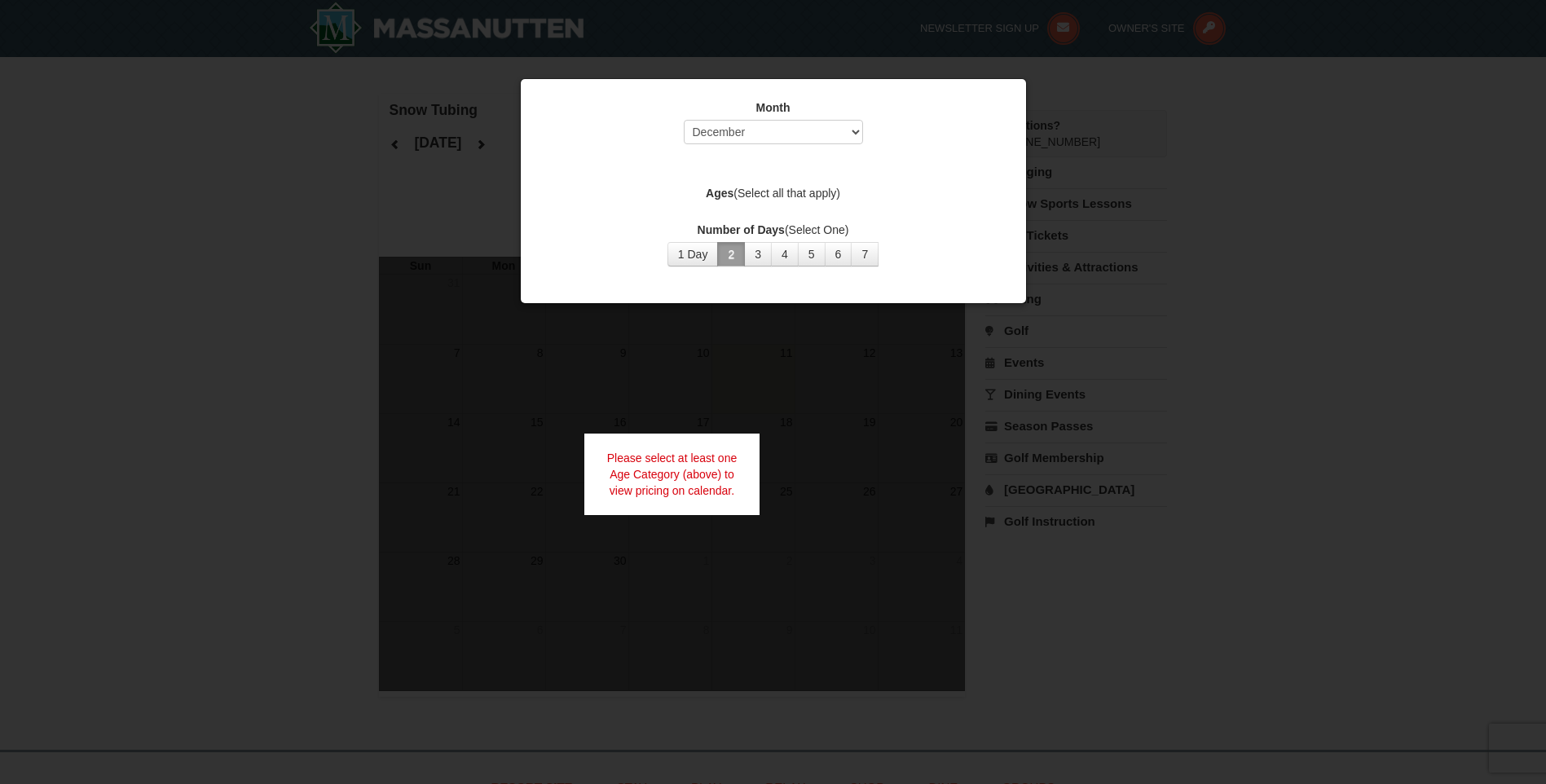
click at [822, 192] on label "Ages (Select all that apply)" at bounding box center [774, 192] width 465 height 16
click at [988, 212] on div "Month Select September October November December January February March April M…" at bounding box center [773, 182] width 489 height 192
click at [1170, 218] on div at bounding box center [773, 392] width 1546 height 784
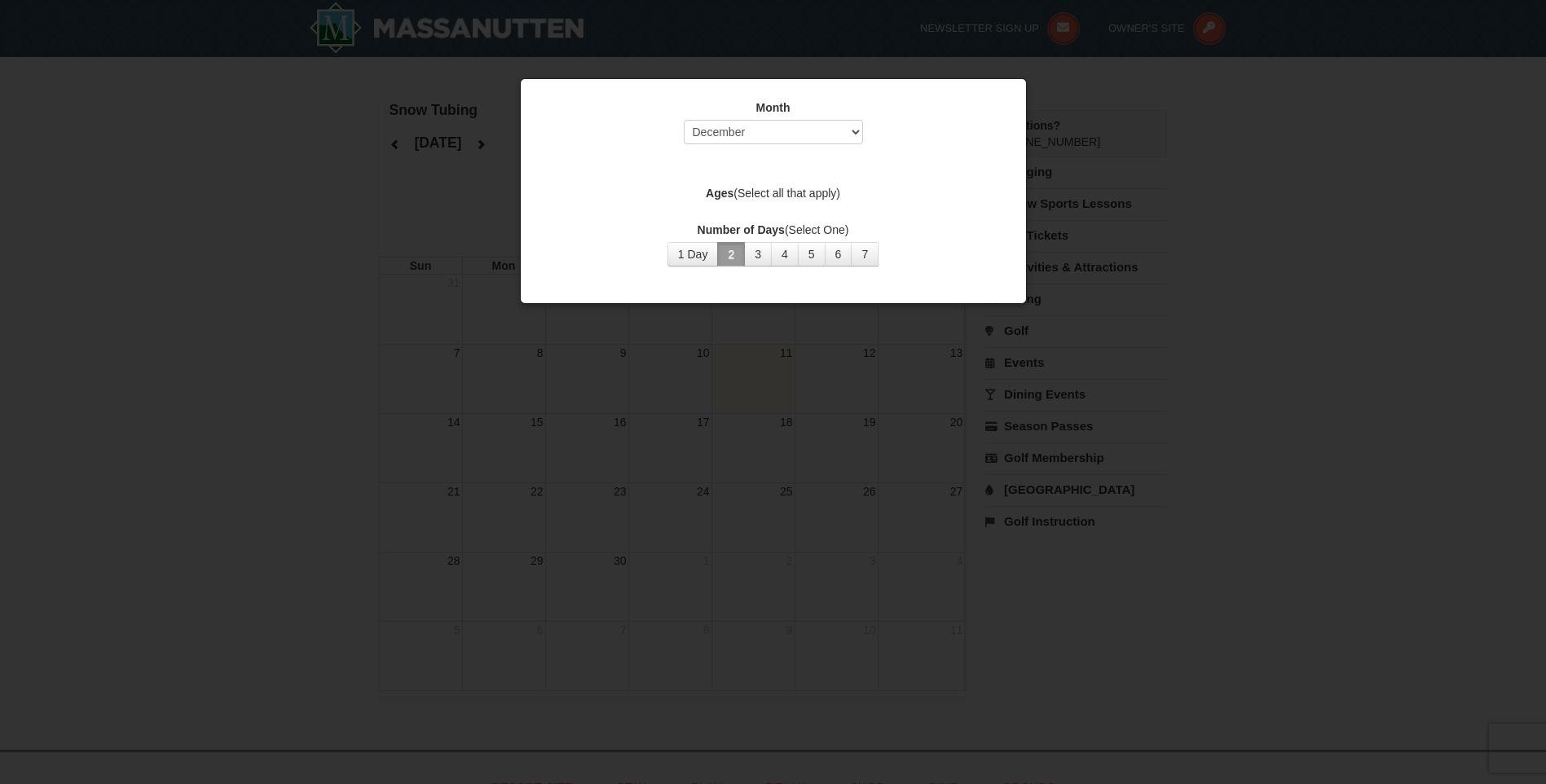
click at [812, 191] on label "Ages (Select all that apply)" at bounding box center [774, 192] width 465 height 16
click at [684, 255] on button "1 Day" at bounding box center [693, 254] width 51 height 25
click at [833, 554] on div at bounding box center [773, 392] width 1546 height 784
click at [1045, 615] on div at bounding box center [773, 392] width 1546 height 784
click at [1177, 89] on div at bounding box center [773, 392] width 1546 height 784
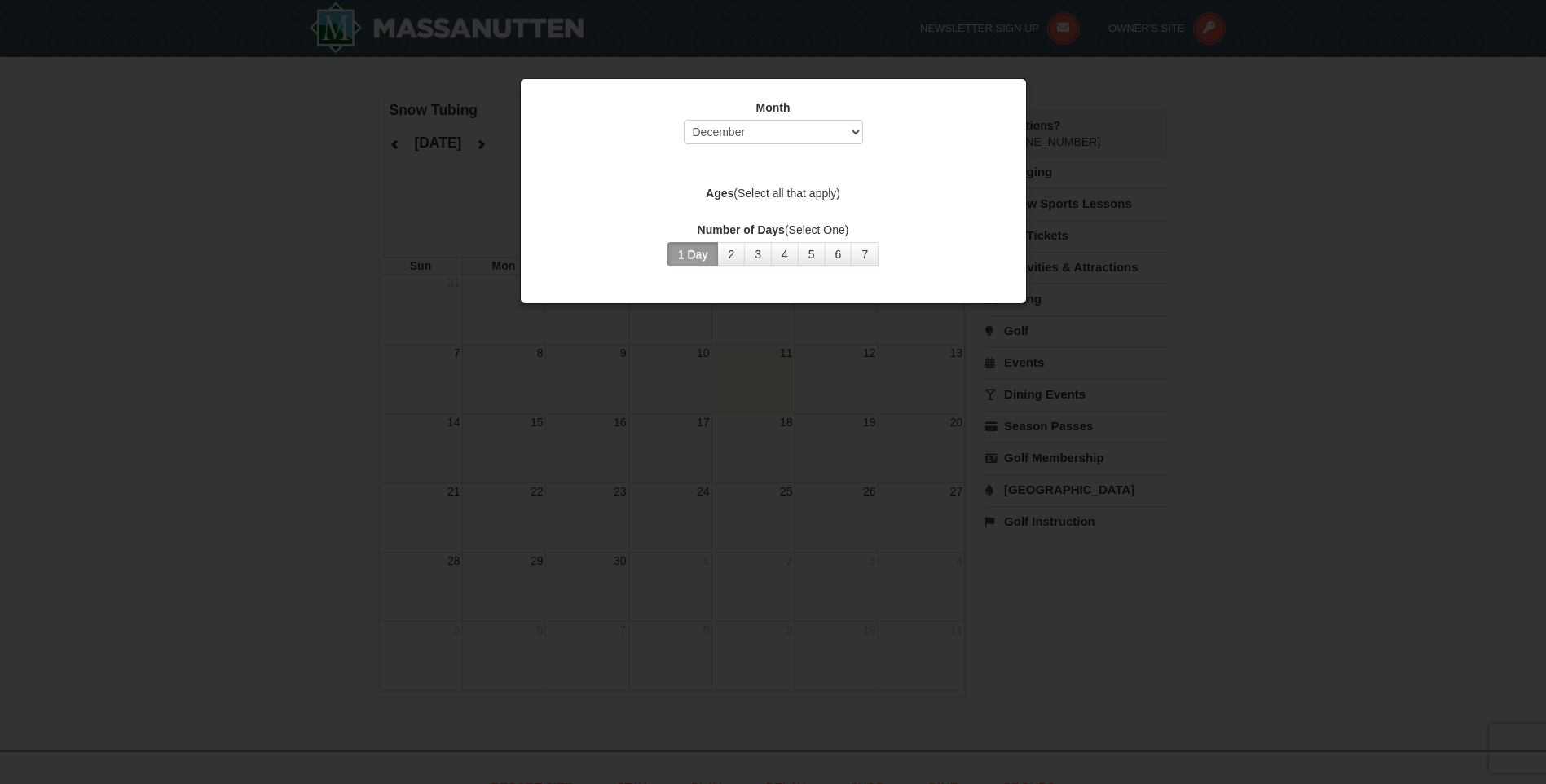
click at [1028, 106] on div at bounding box center [773, 392] width 1546 height 784
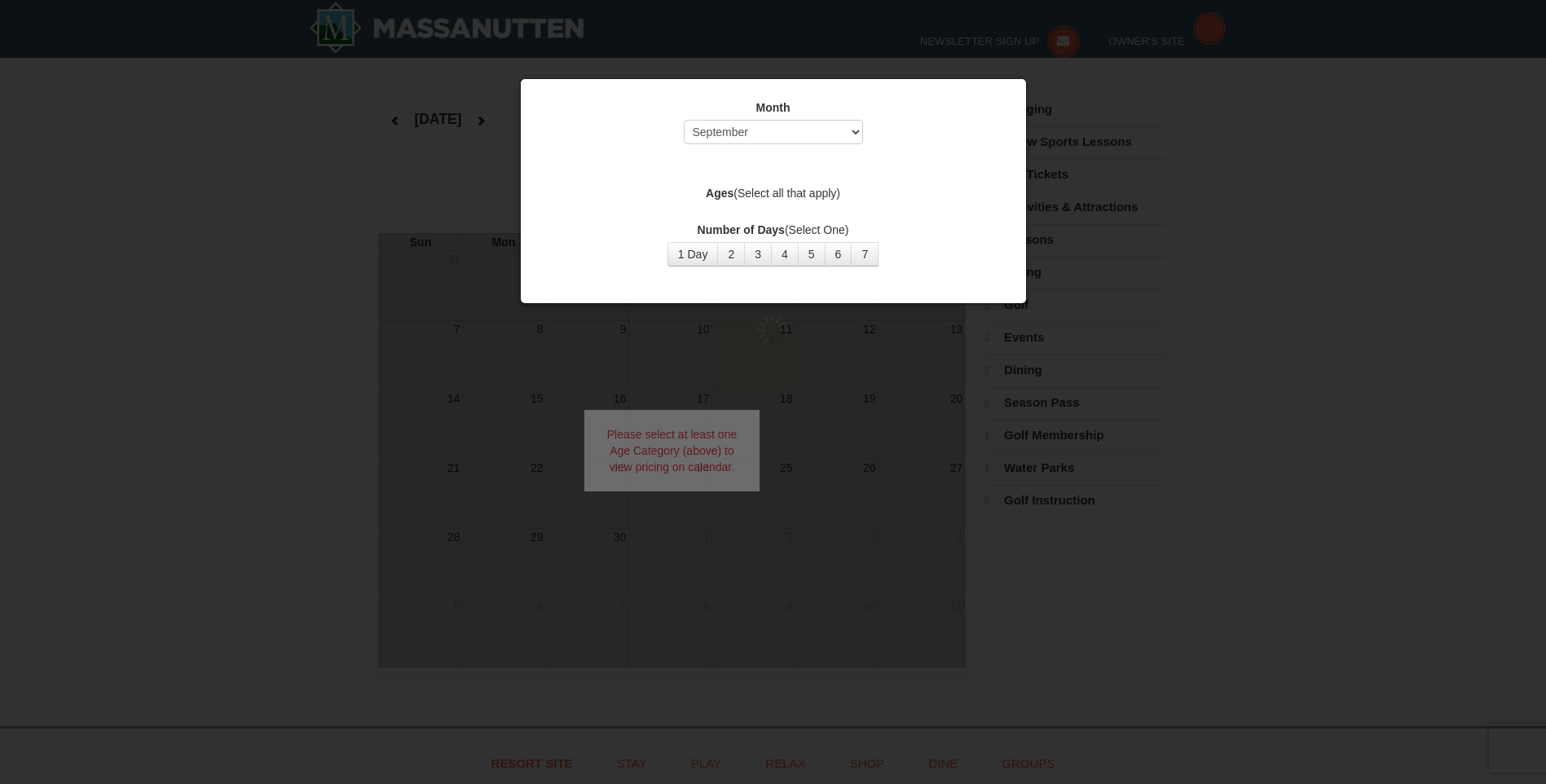
select select "9"
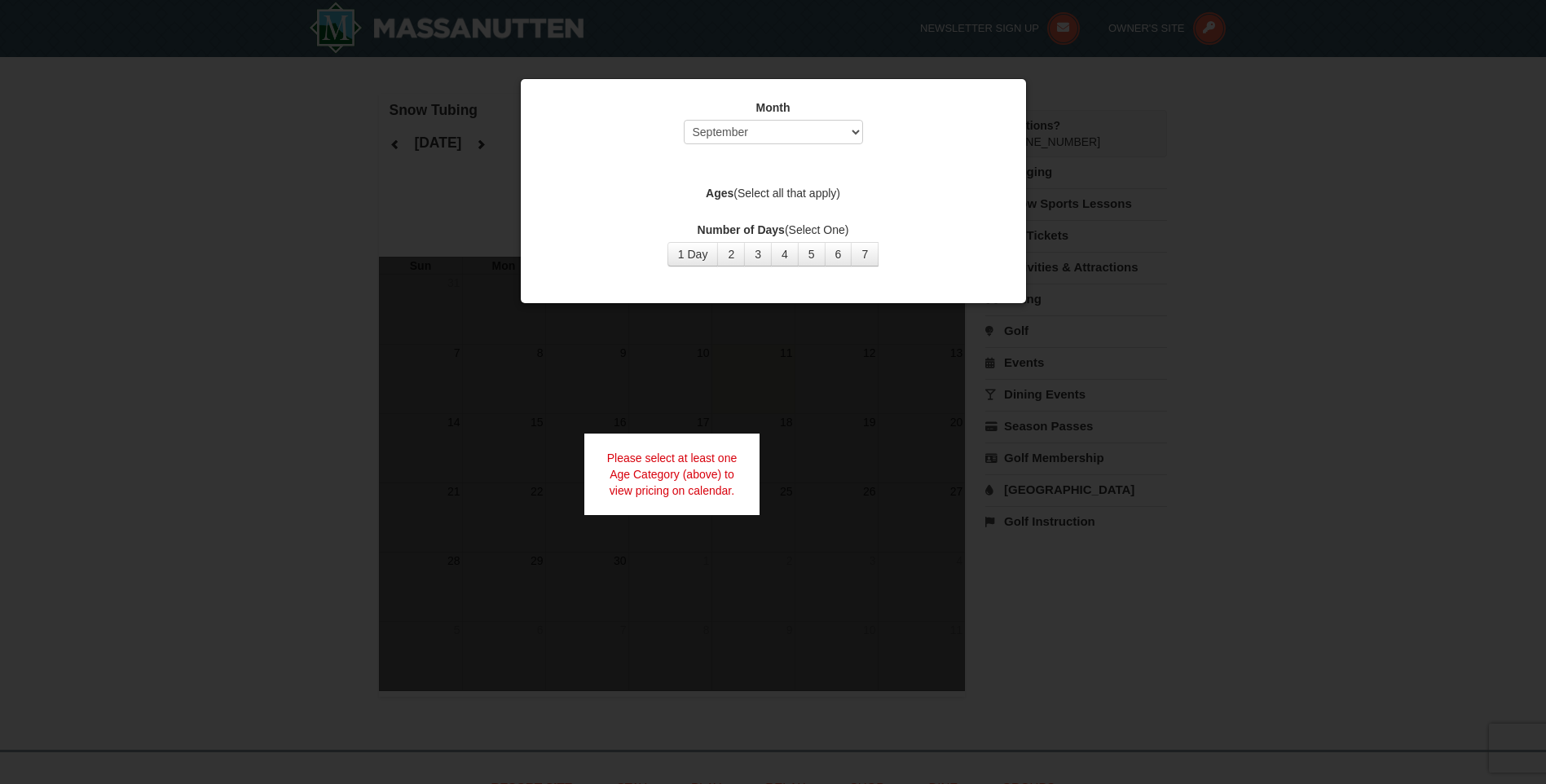
click at [658, 443] on div "Please select at least one Age Category (above) to view pricing on calendar." at bounding box center [673, 474] width 176 height 82
click at [751, 134] on select "Select September October November December January February March April May Jun…" at bounding box center [773, 132] width 180 height 25
select select "12"
click at [684, 120] on select "Select September October November December January February March April May Jun…" at bounding box center [773, 132] width 180 height 25
click at [693, 255] on button "1 Day" at bounding box center [693, 254] width 51 height 25
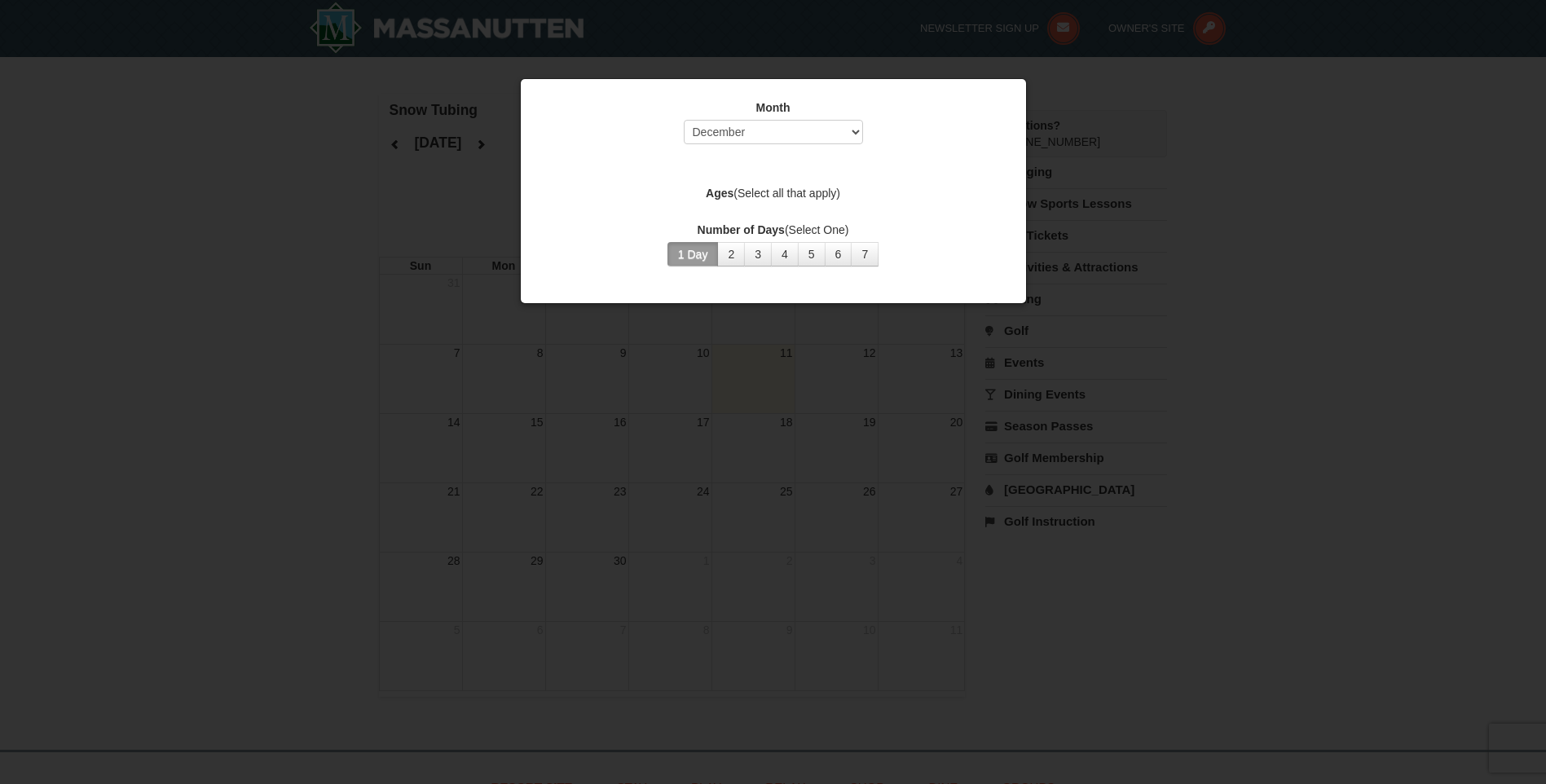
click at [1107, 93] on div at bounding box center [773, 392] width 1546 height 784
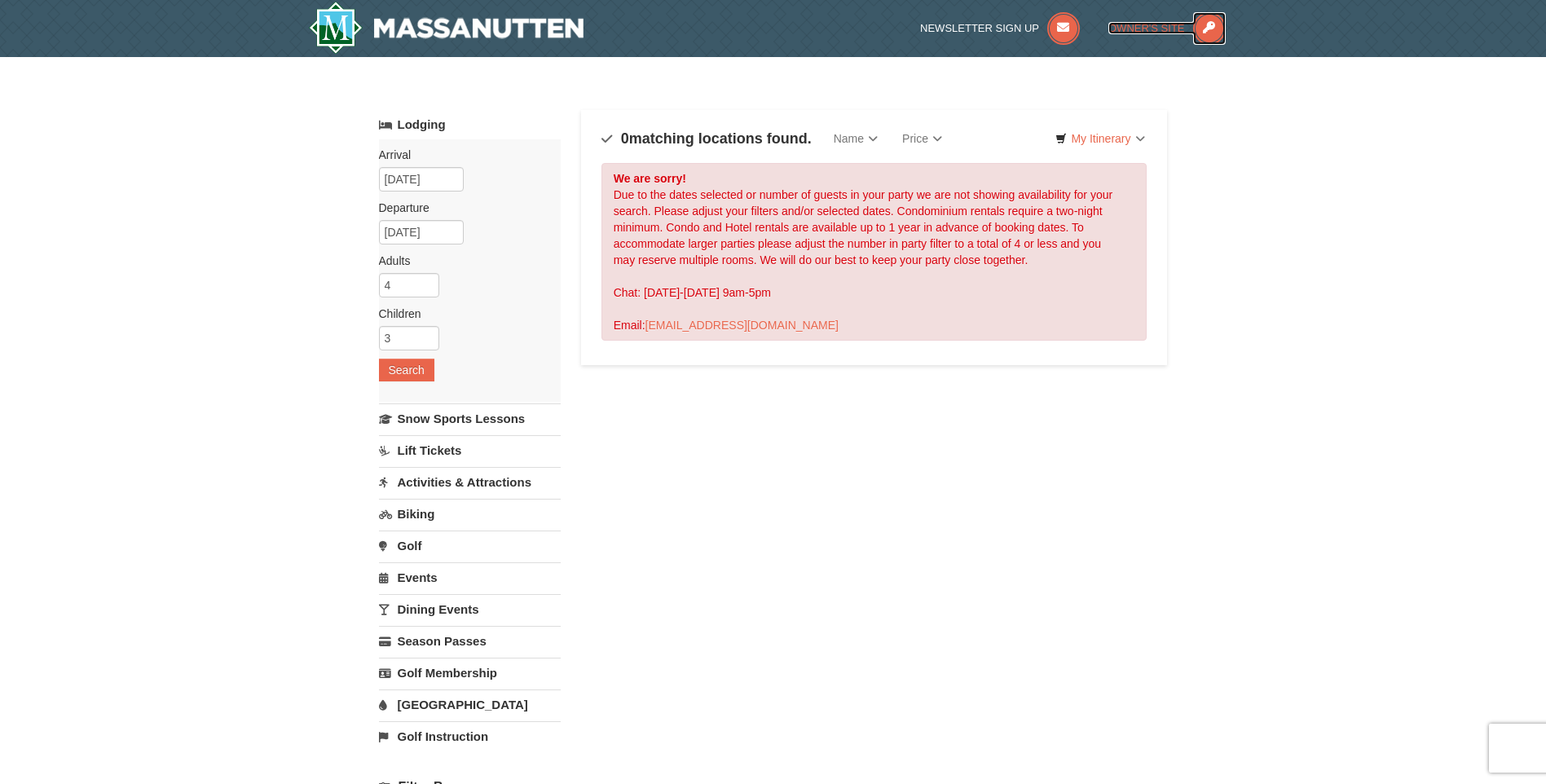
click at [1148, 25] on span "Owner's Site" at bounding box center [1147, 28] width 77 height 12
